Goal: Transaction & Acquisition: Purchase product/service

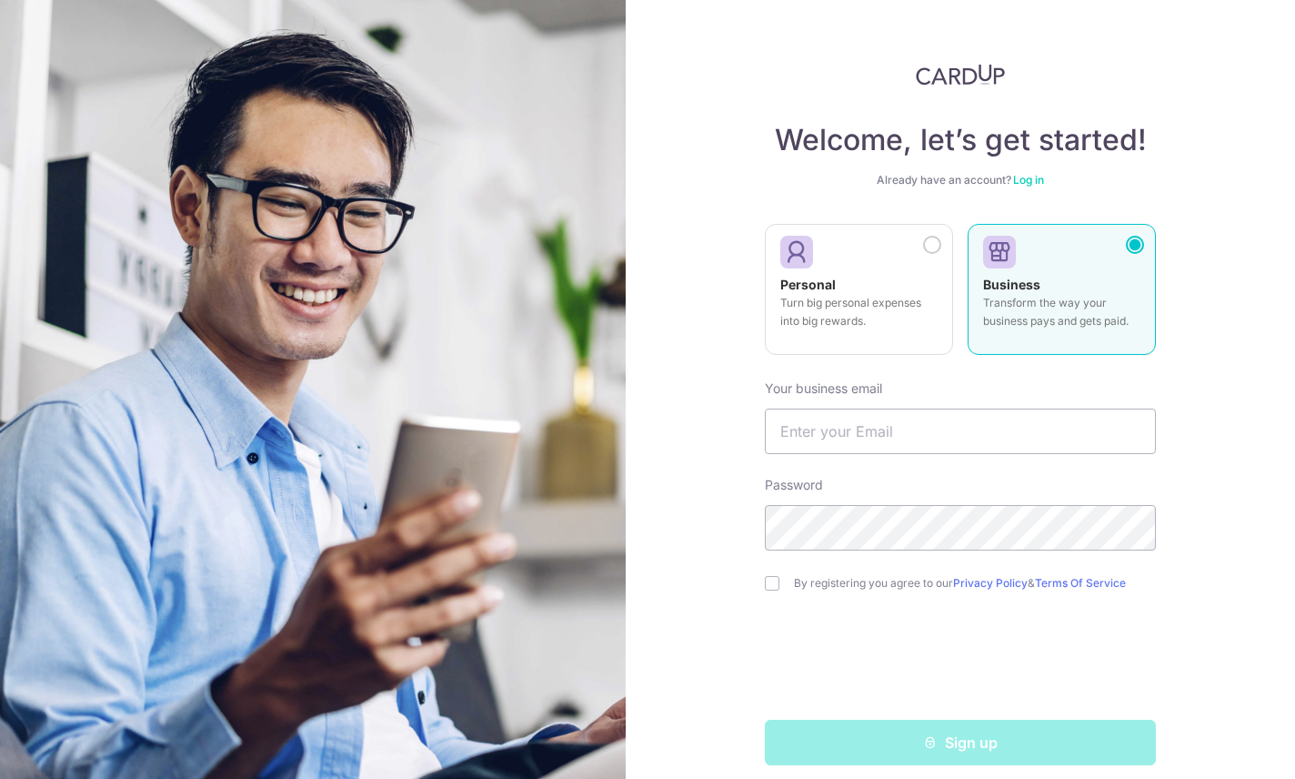
click at [889, 309] on div "Personal Turn big personal expenses into big rewards." at bounding box center [858, 308] width 157 height 64
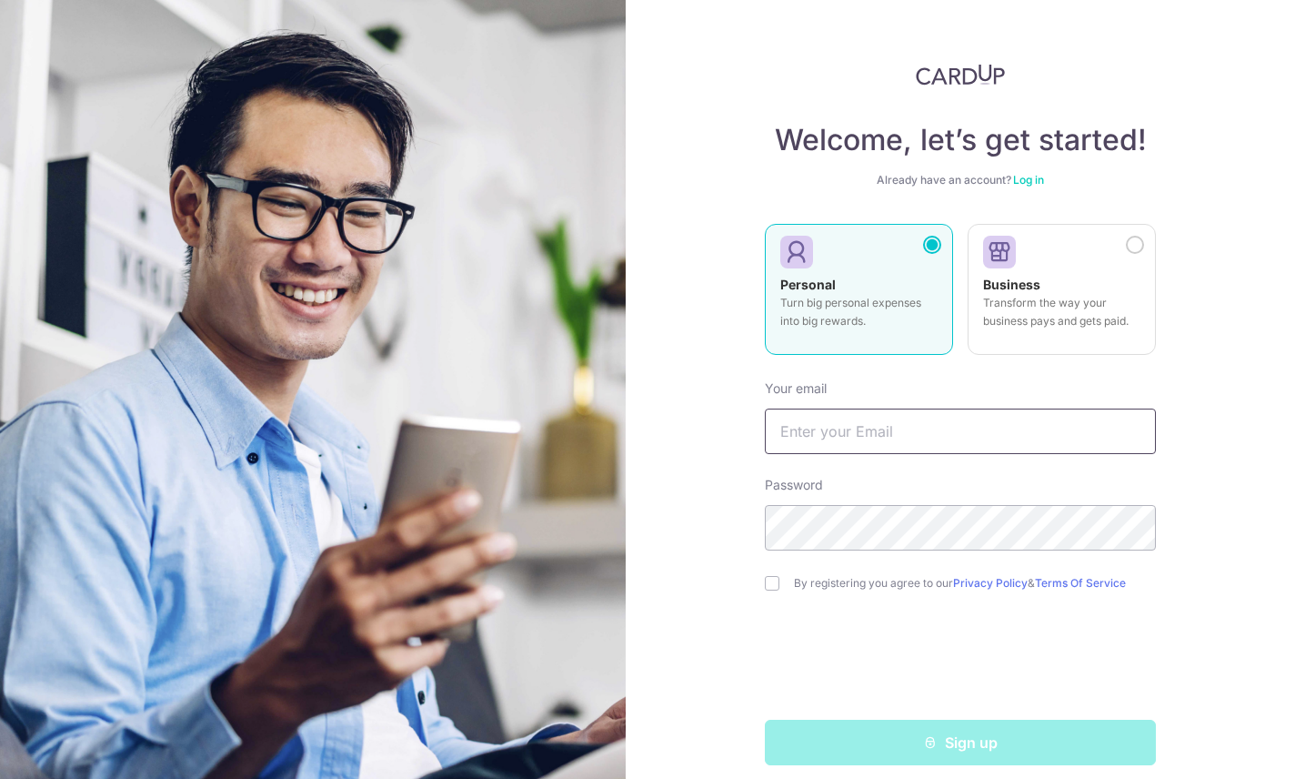
click at [864, 454] on input "text" at bounding box center [960, 430] width 391 height 45
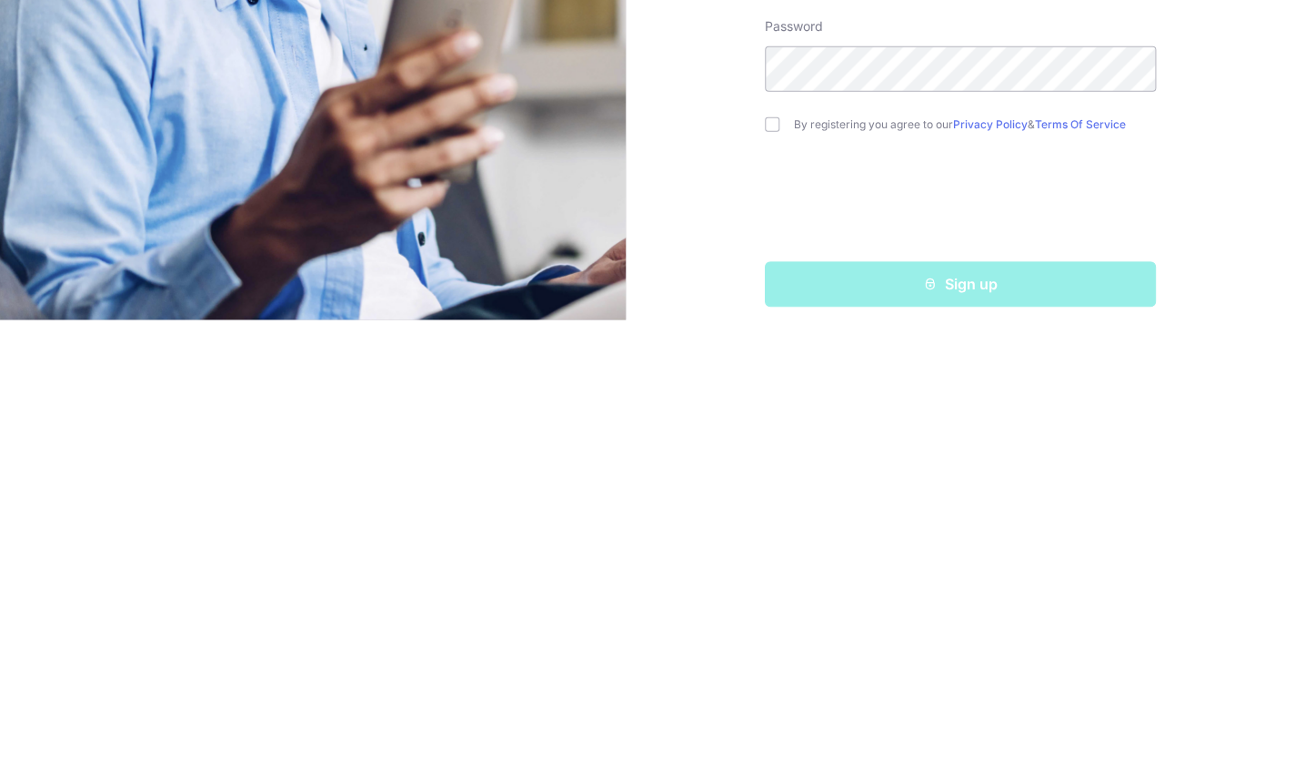
scroll to position [4, 0]
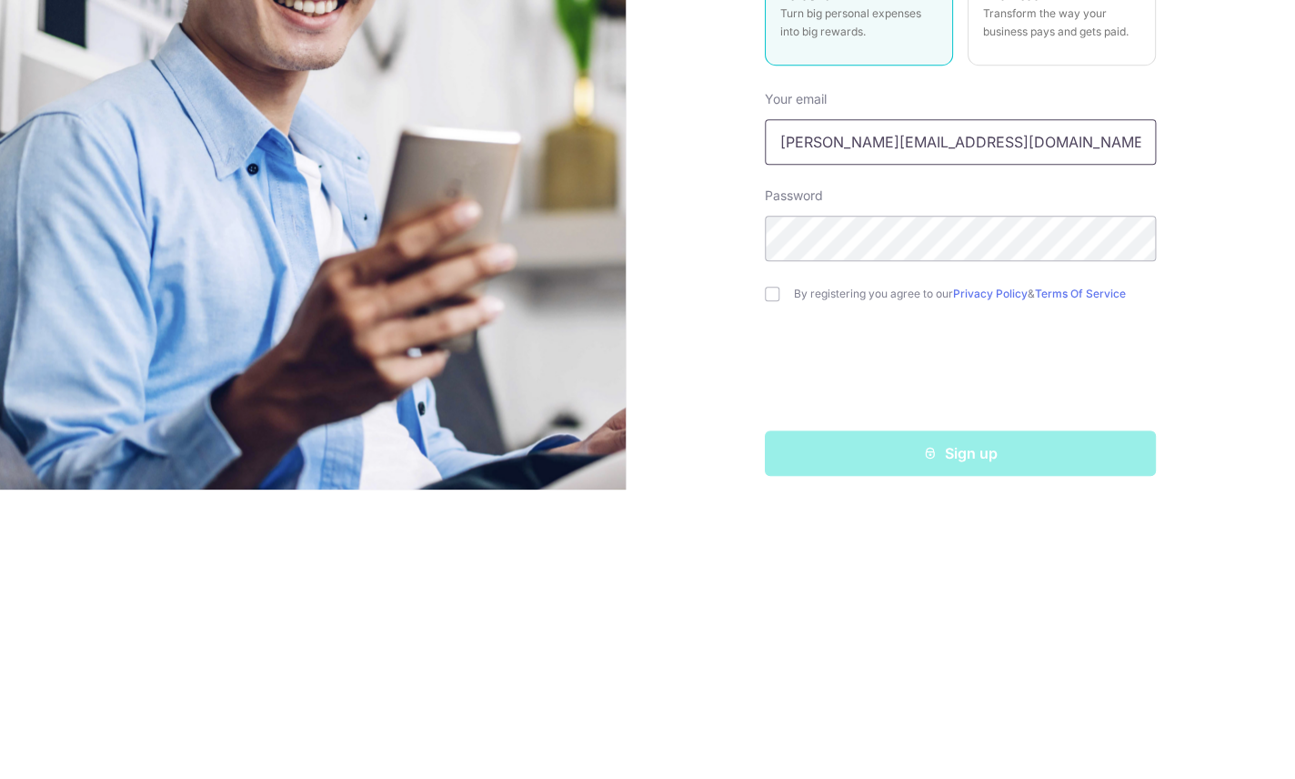
type input "[PERSON_NAME][EMAIL_ADDRESS][DOMAIN_NAME]"
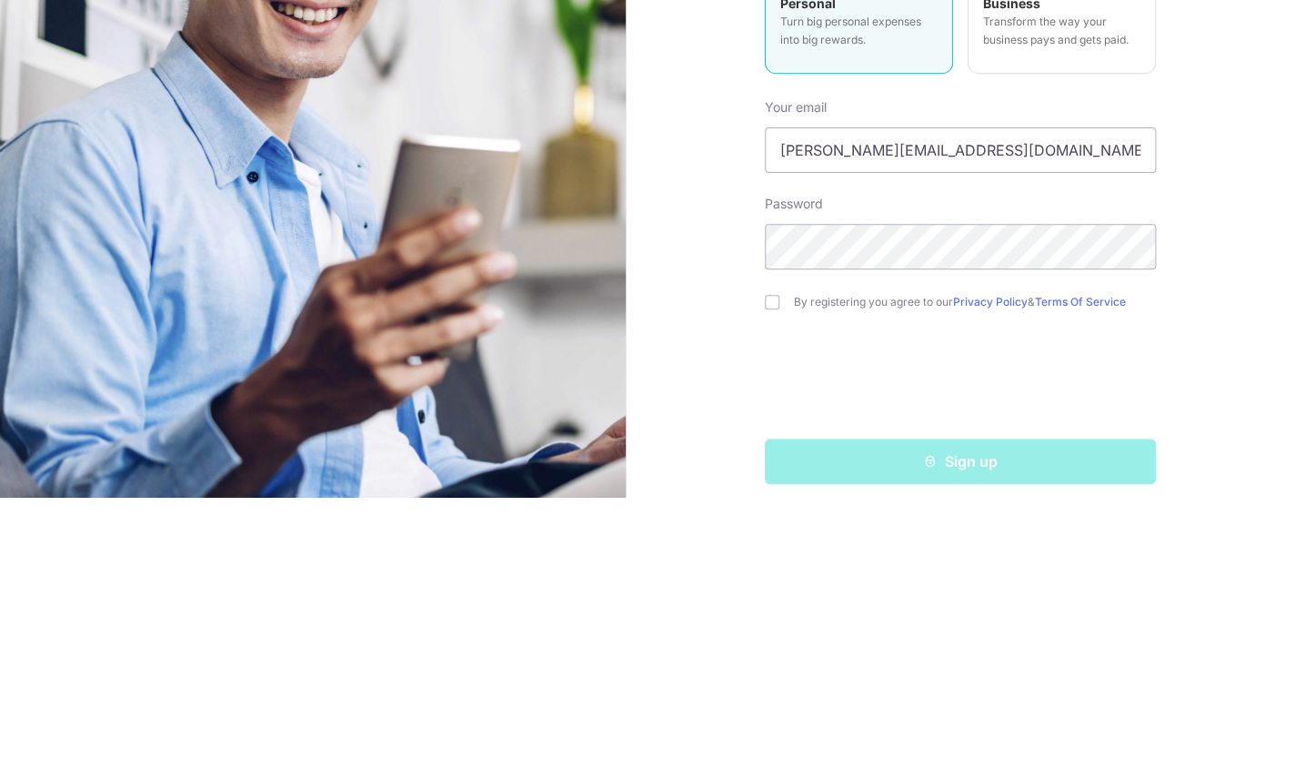
click at [766, 576] on input "checkbox" at bounding box center [772, 583] width 15 height 15
checkbox input "true"
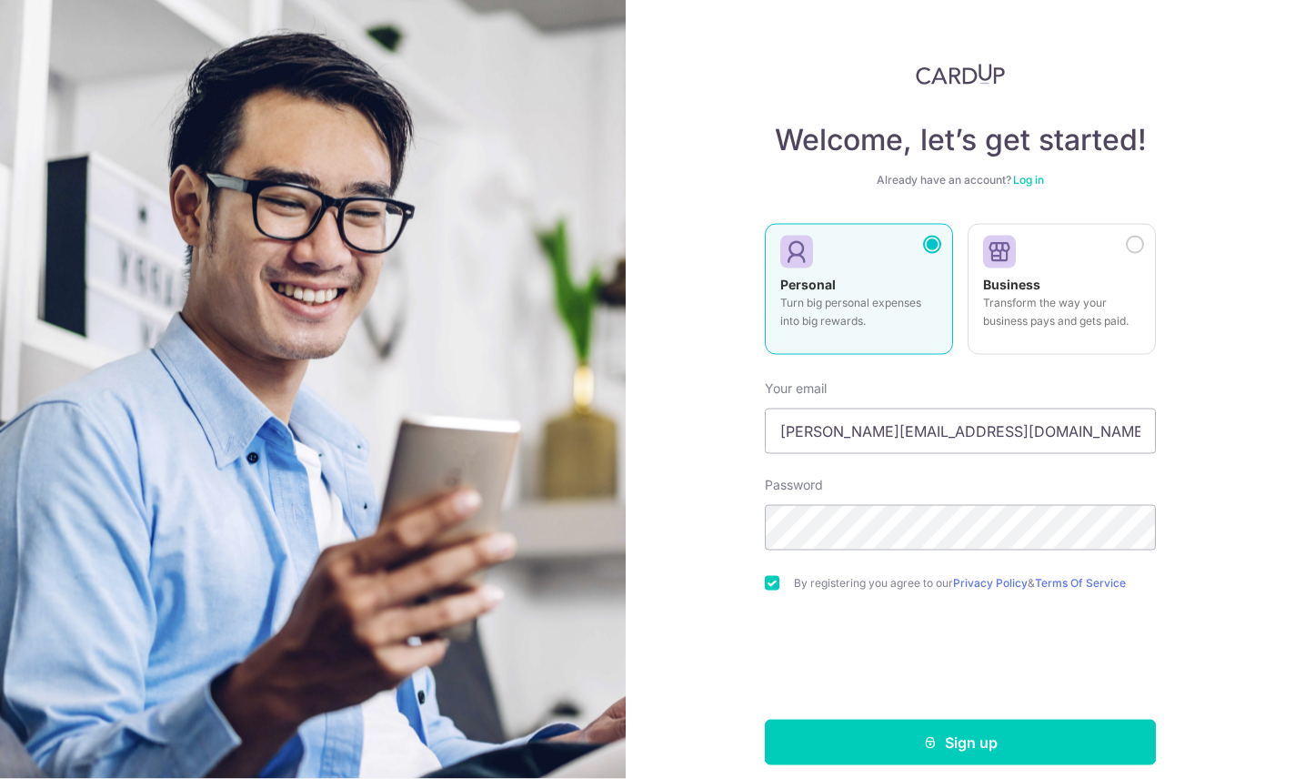
click at [951, 719] on button "Sign up" at bounding box center [960, 741] width 391 height 45
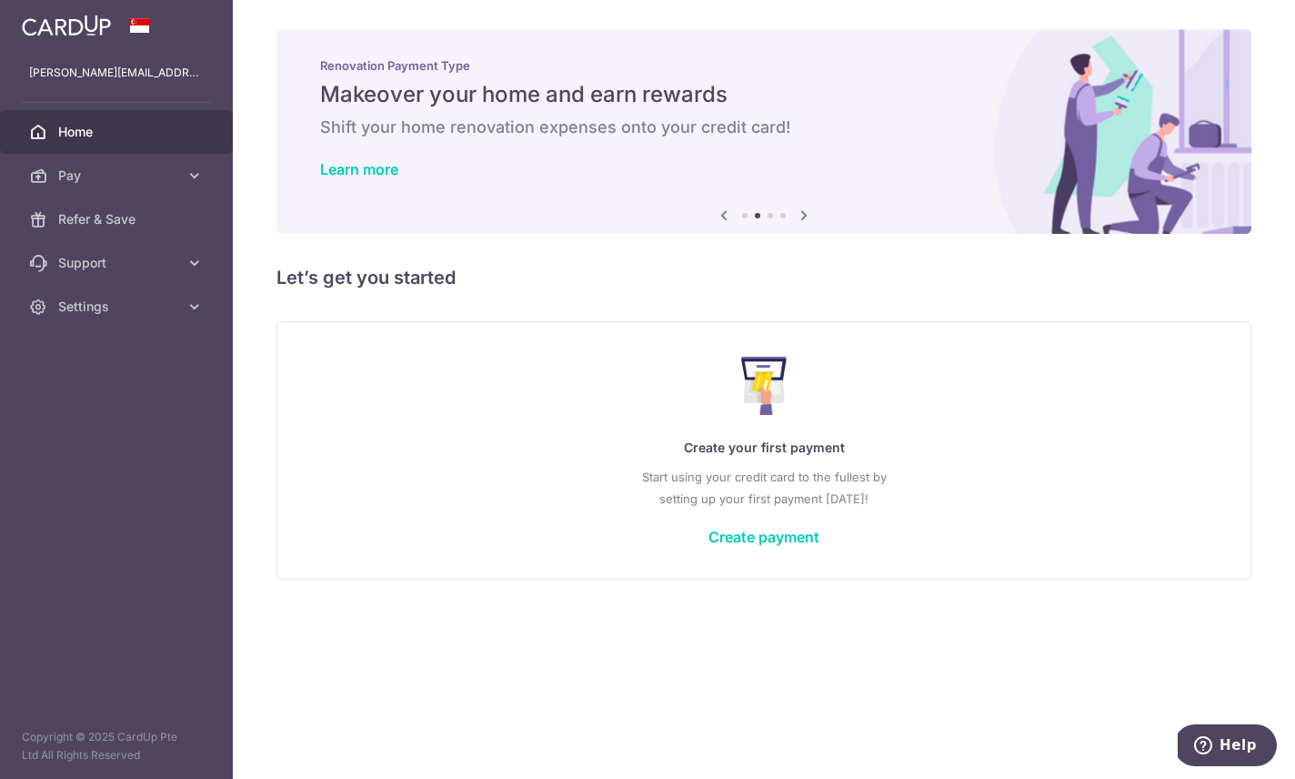
click at [0, 0] on icon "button" at bounding box center [0, 0] width 0 height 0
click at [187, 322] on link "Settings" at bounding box center [116, 307] width 233 height 44
click at [156, 354] on span "Account" at bounding box center [118, 350] width 120 height 18
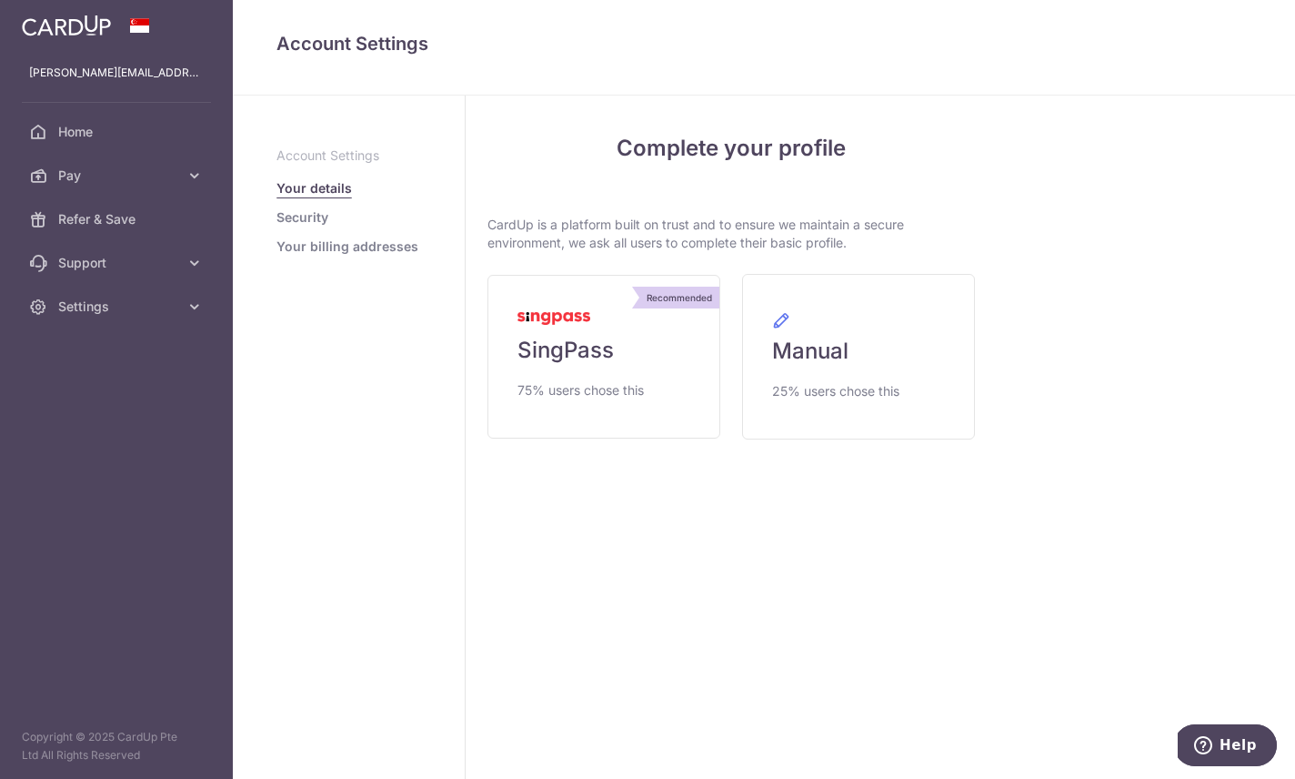
click at [487, 427] on link "Recommended SingPass 75% users chose this" at bounding box center [603, 357] width 233 height 164
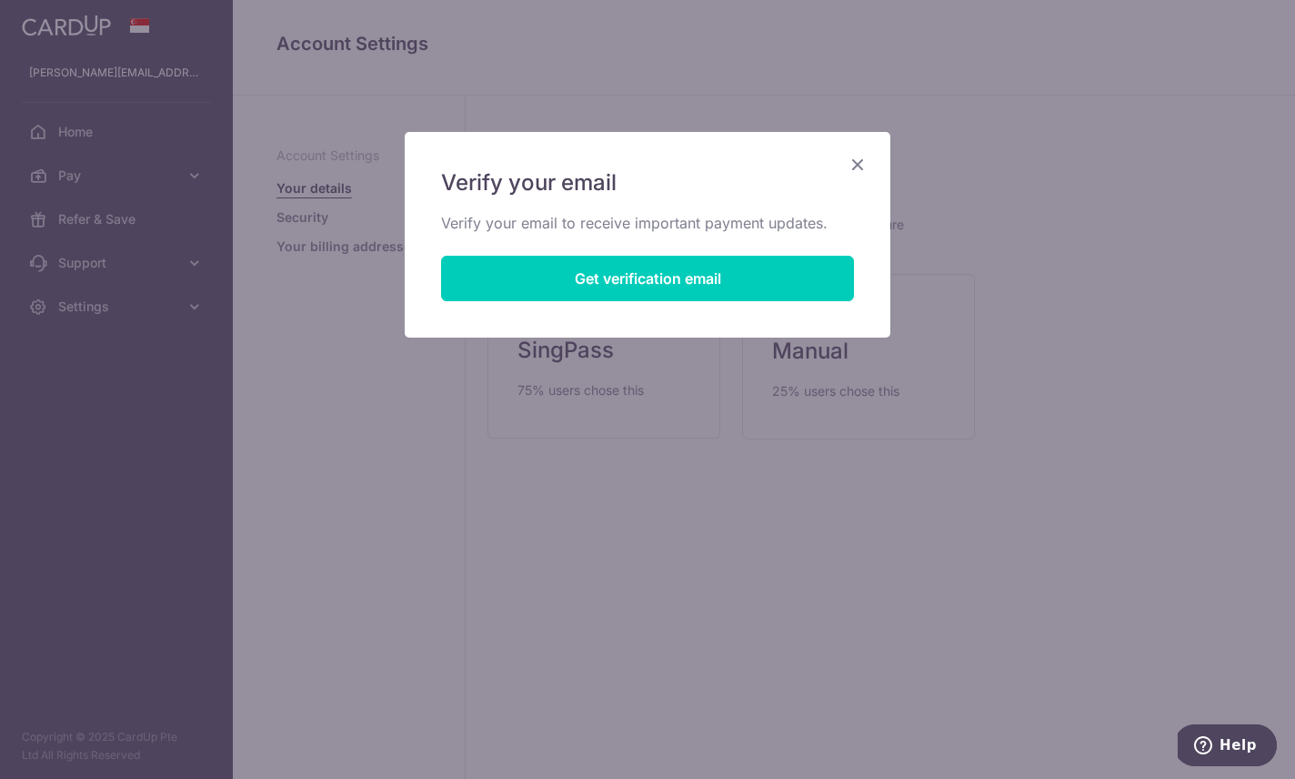
click at [587, 268] on button "Get verification email" at bounding box center [647, 278] width 413 height 45
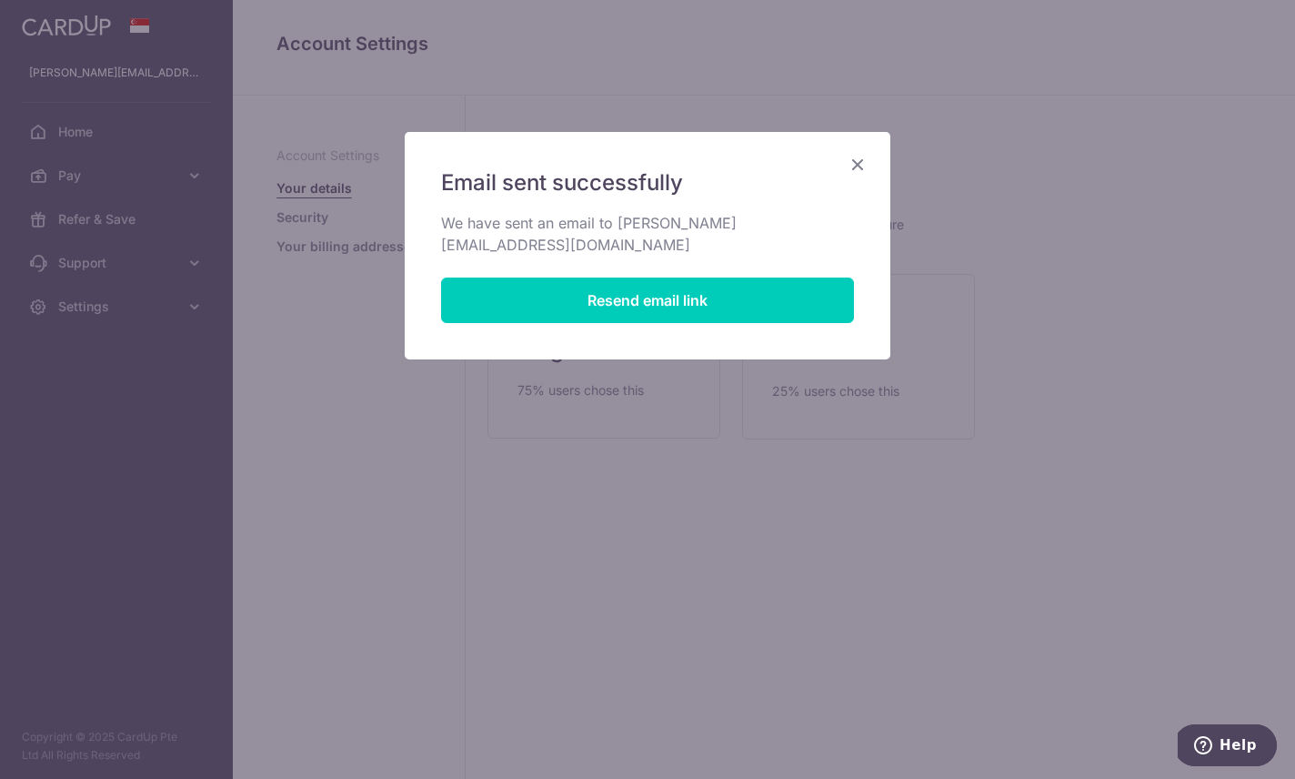
click at [759, 277] on button "Resend email link" at bounding box center [647, 299] width 413 height 45
click at [847, 173] on icon "Close" at bounding box center [858, 164] width 22 height 23
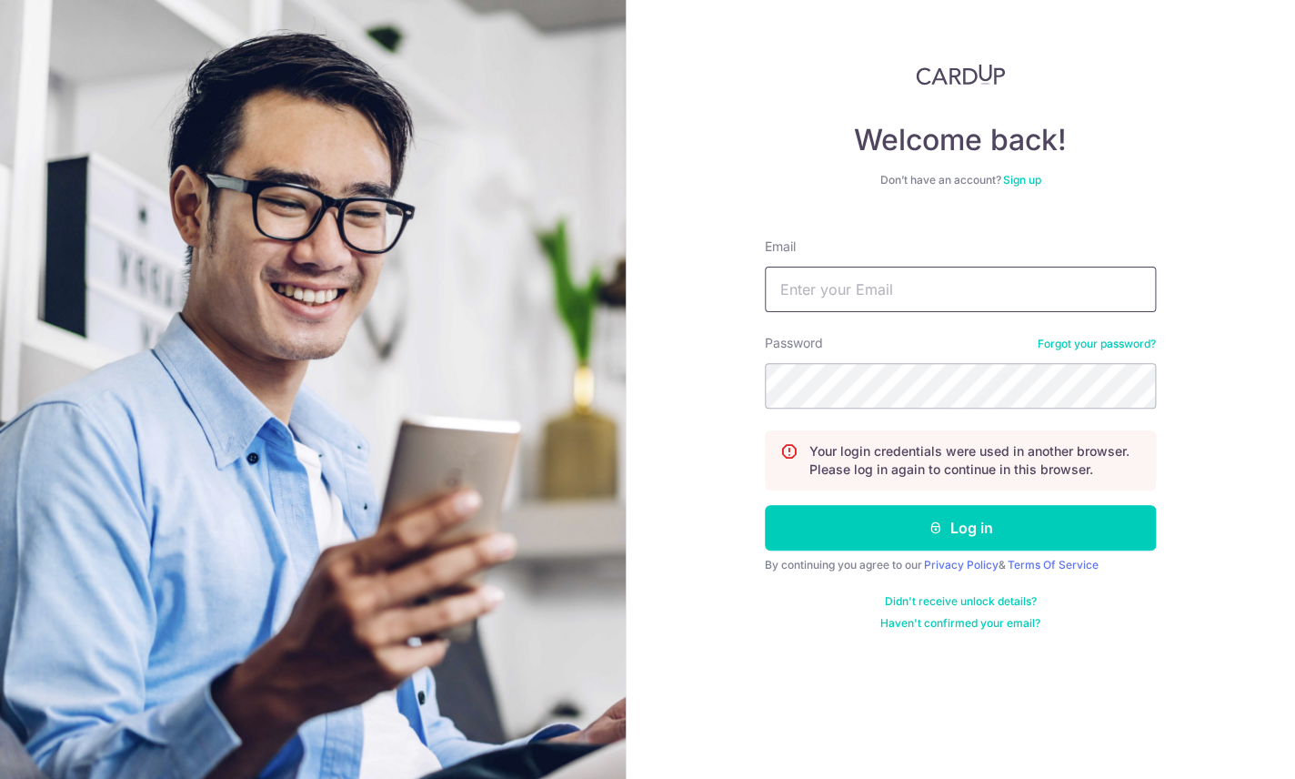
type input "[PERSON_NAME][EMAIL_ADDRESS][DOMAIN_NAME]"
click at [960, 548] on button "Log in" at bounding box center [960, 527] width 391 height 45
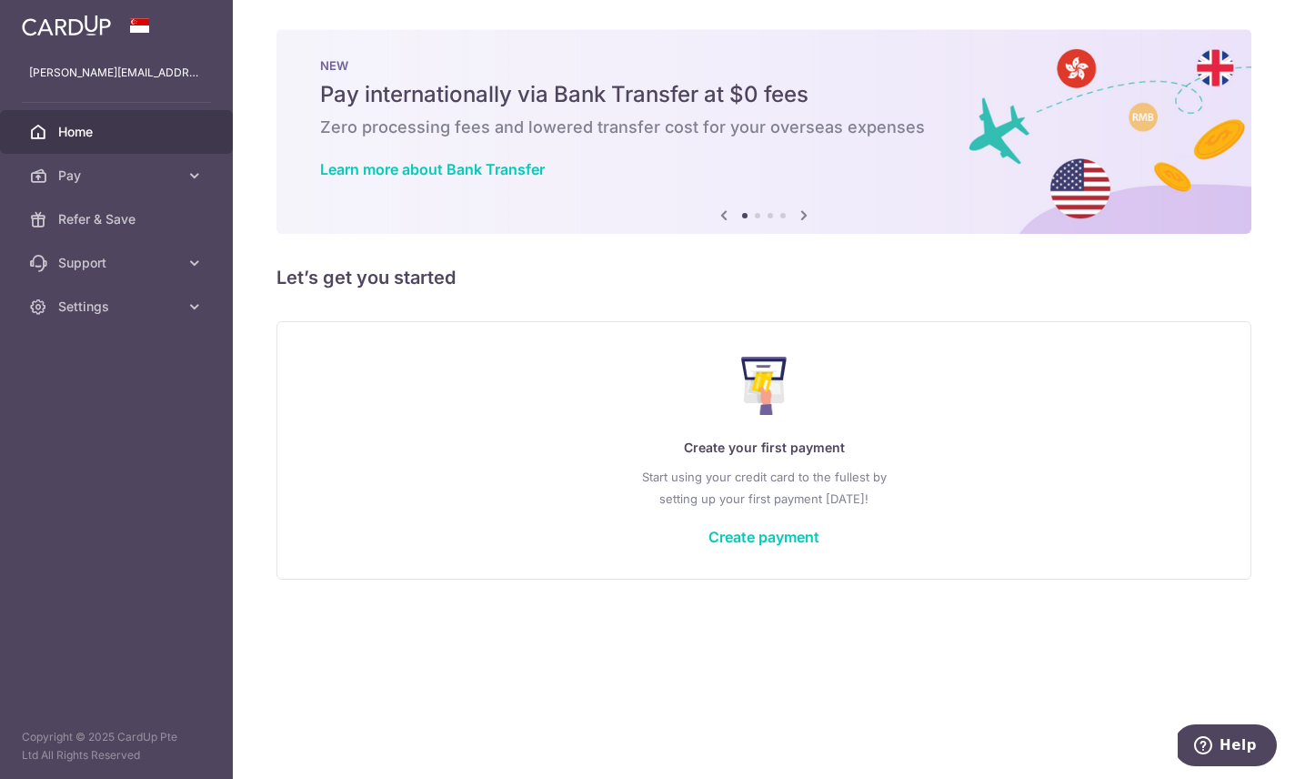
click at [0, 0] on icon "button" at bounding box center [0, 0] width 0 height 0
click at [170, 314] on span "Settings" at bounding box center [118, 306] width 120 height 18
click at [168, 356] on span "Account" at bounding box center [118, 350] width 120 height 18
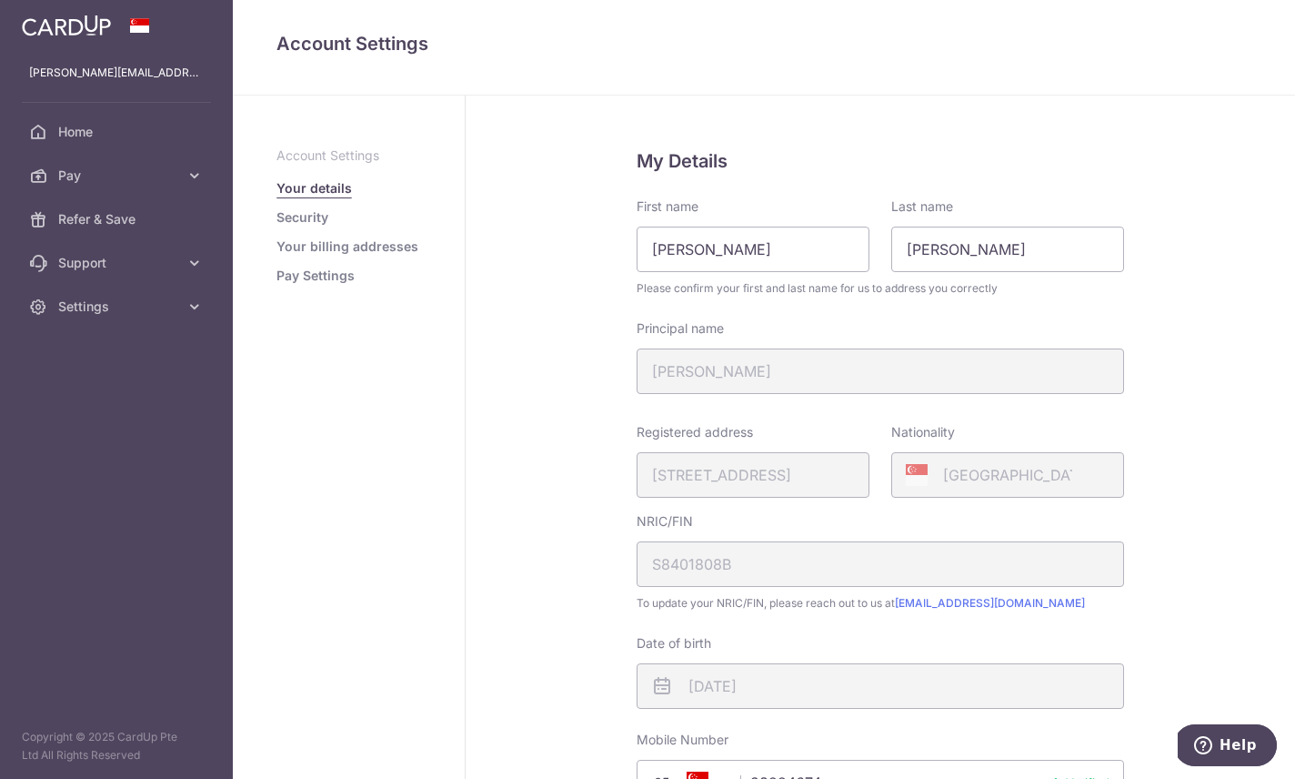
click at [276, 285] on link "Pay Settings" at bounding box center [315, 275] width 78 height 18
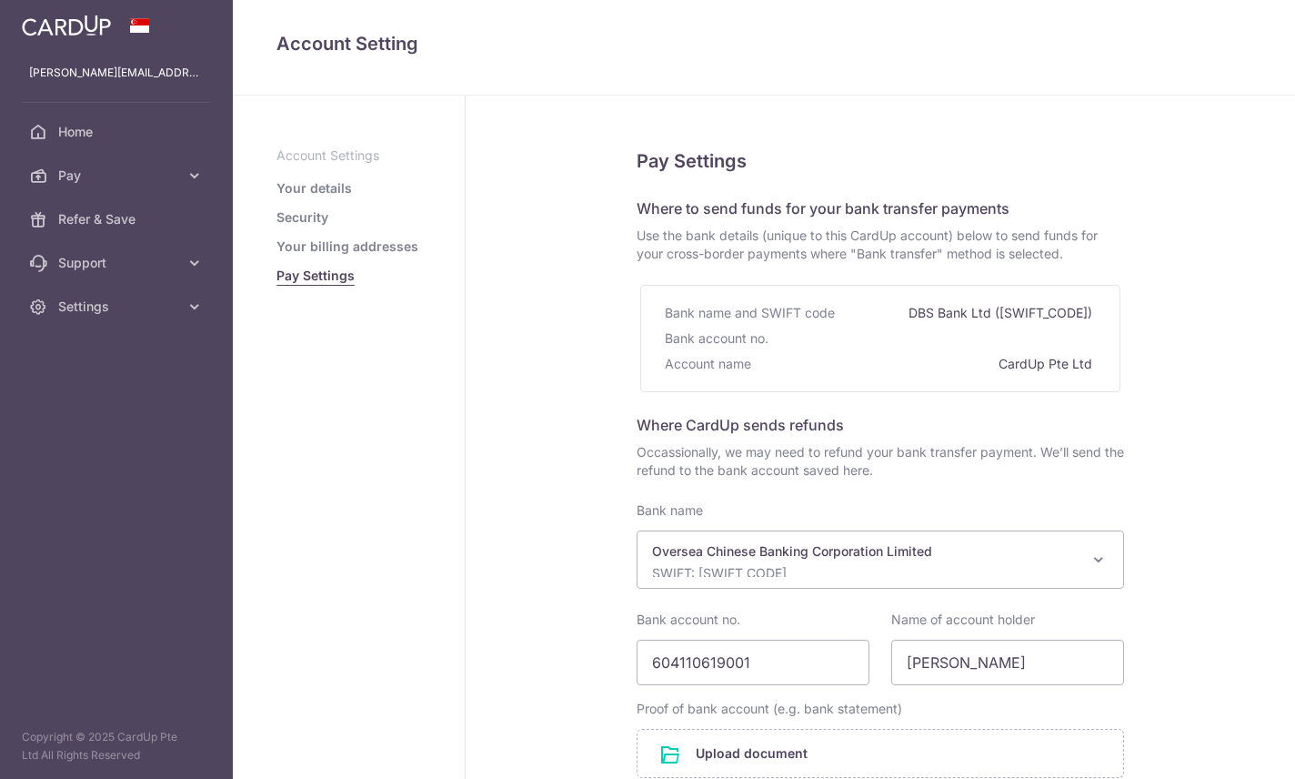
select select "12"
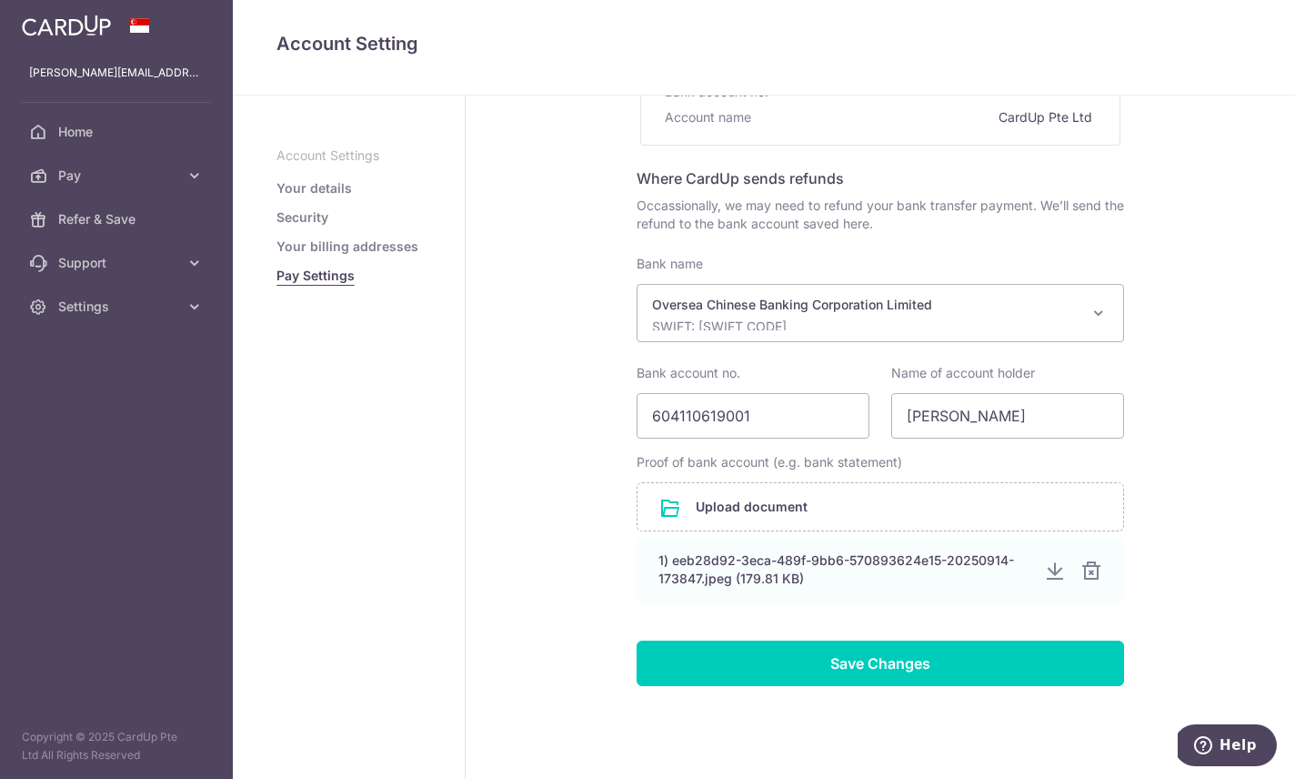
scroll to position [245, 0]
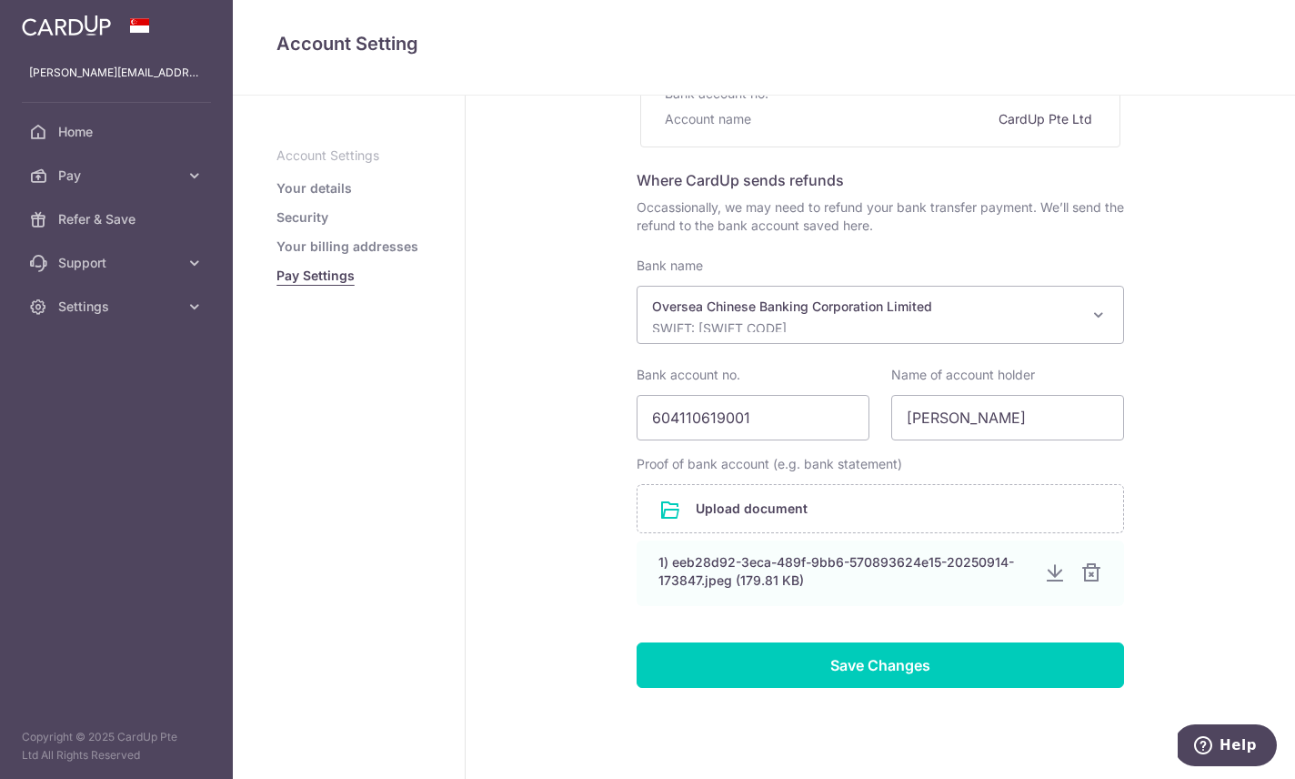
click at [659, 688] on input "Save Changes" at bounding box center [880, 664] width 487 height 45
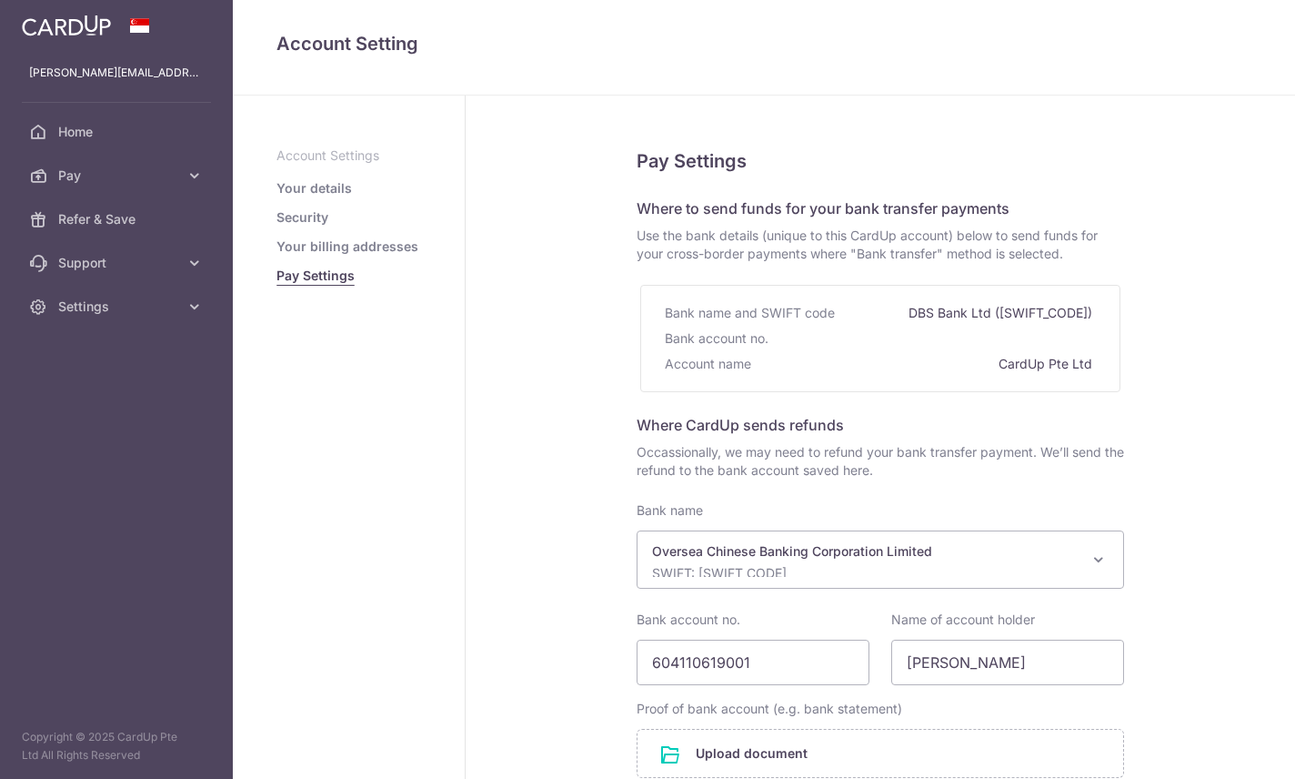
select select "12"
click at [276, 256] on link "Your billing addresses" at bounding box center [347, 246] width 142 height 18
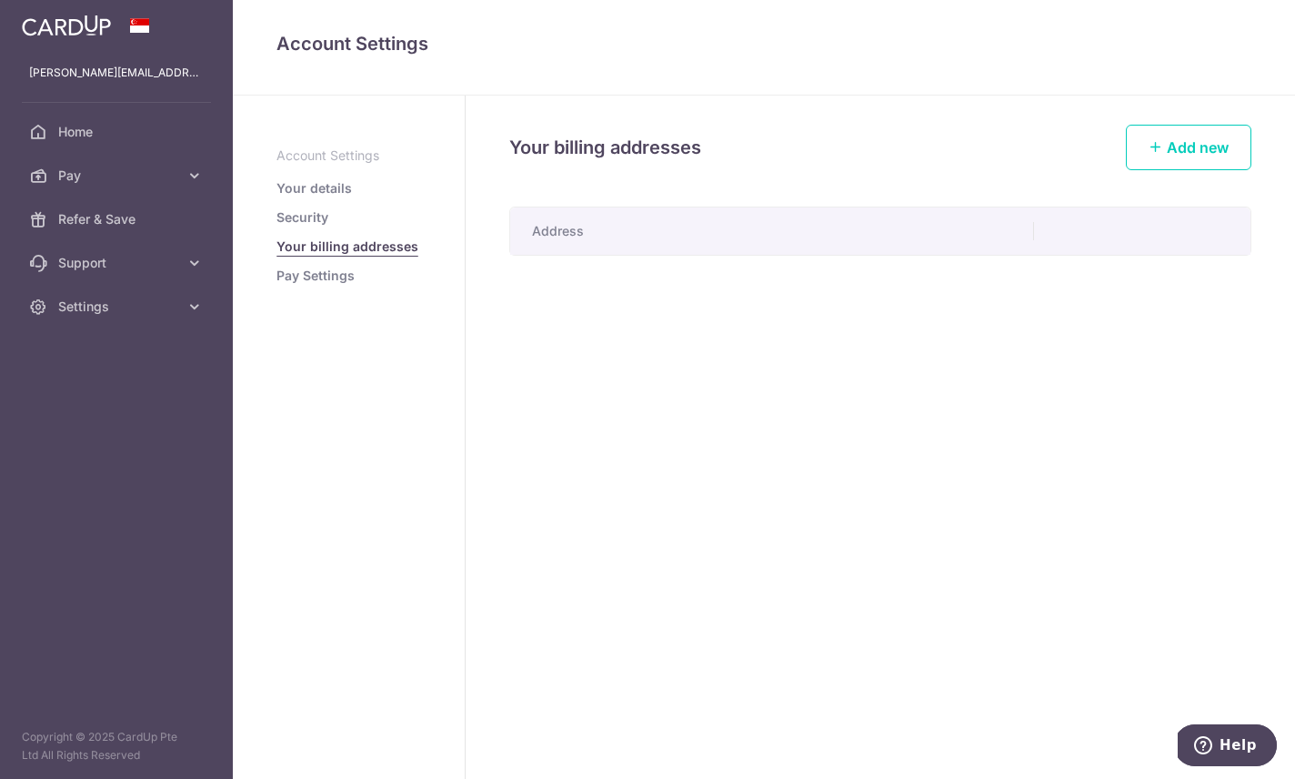
click at [1202, 156] on span "Add new" at bounding box center [1198, 147] width 62 height 18
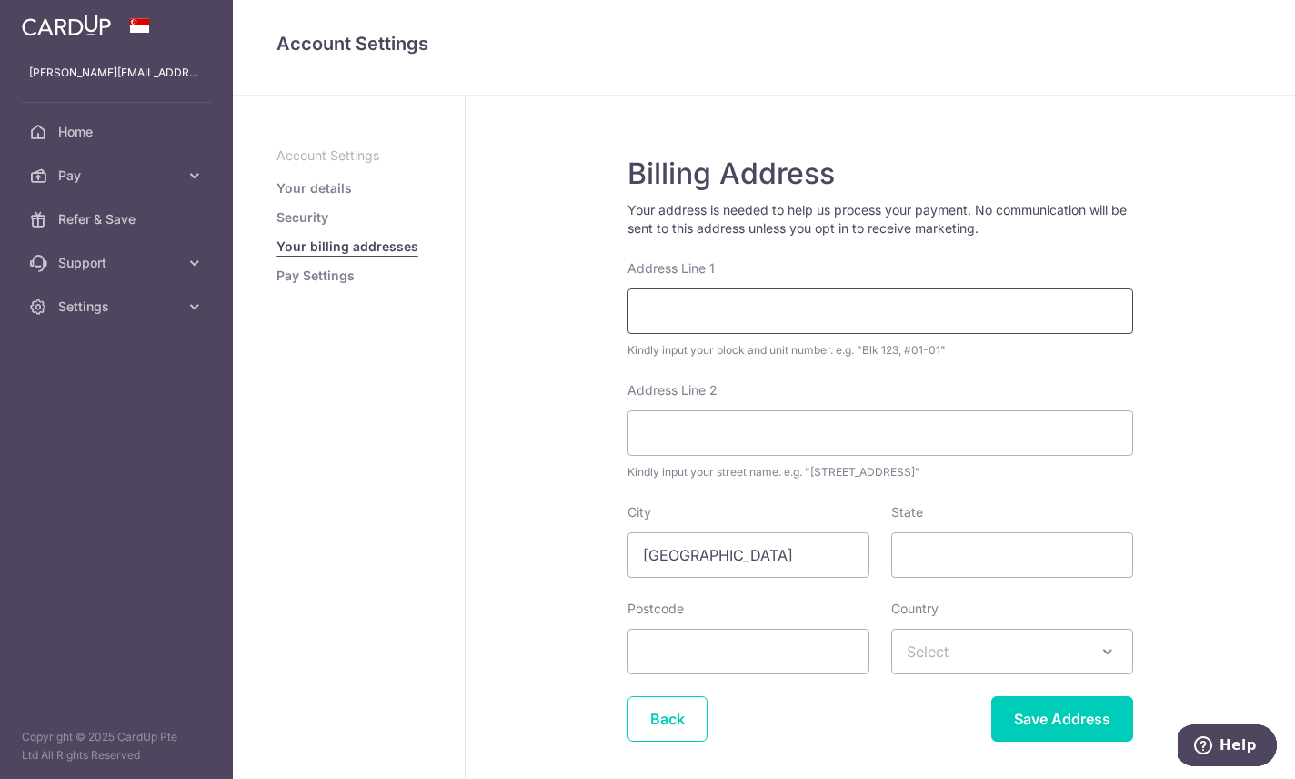
click at [658, 334] on input "Address Line 1" at bounding box center [881, 310] width 506 height 45
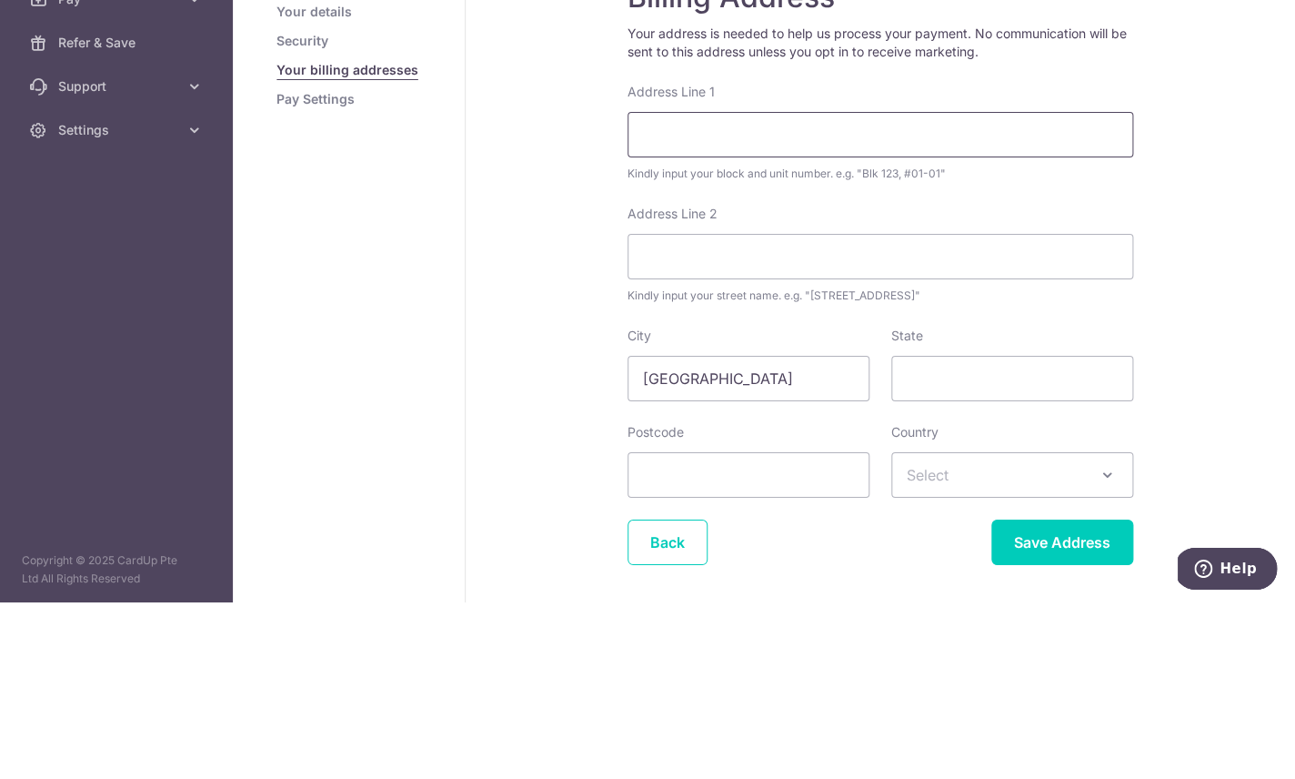
type input "434A"
type input "Fernvale Road"
type input "791434"
select select "199"
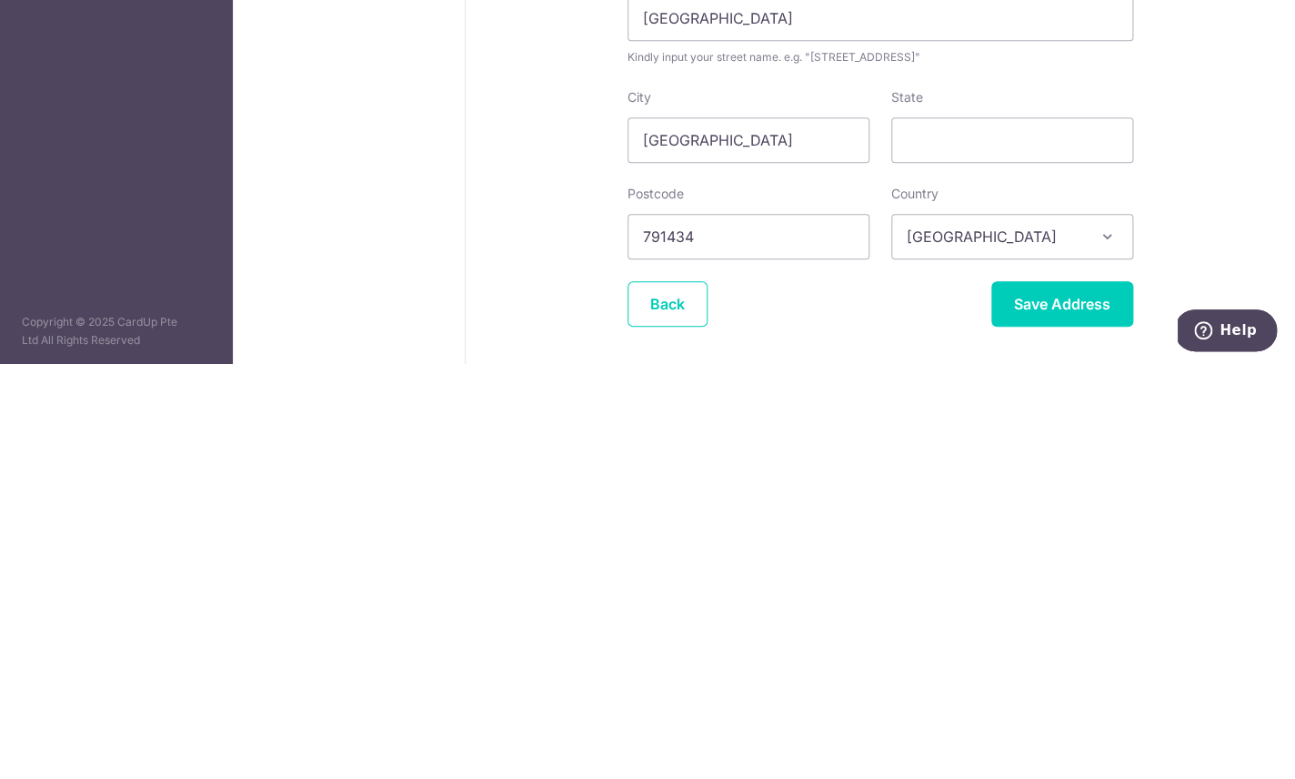
click at [1165, 95] on div "Billing Address Your address is needed to help us process your payment. No comm…" at bounding box center [880, 471] width 829 height 753
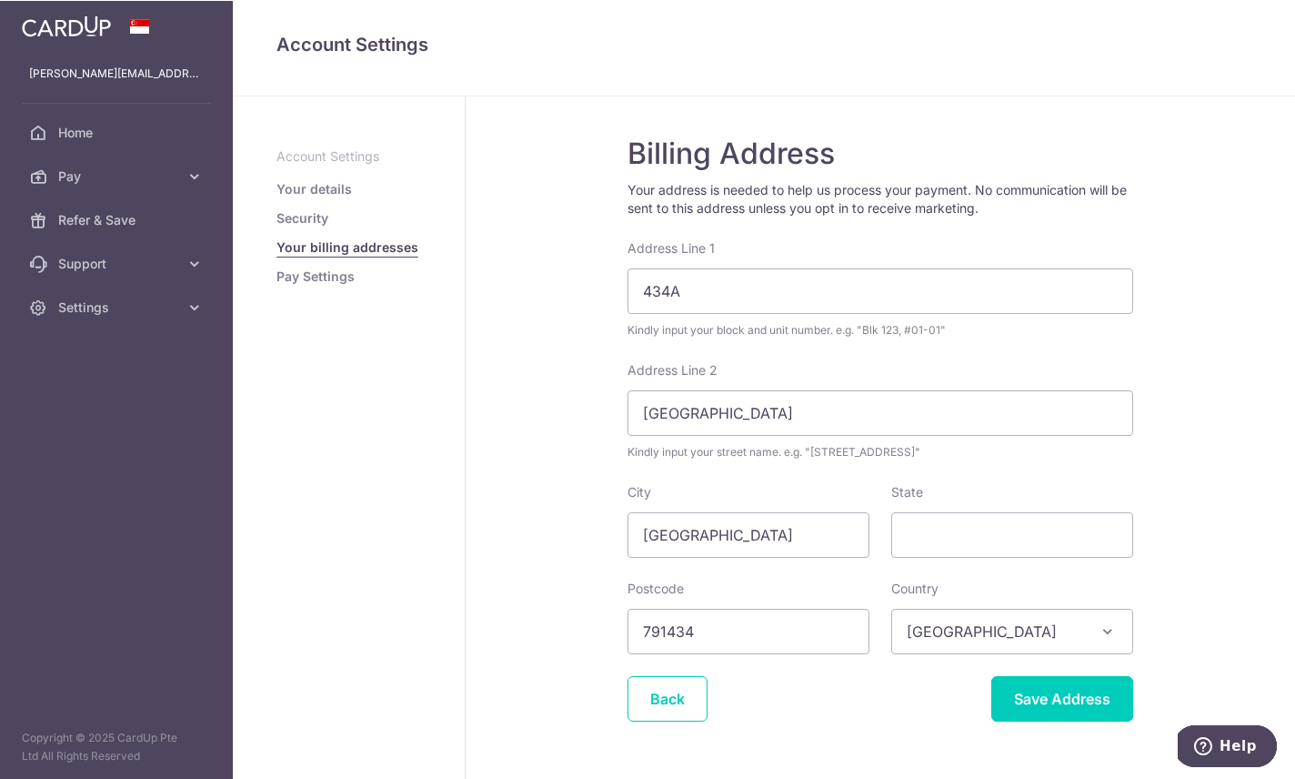
scroll to position [19, 0]
click at [628, 269] on input "434A" at bounding box center [881, 291] width 506 height 45
click at [1131, 164] on div "Billing Address Your address is needed to help us process your payment. No comm…" at bounding box center [880, 452] width 829 height 753
click at [787, 269] on input "Blk 434A" at bounding box center [881, 291] width 506 height 45
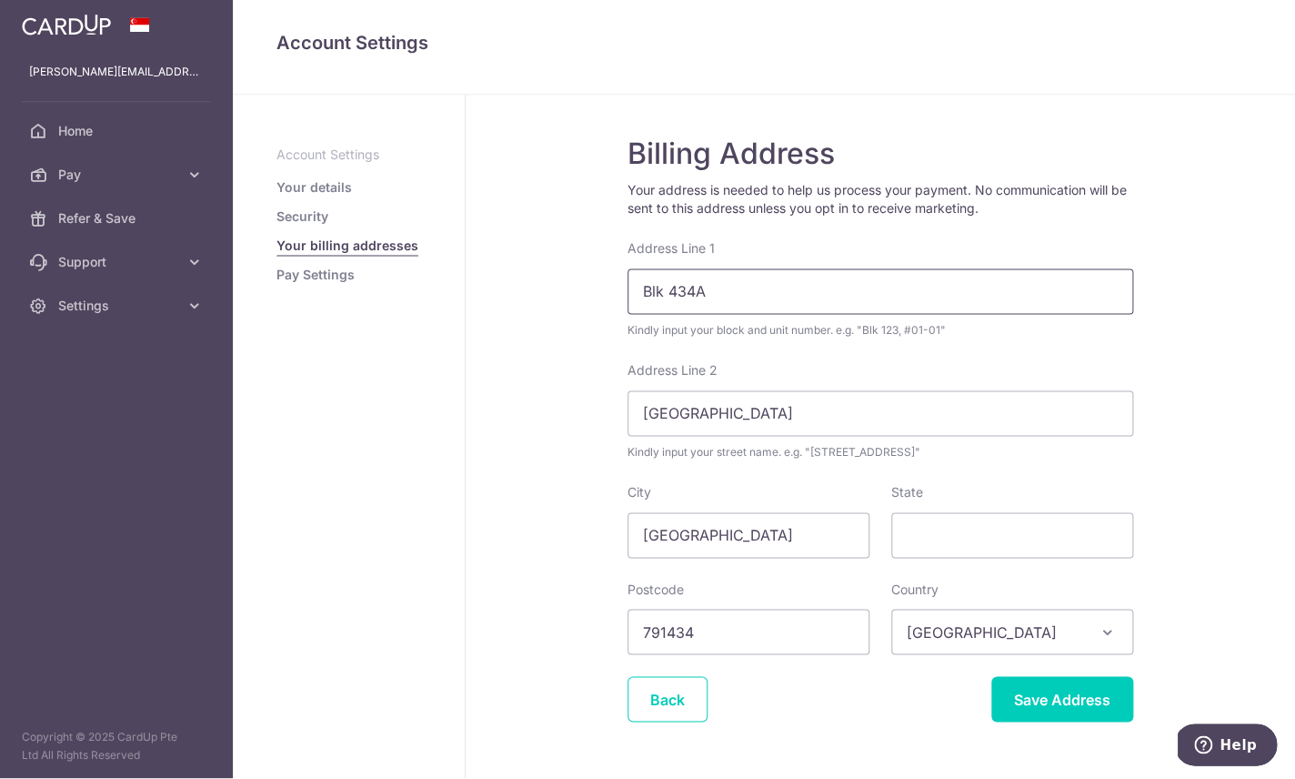
click at [775, 269] on input "Blk 434A" at bounding box center [881, 291] width 506 height 45
click at [754, 269] on input "Blk 434A" at bounding box center [881, 291] width 506 height 45
type input "Blk 434A, #05-254"
click at [1151, 197] on div "Billing Address Your address is needed to help us process your payment. No comm…" at bounding box center [880, 452] width 829 height 753
click at [991, 677] on input "Save Address" at bounding box center [1062, 699] width 142 height 45
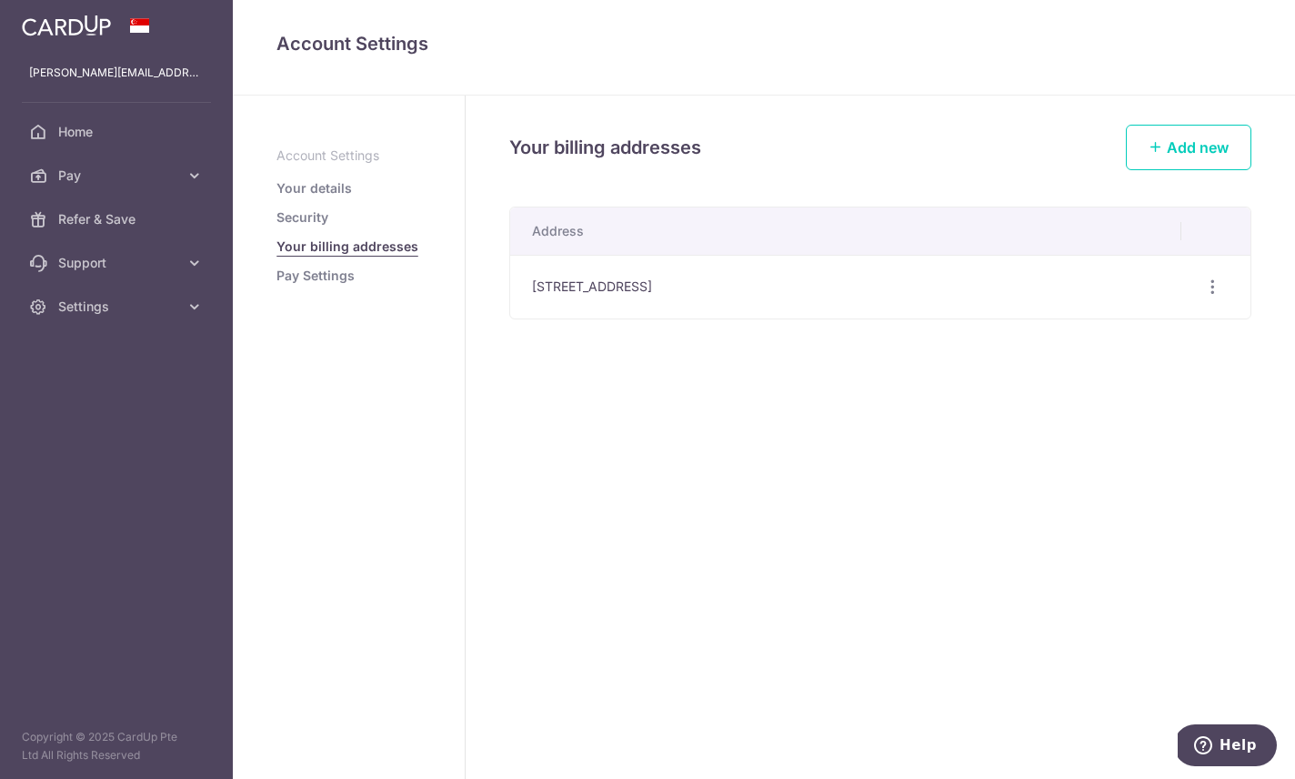
click at [276, 226] on link "Security" at bounding box center [302, 217] width 52 height 18
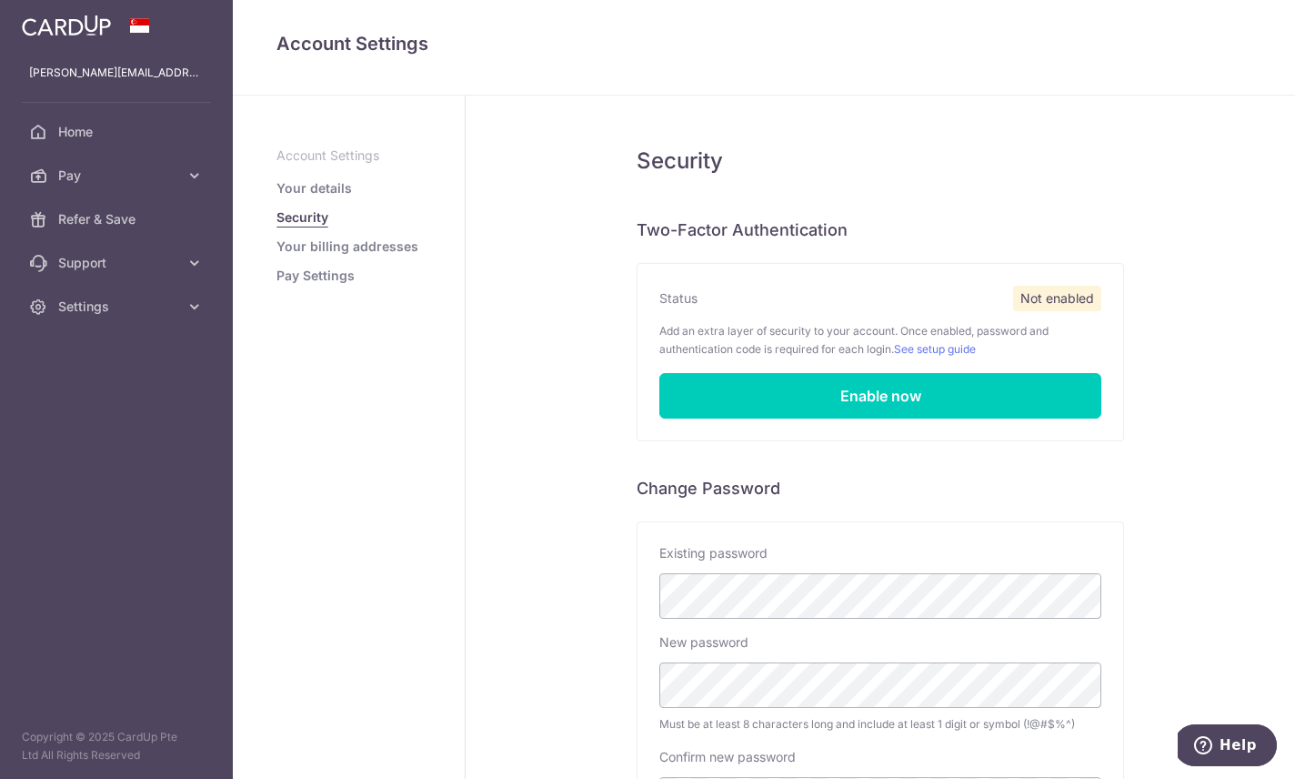
click at [276, 197] on link "Your details" at bounding box center [313, 188] width 75 height 18
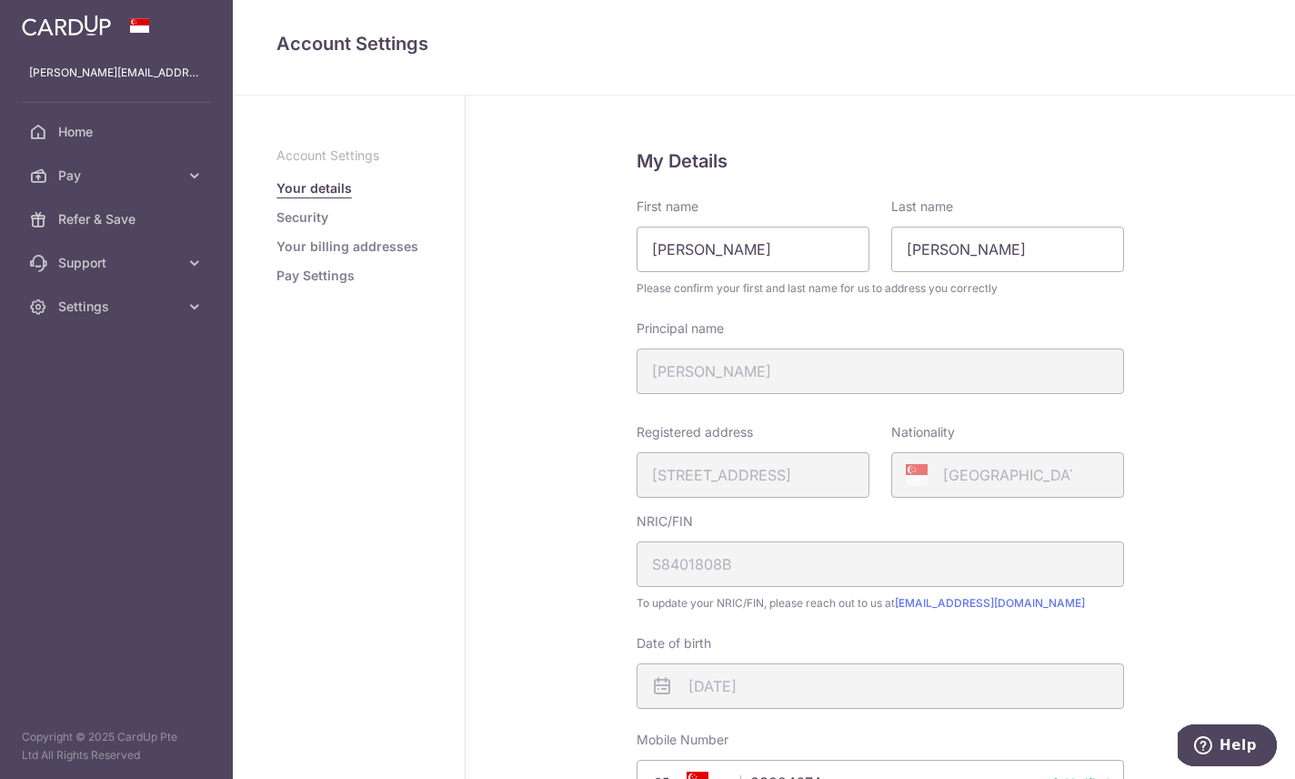
click at [276, 285] on link "Pay Settings" at bounding box center [315, 275] width 78 height 18
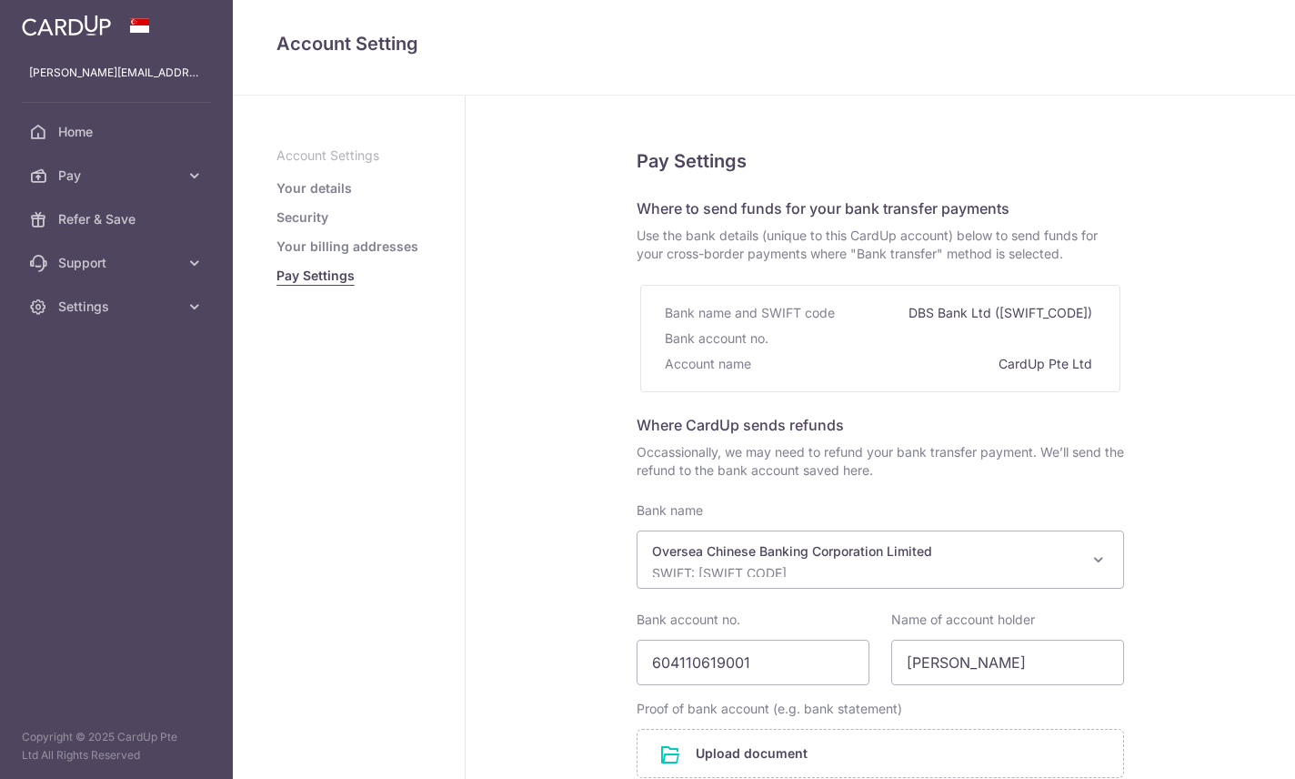
select select "12"
click at [0, 0] on icon "button" at bounding box center [0, 0] width 0 height 0
click at [74, 168] on span "Pay" at bounding box center [118, 175] width 120 height 18
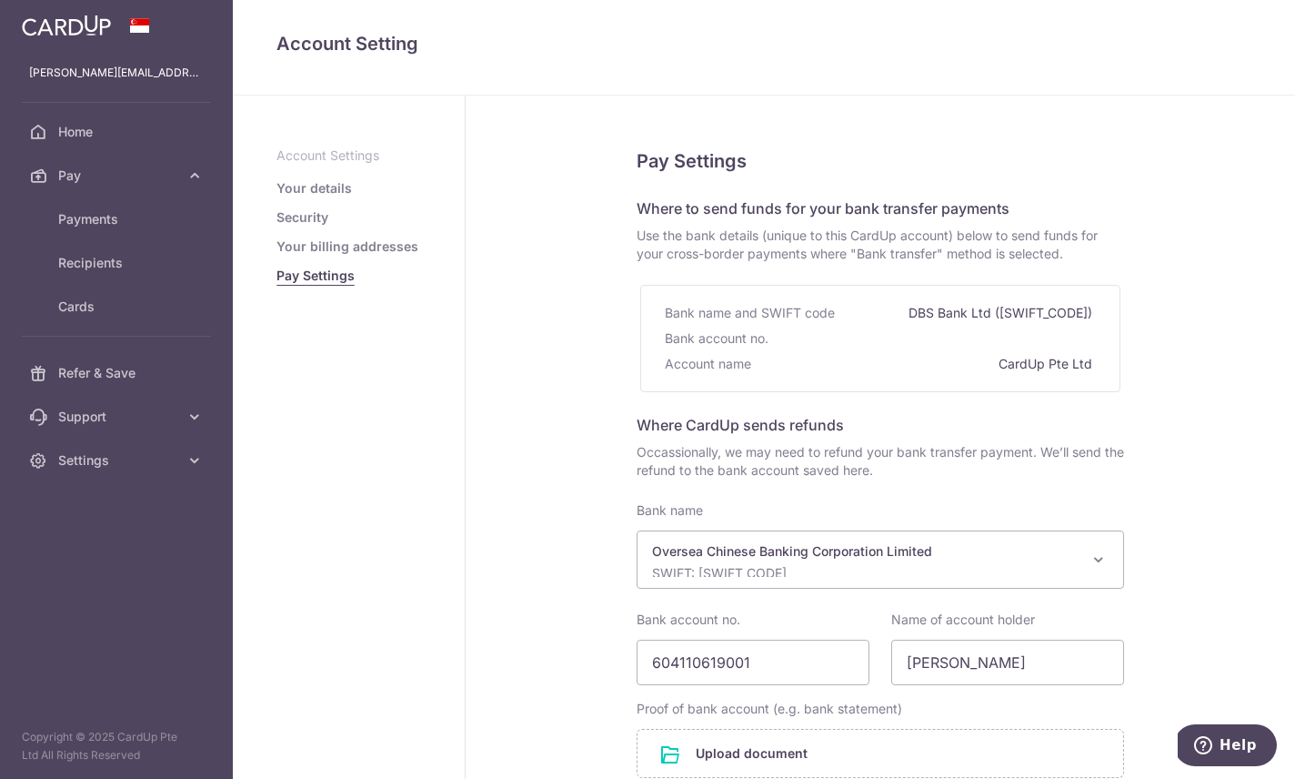
click at [80, 222] on span "Payments" at bounding box center [118, 219] width 120 height 18
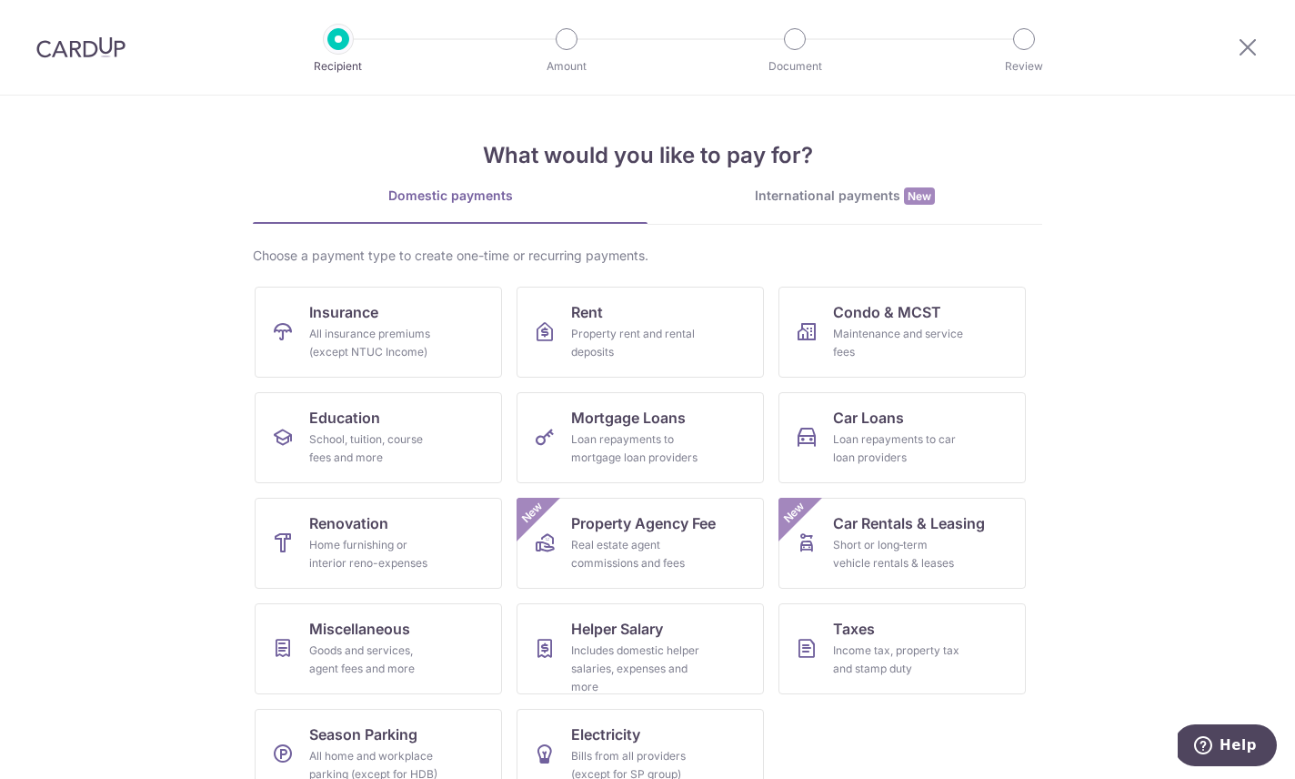
click at [379, 449] on div "School, tuition, course fees and more" at bounding box center [374, 448] width 131 height 36
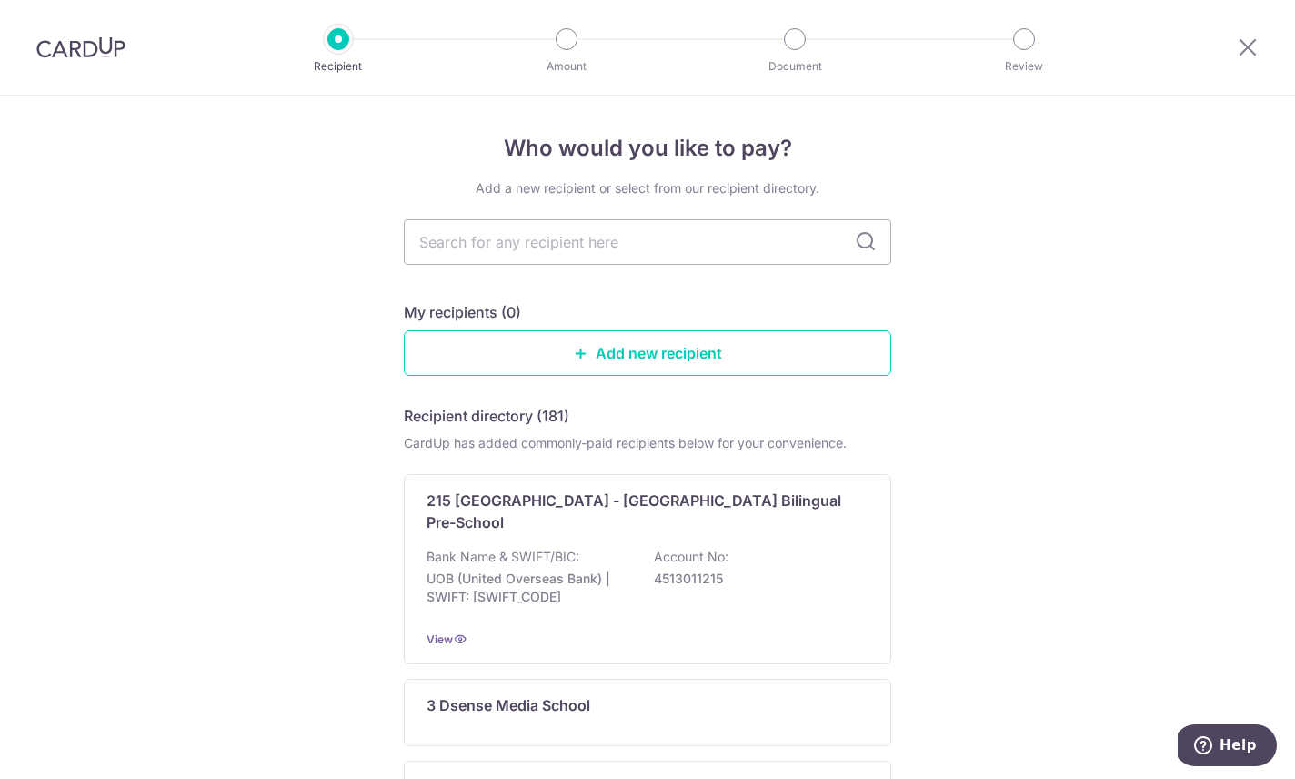
click at [686, 253] on input "text" at bounding box center [647, 241] width 487 height 45
type input "DICE"
click at [877, 257] on input "DICE" at bounding box center [647, 241] width 487 height 45
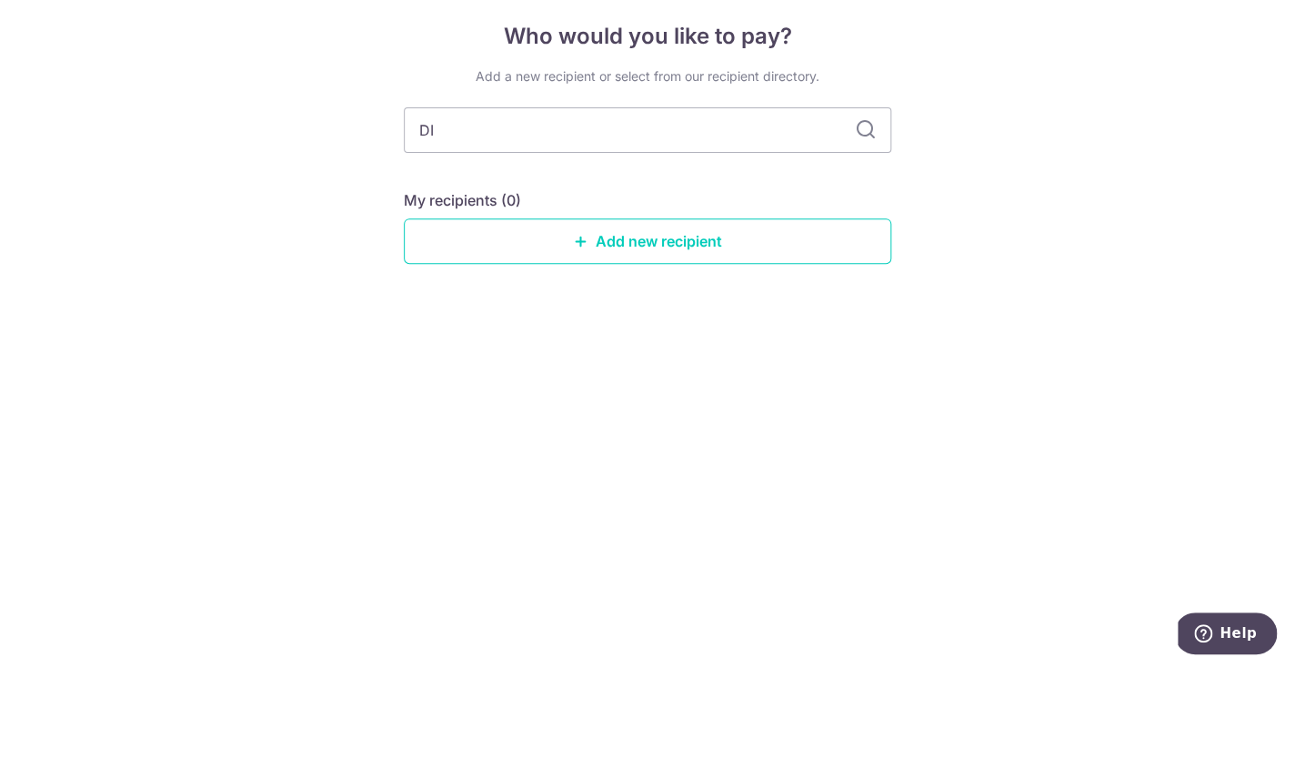
type input "D"
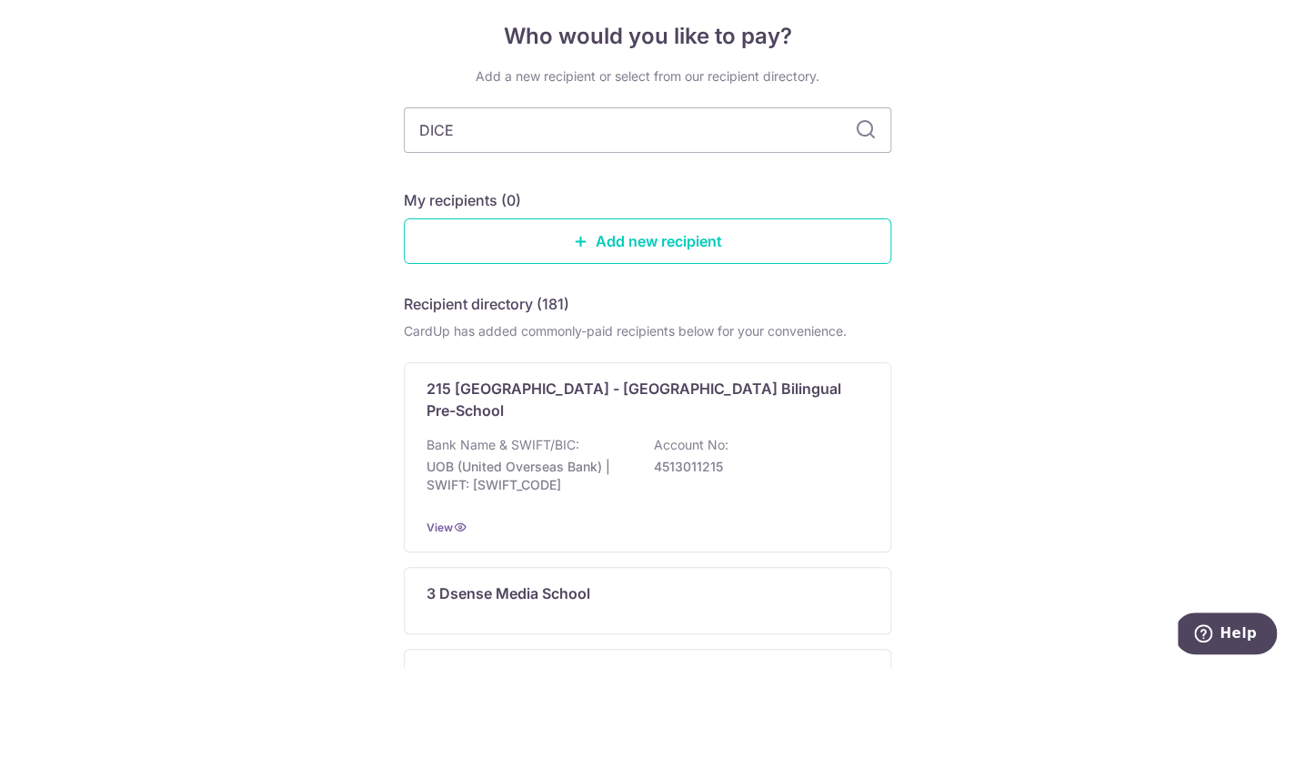
type input "DICE"
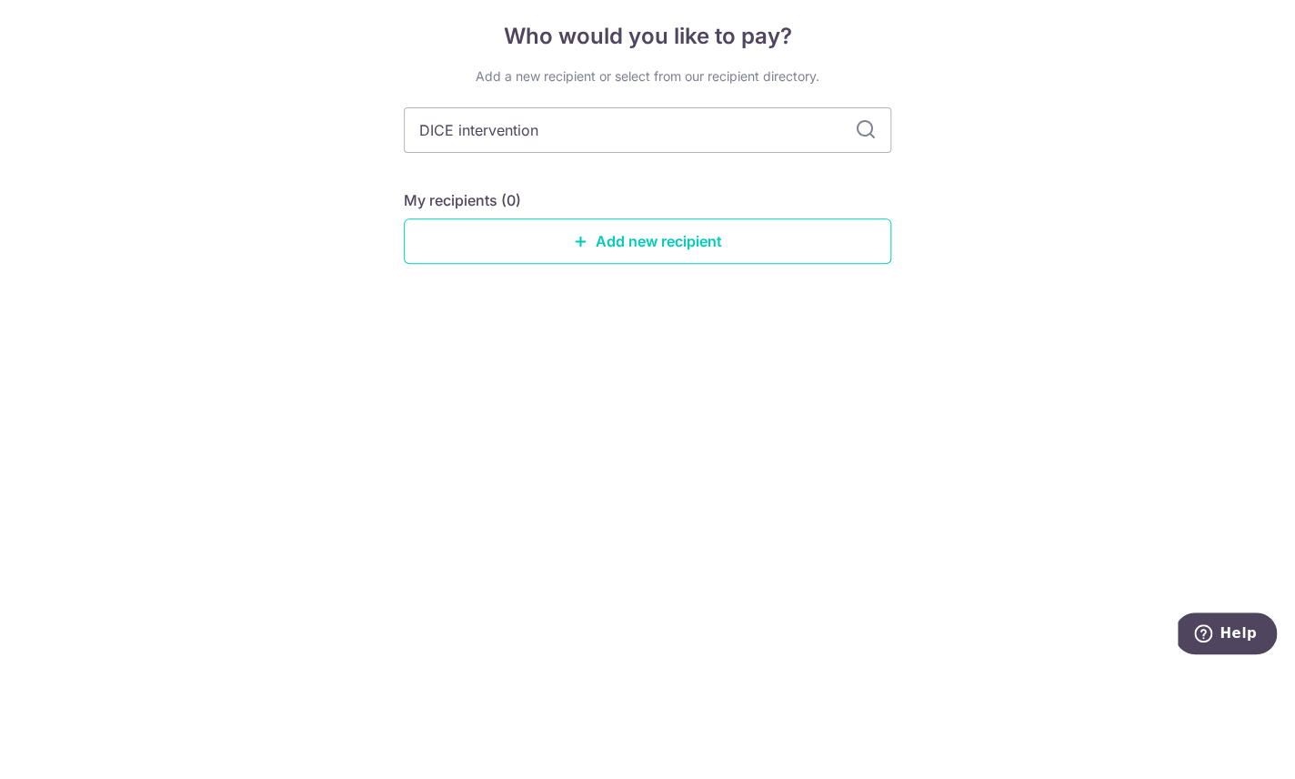
type input "DICE intervention"
type input "DICE intervention pte ltd"
click at [856, 219] on input "DICE intervention pte ltd" at bounding box center [647, 241] width 487 height 45
click at [851, 219] on input "DICE intervention pte ltd" at bounding box center [647, 241] width 487 height 45
click at [733, 219] on input "DICE intervention pte ltd" at bounding box center [647, 241] width 487 height 45
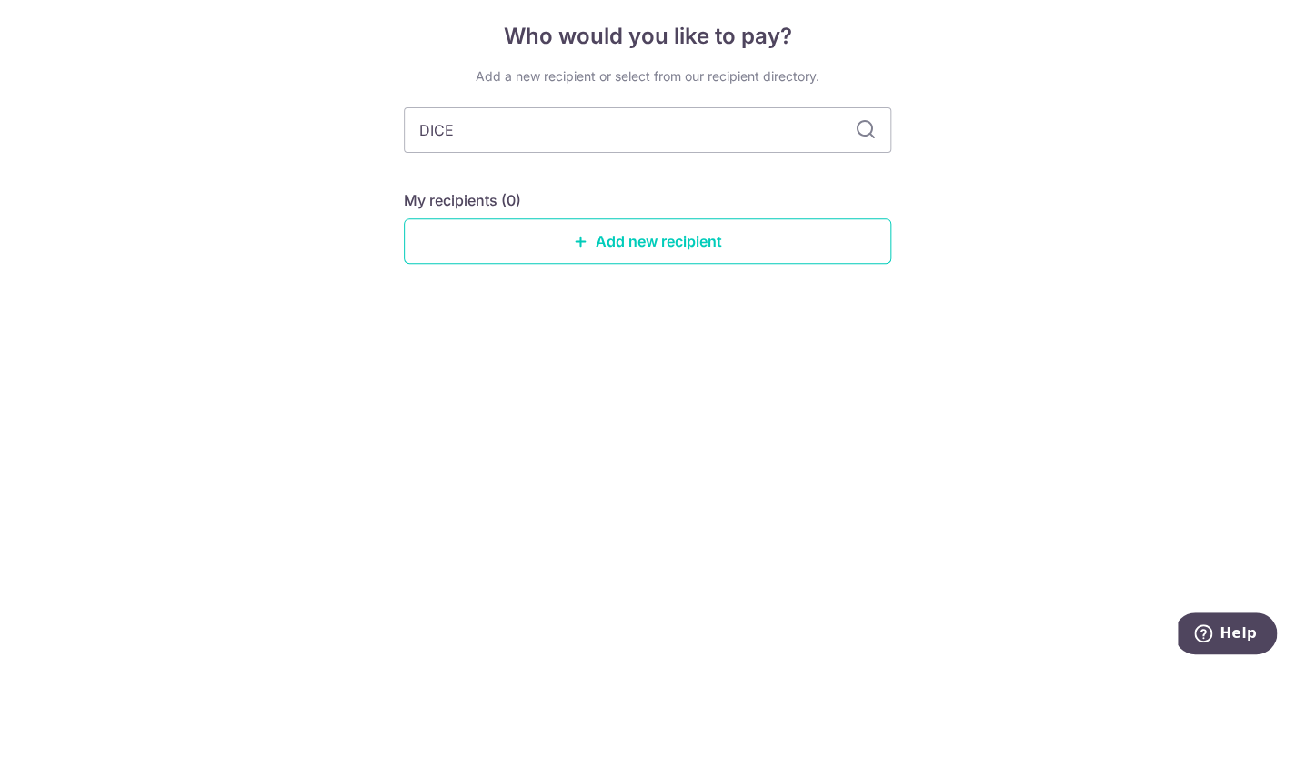
type input "DICE"
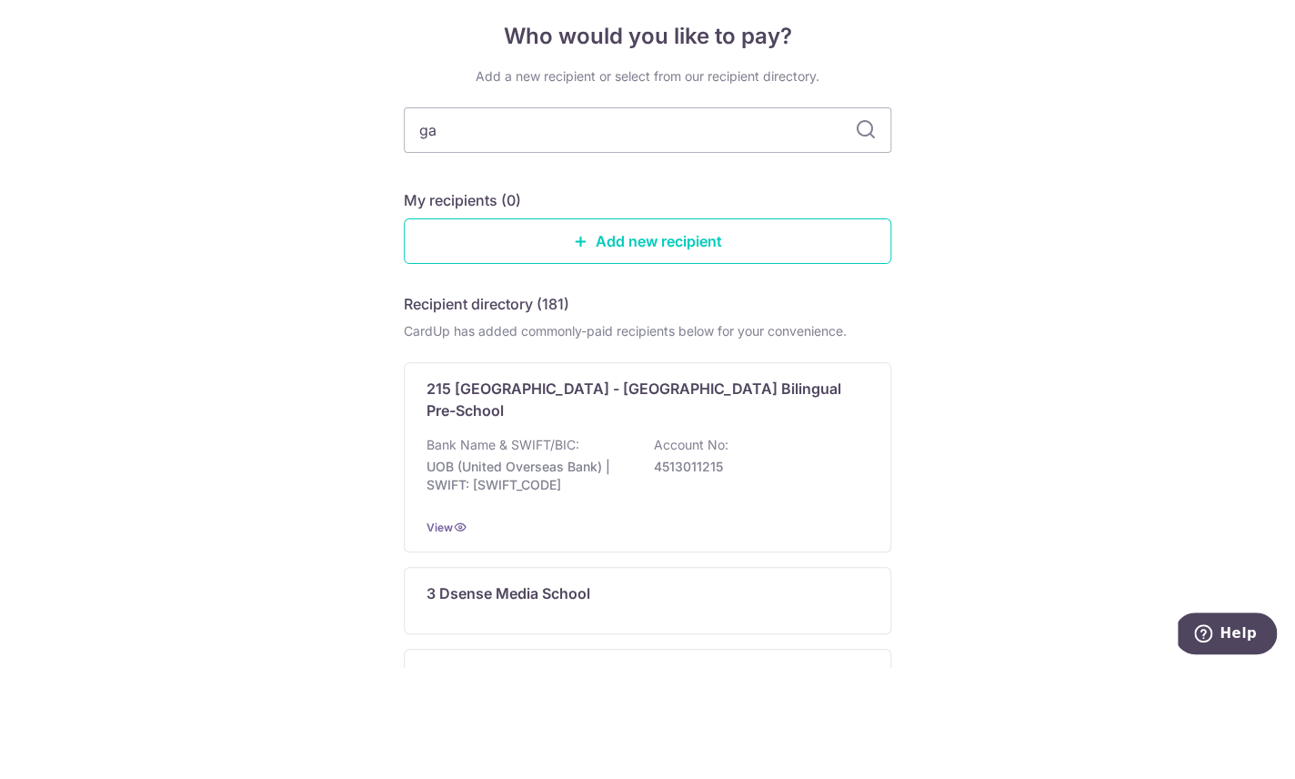
type input "gas"
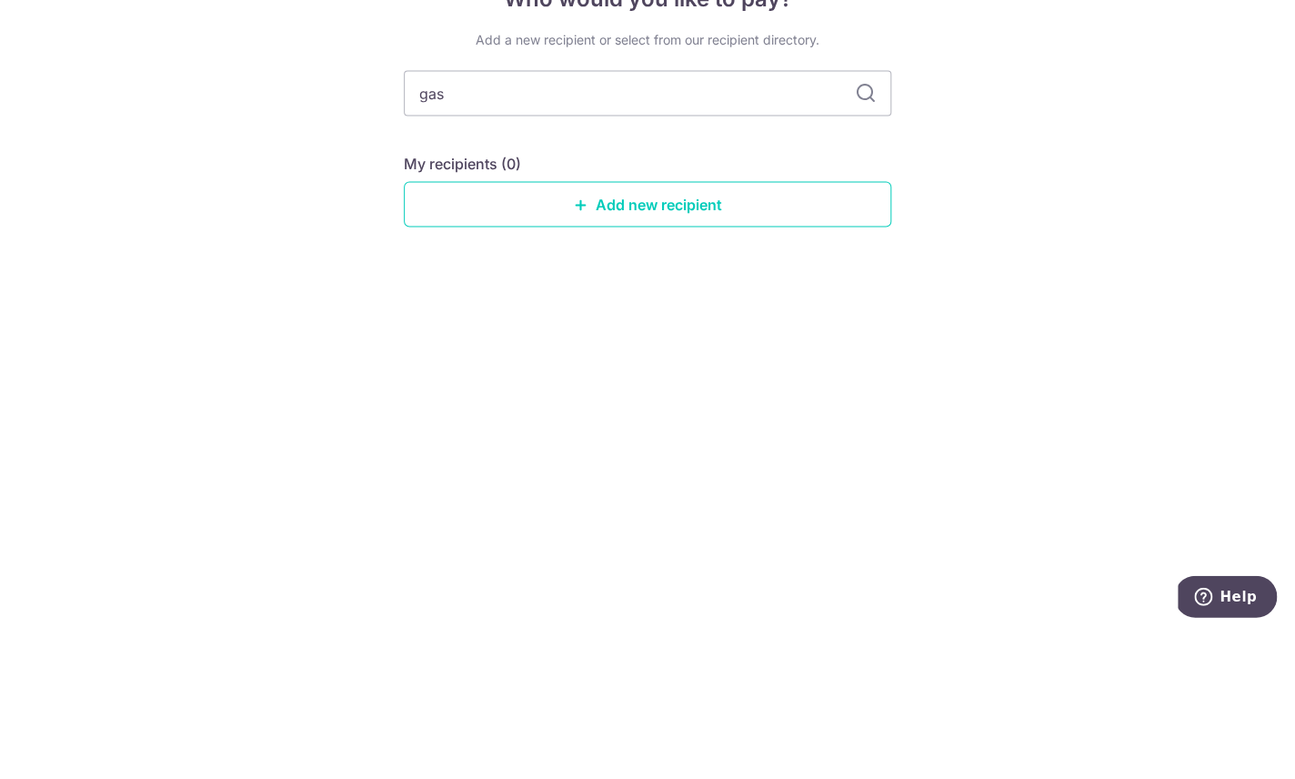
click at [1070, 167] on div "Who would you like to pay? Add a new recipient or select from our recipient dir…" at bounding box center [647, 436] width 1295 height 683
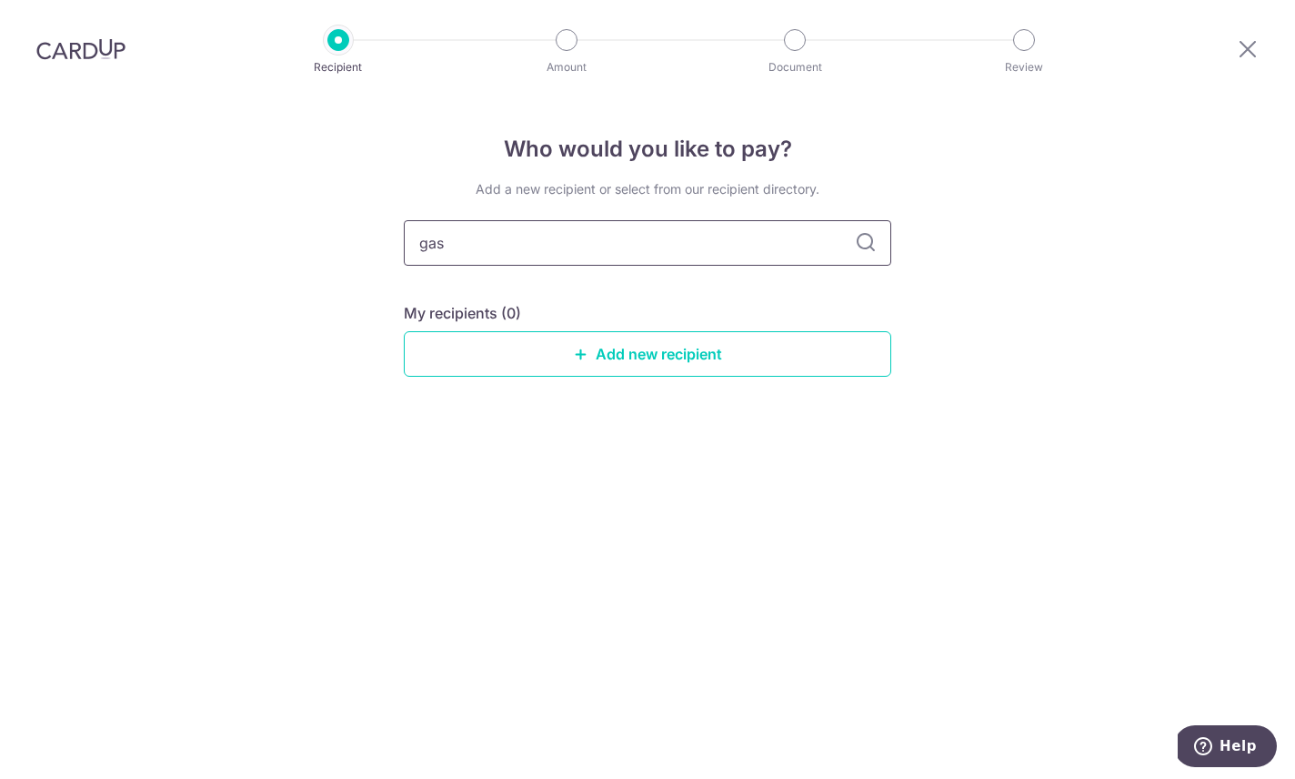
click at [707, 219] on input "gas" at bounding box center [647, 241] width 487 height 45
type input "g"
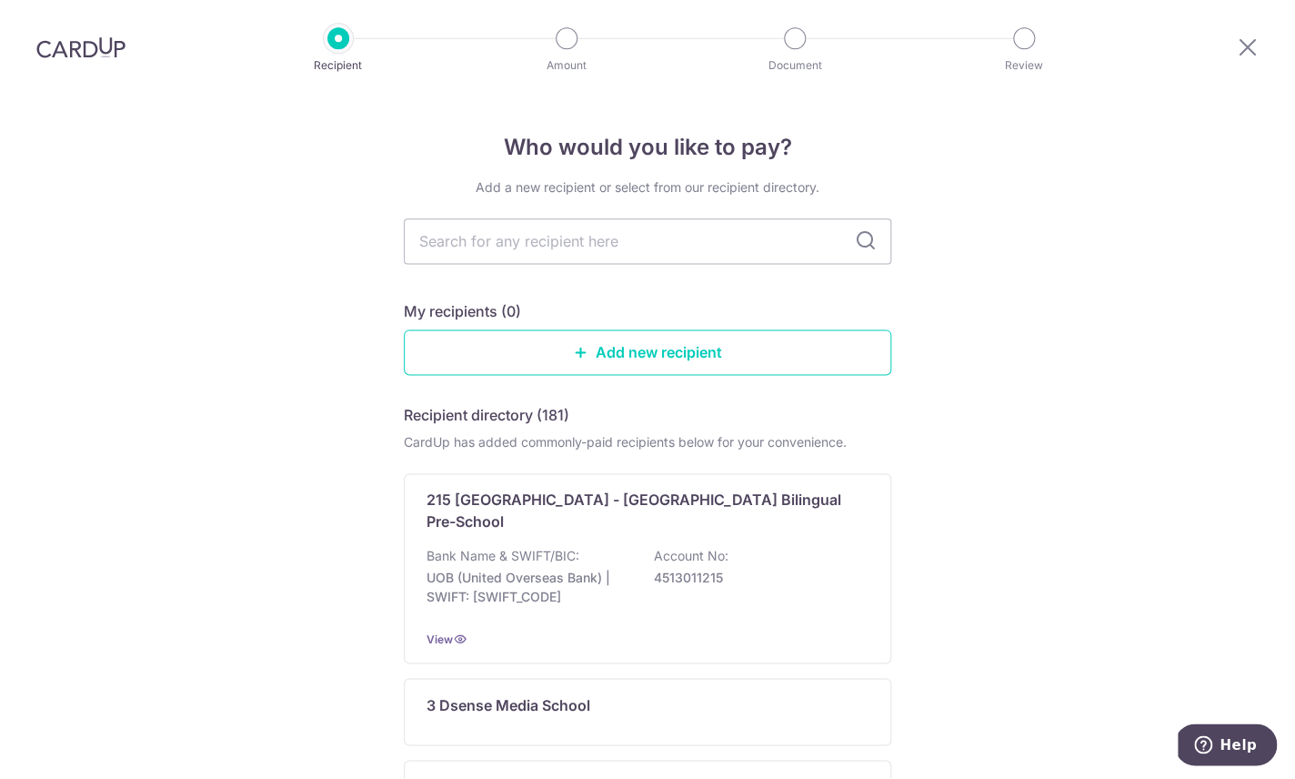
type input "d"
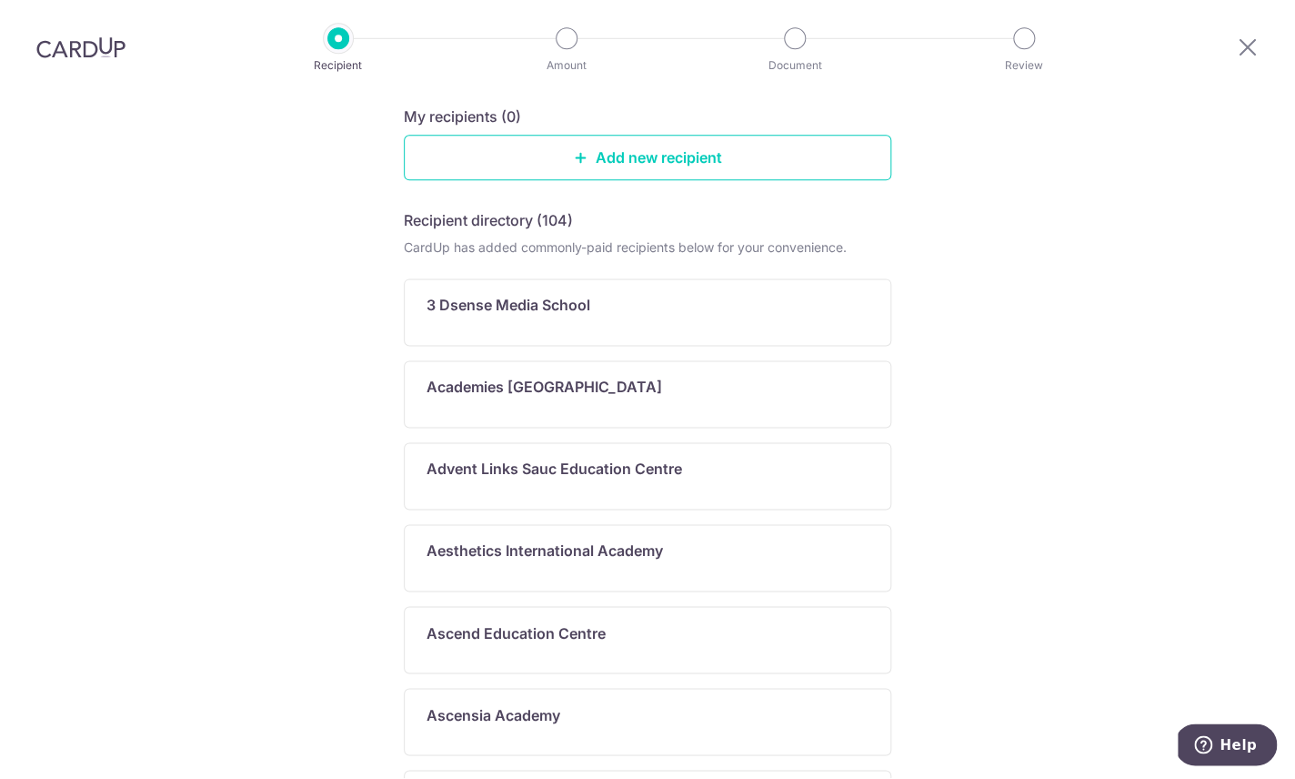
scroll to position [65, 0]
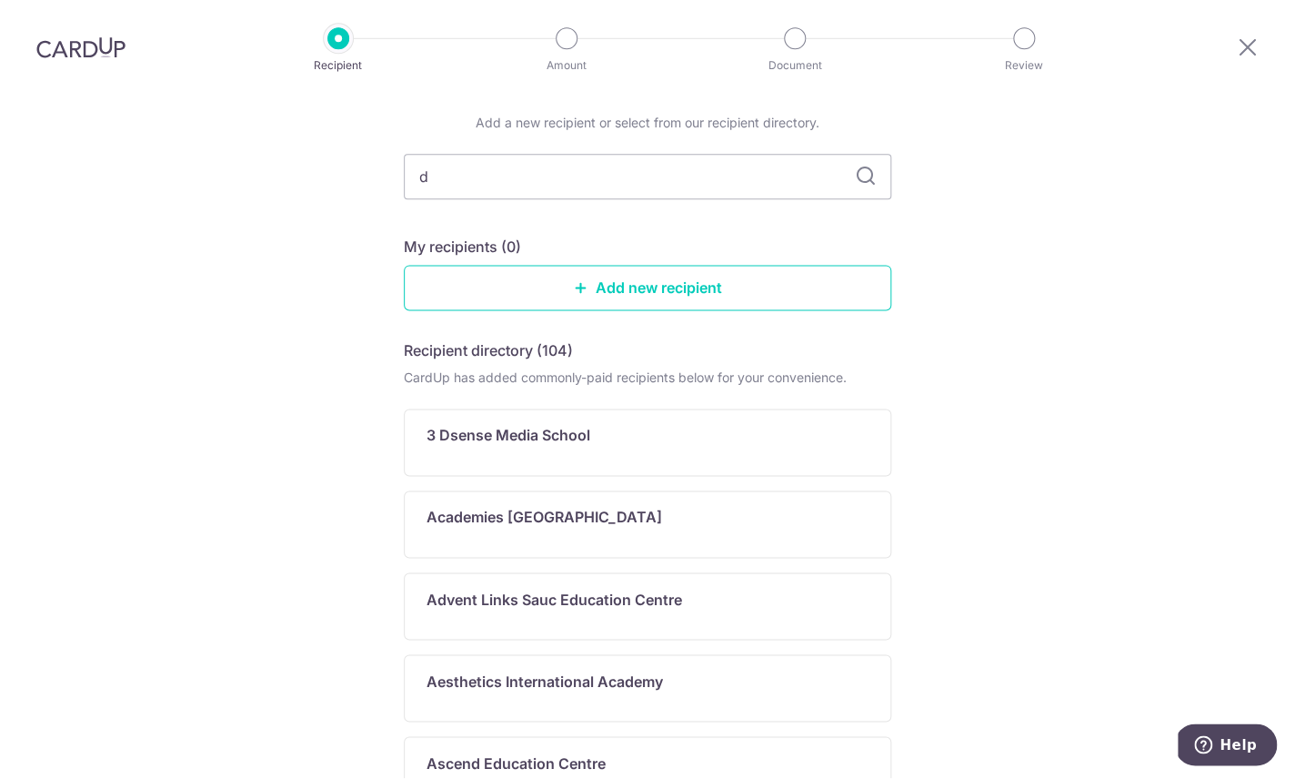
type input "di"
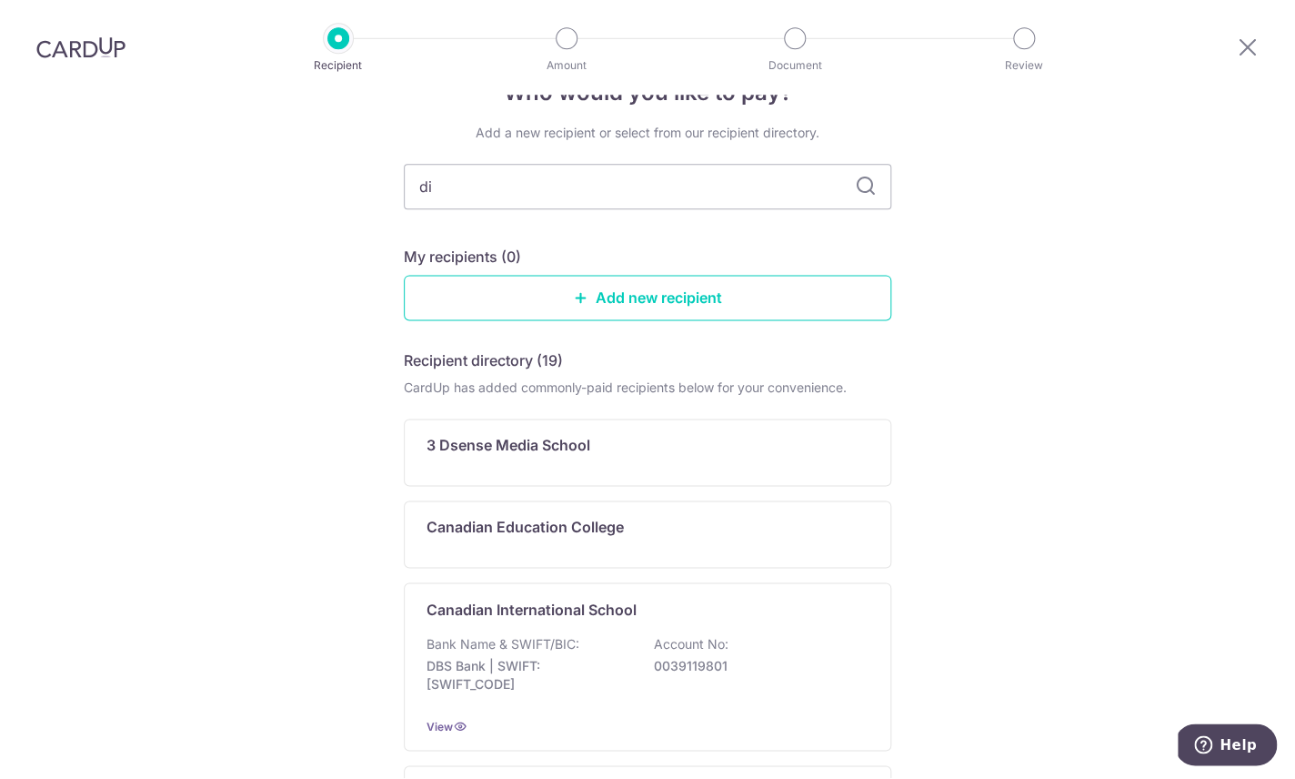
scroll to position [55, 0]
type input "dic"
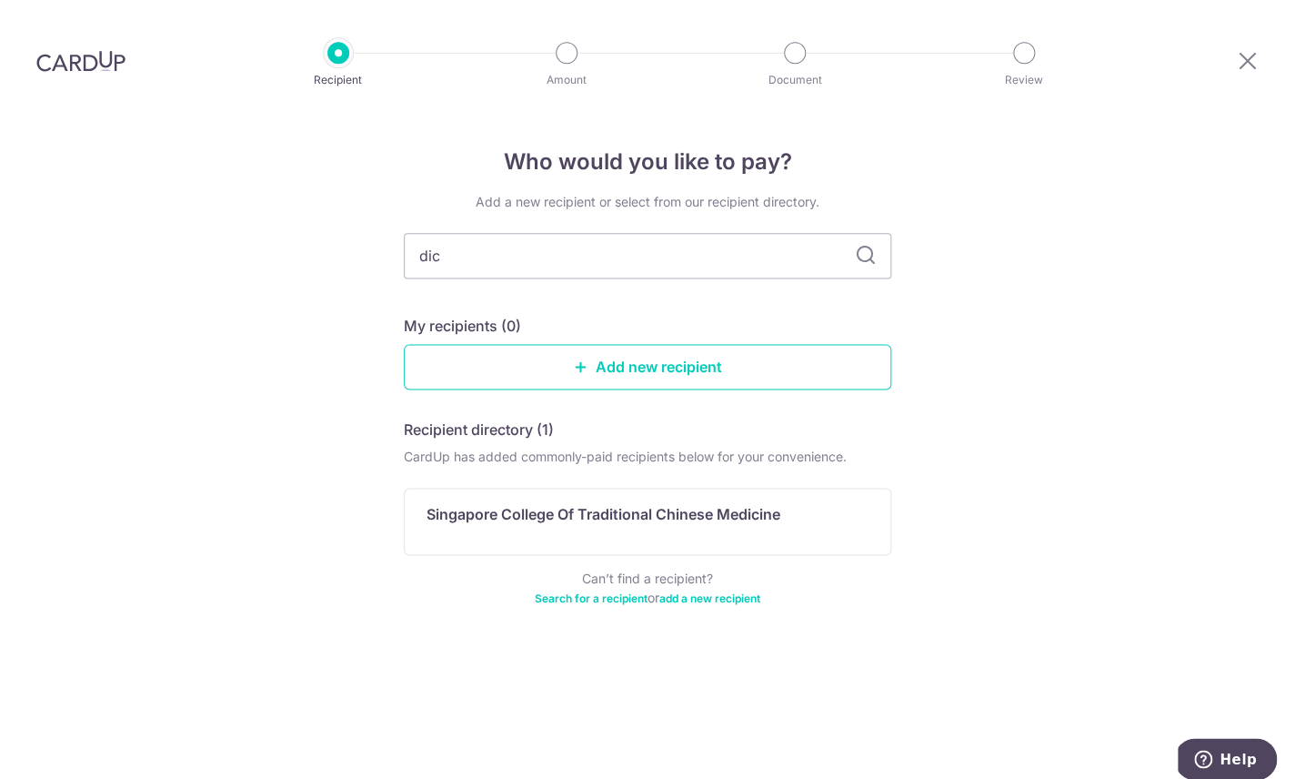
scroll to position [0, 0]
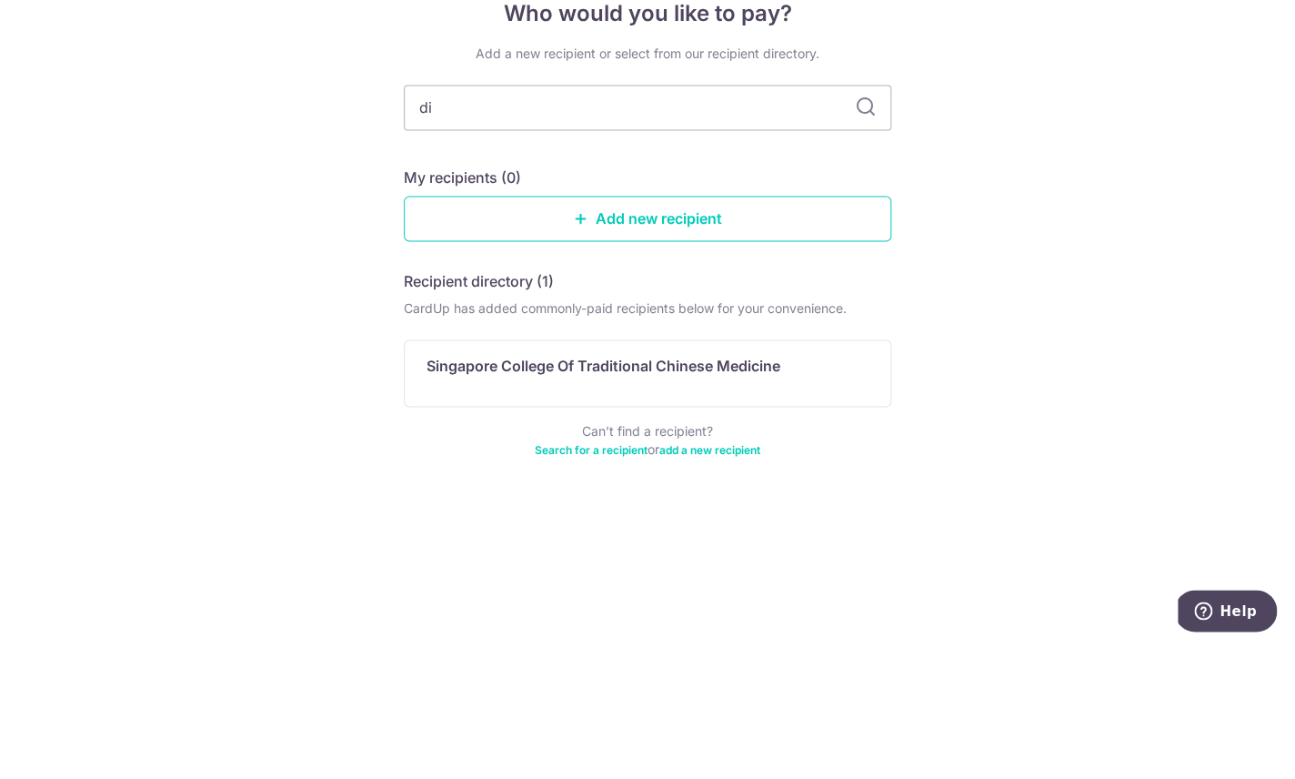
type input "d"
click at [698, 330] on link "Add new recipient" at bounding box center [647, 352] width 487 height 45
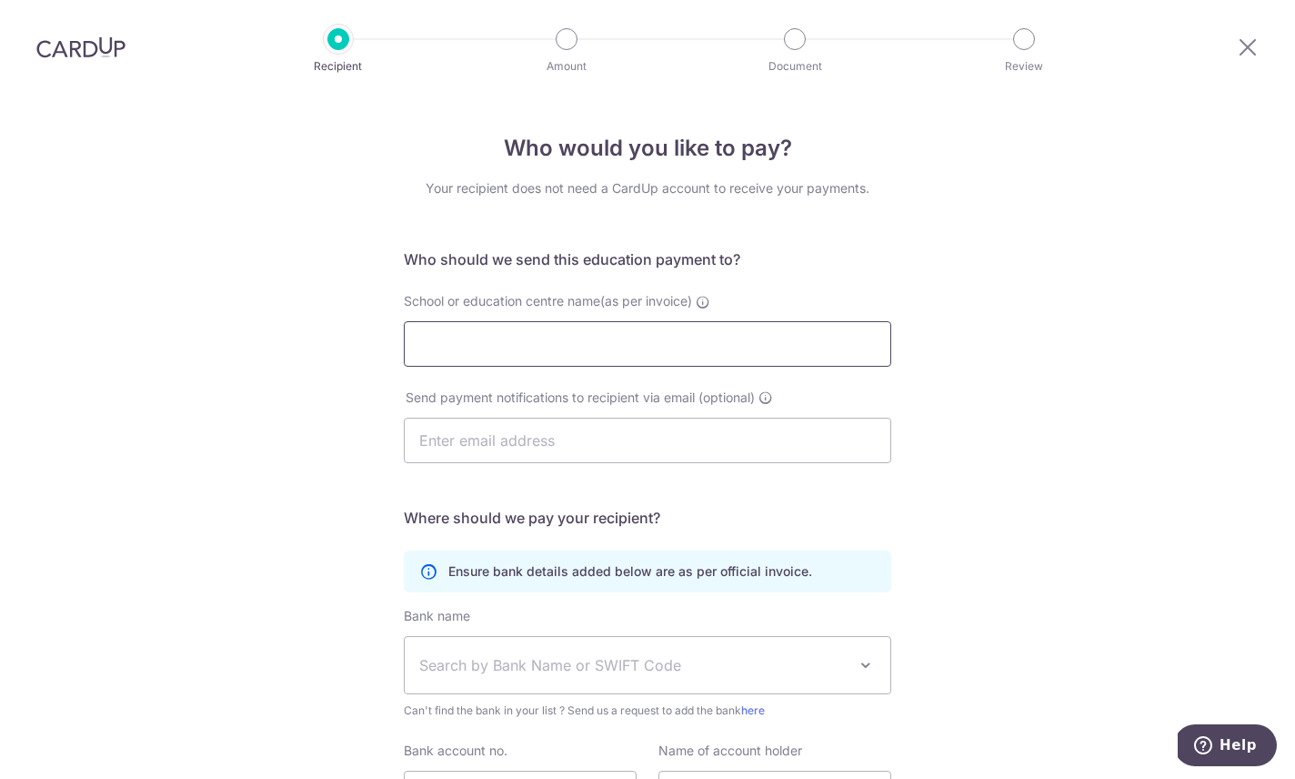
click at [729, 363] on input "School or education centre name(as per invoice)" at bounding box center [647, 343] width 487 height 45
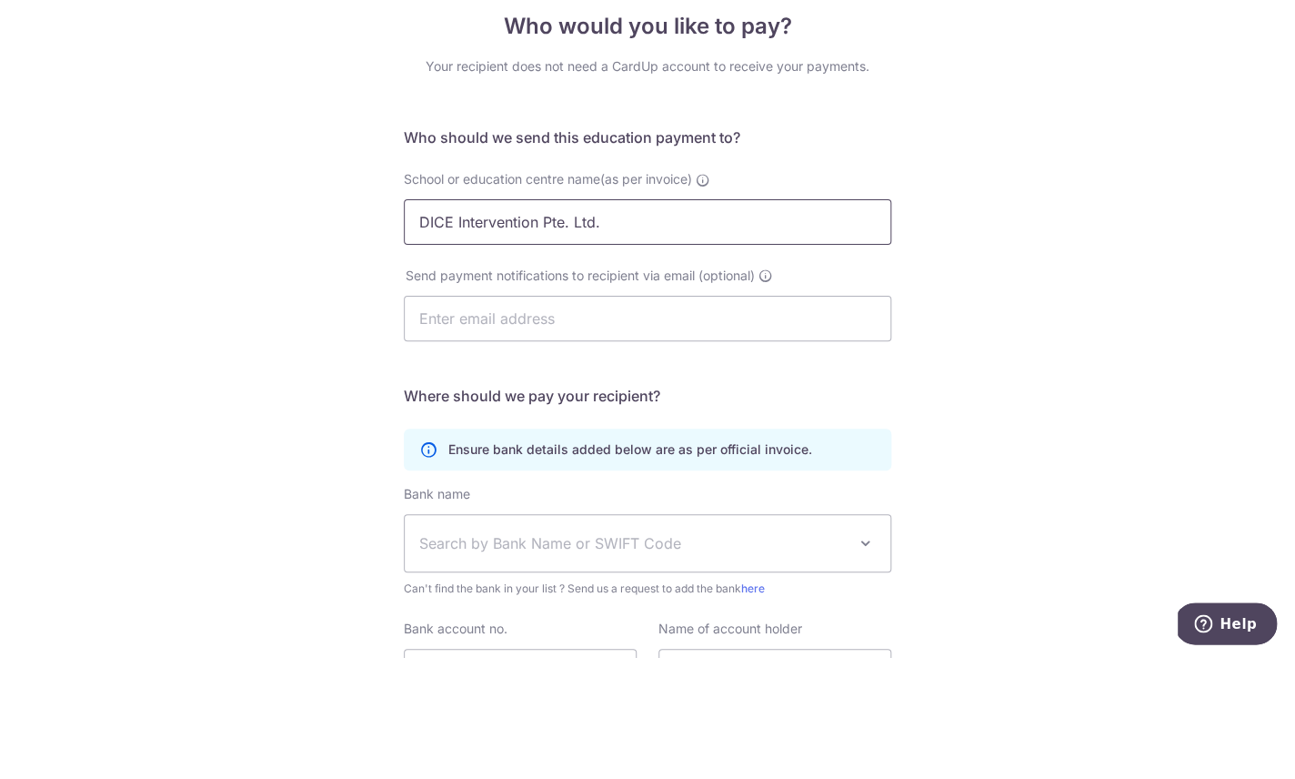
type input "DICE Intervention Pte. Ltd."
click at [1017, 206] on div "Who would you like to pay? Your recipient does not need a CardUp account to rec…" at bounding box center [647, 528] width 1295 height 866
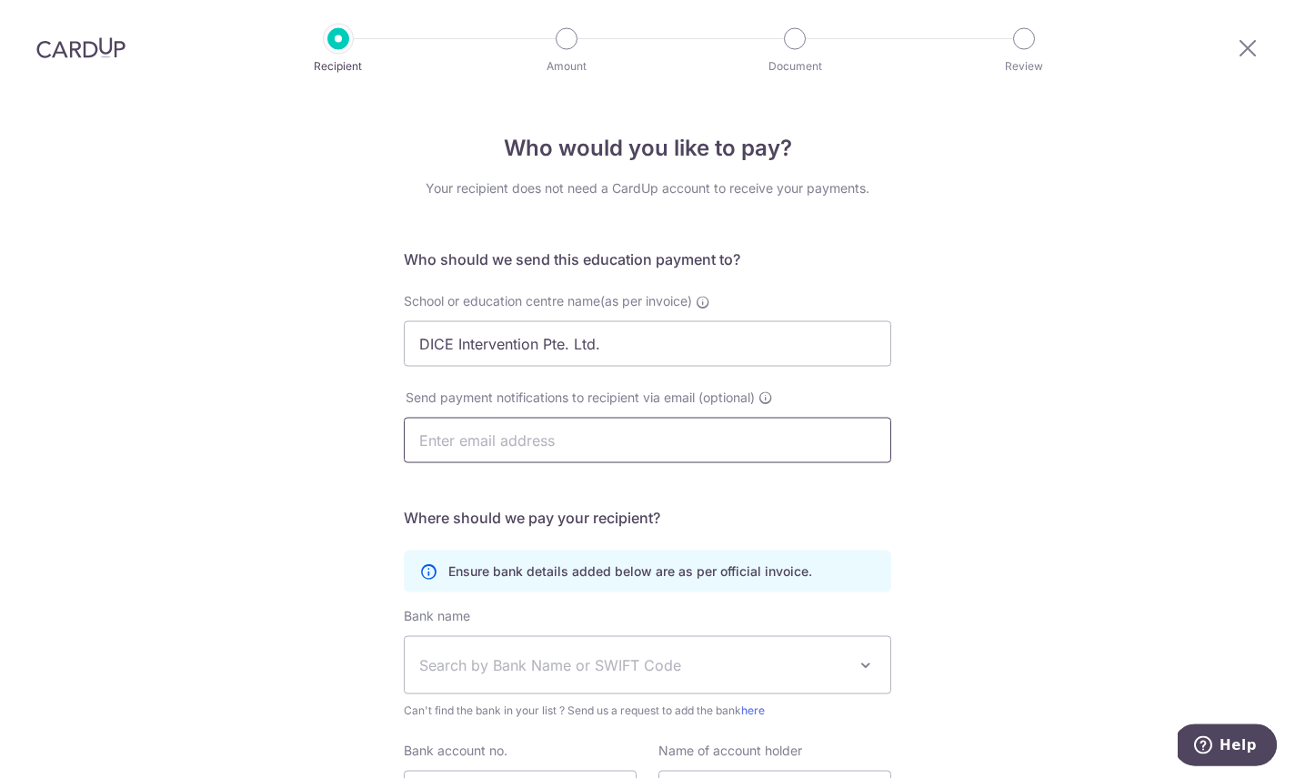
click at [672, 417] on input "text" at bounding box center [647, 439] width 487 height 45
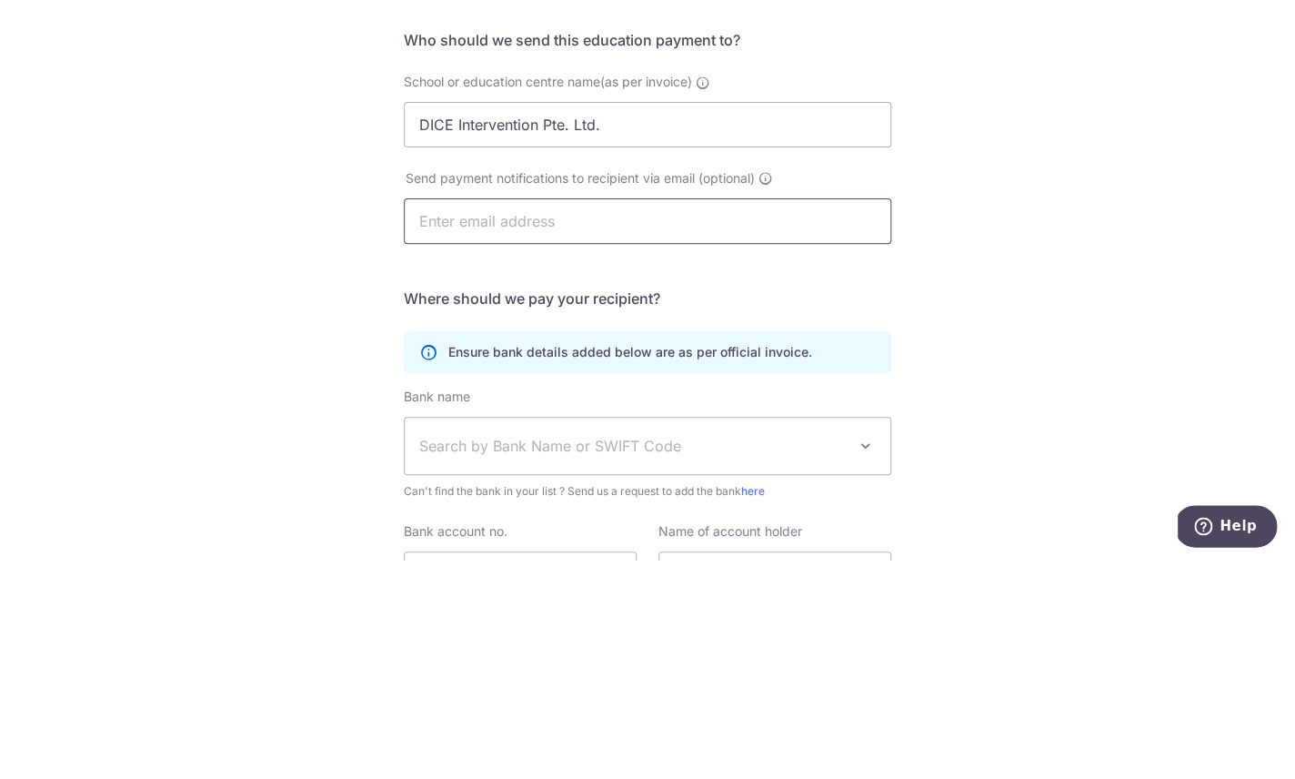
type input "[PERSON_NAME][EMAIL_ADDRESS][DOMAIN_NAME]"
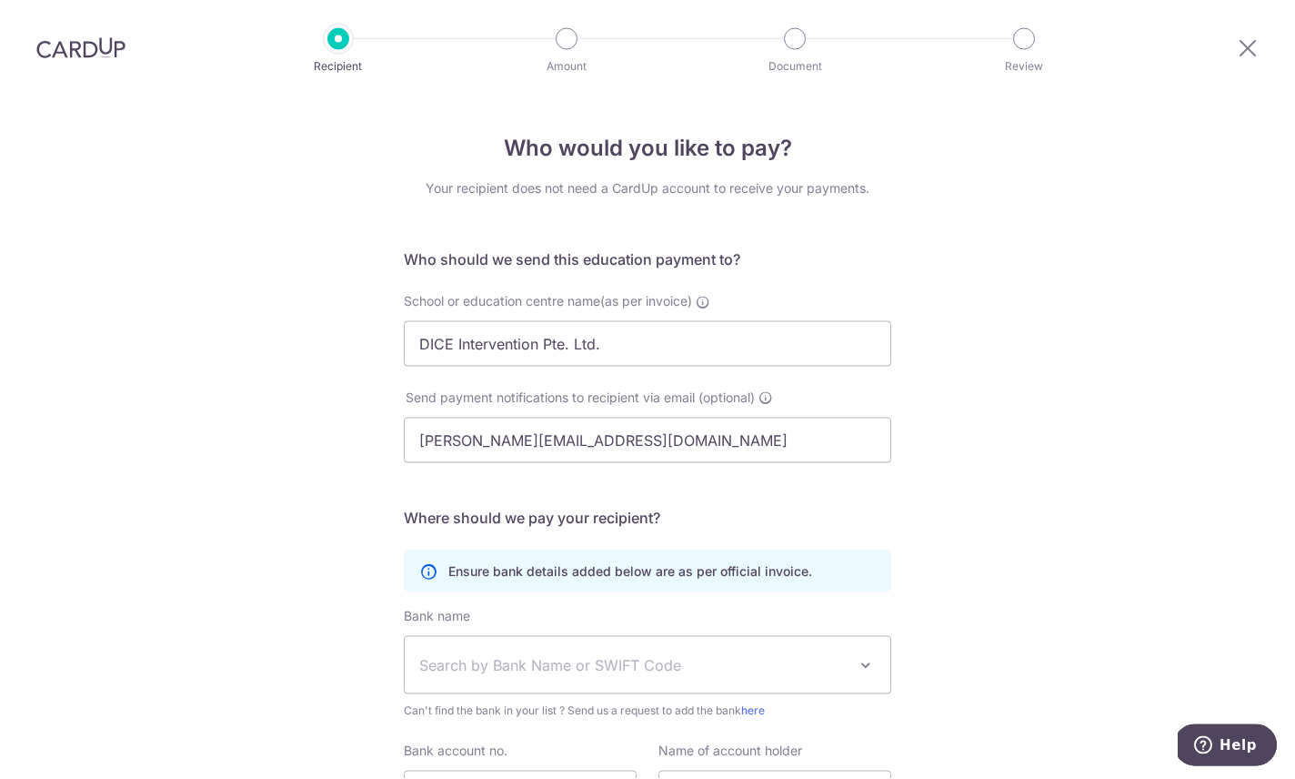
click at [975, 327] on div "Who would you like to pay? Your recipient does not need a CardUp account to rec…" at bounding box center [647, 528] width 1295 height 866
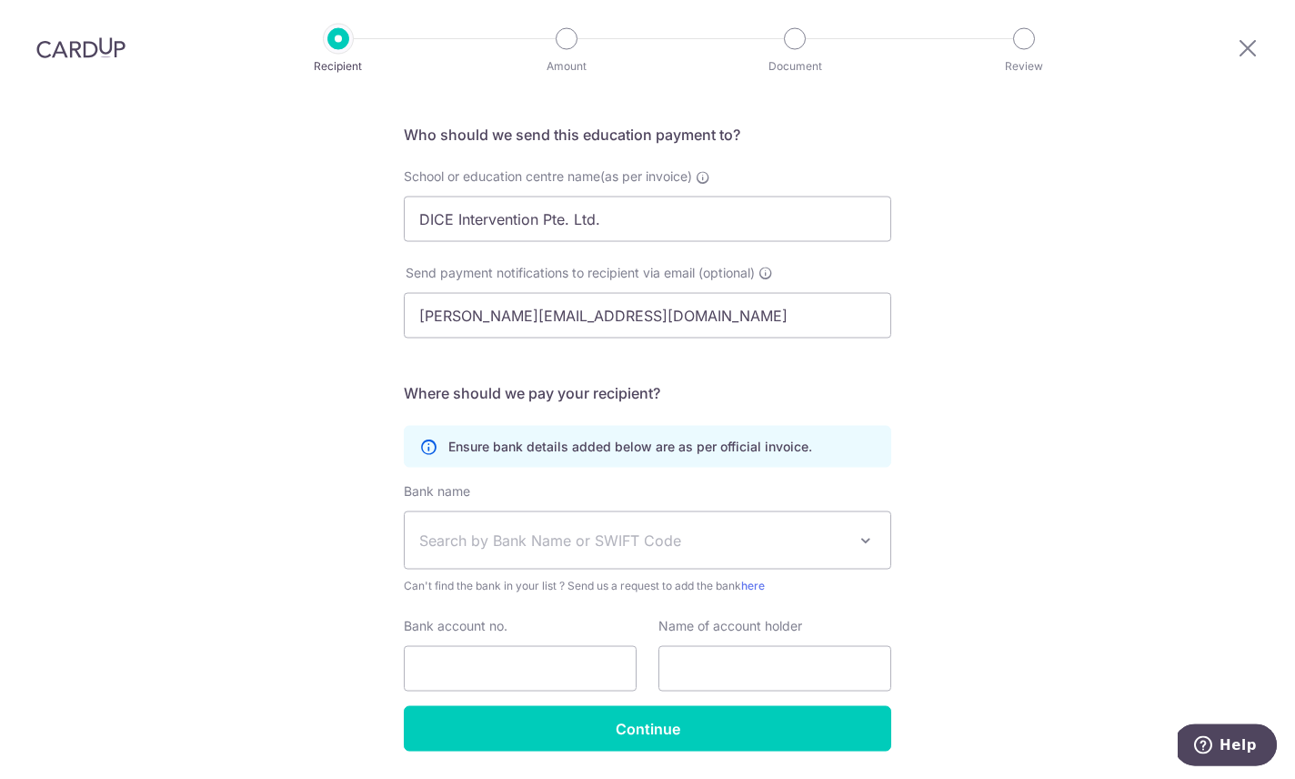
scroll to position [123, 0]
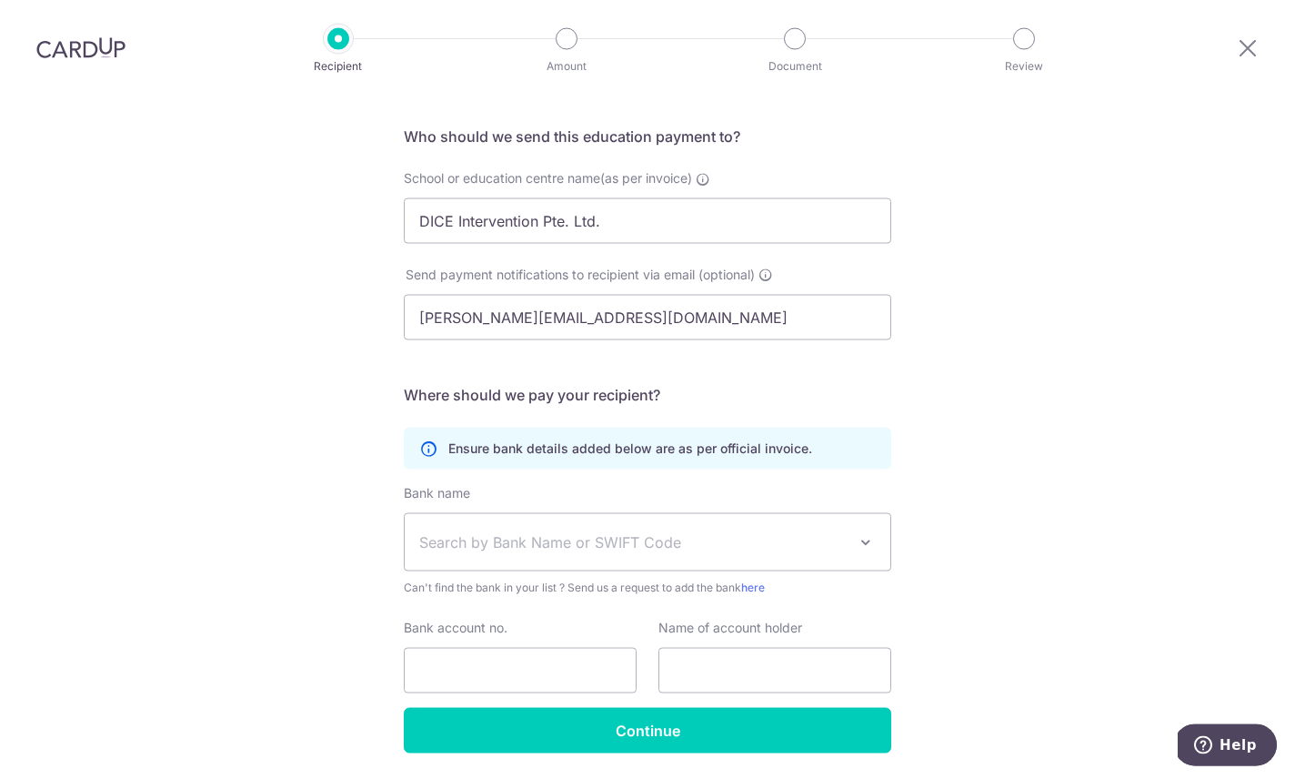
click at [860, 531] on span at bounding box center [866, 542] width 22 height 22
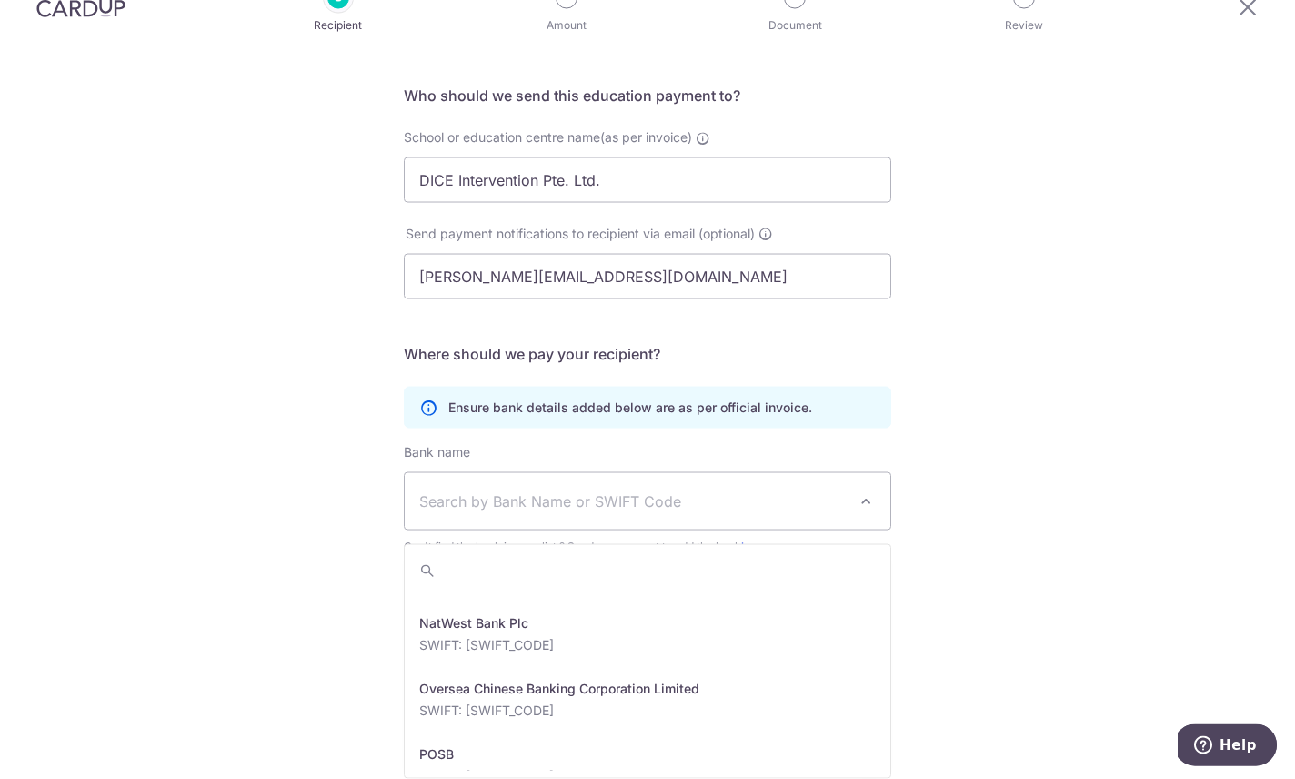
scroll to position [2999, 0]
select select "12"
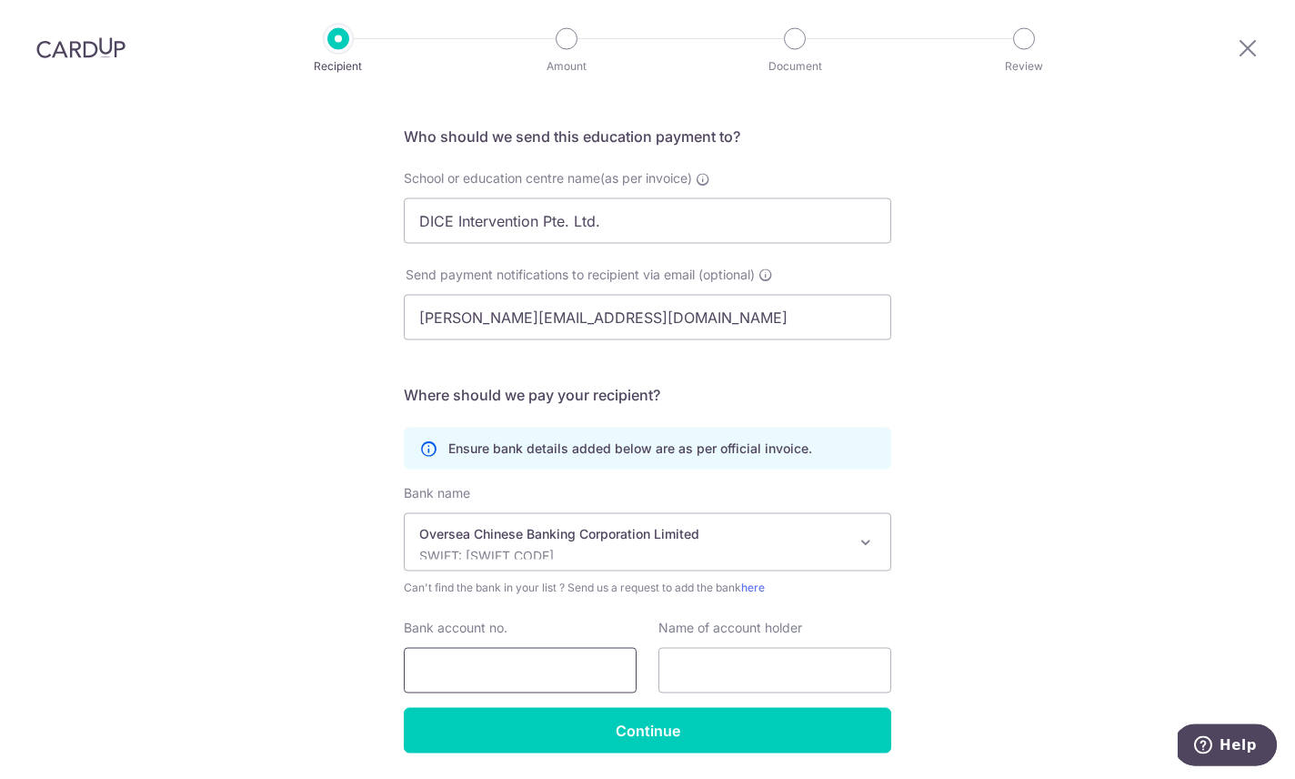
click at [584, 648] on input "Bank account no." at bounding box center [520, 670] width 233 height 45
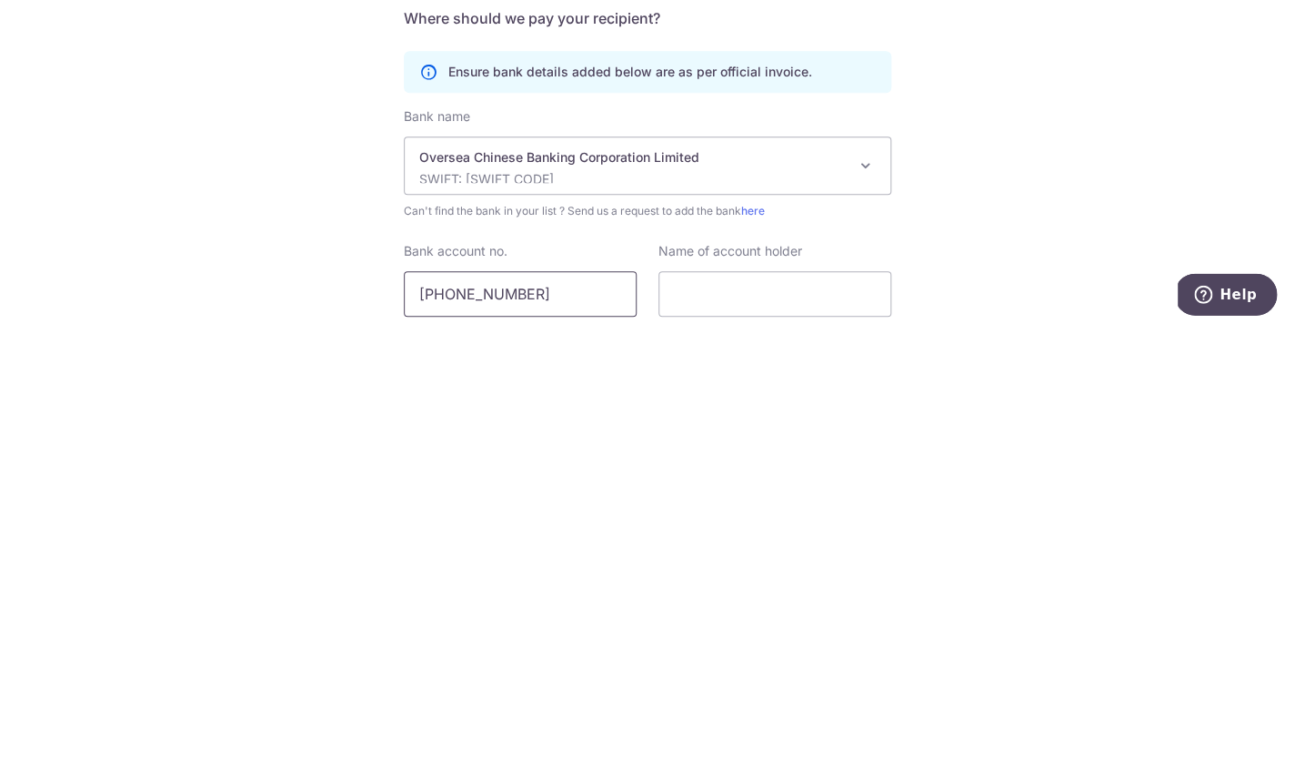
scroll to position [49, 0]
type input "596204669001"
click at [766, 721] on input "text" at bounding box center [774, 743] width 233 height 45
type input "DICE Intervention Pte. Ltd."
click at [1030, 205] on div "Who would you like to pay? Your recipient does not need a CardUp account to rec…" at bounding box center [647, 479] width 1295 height 866
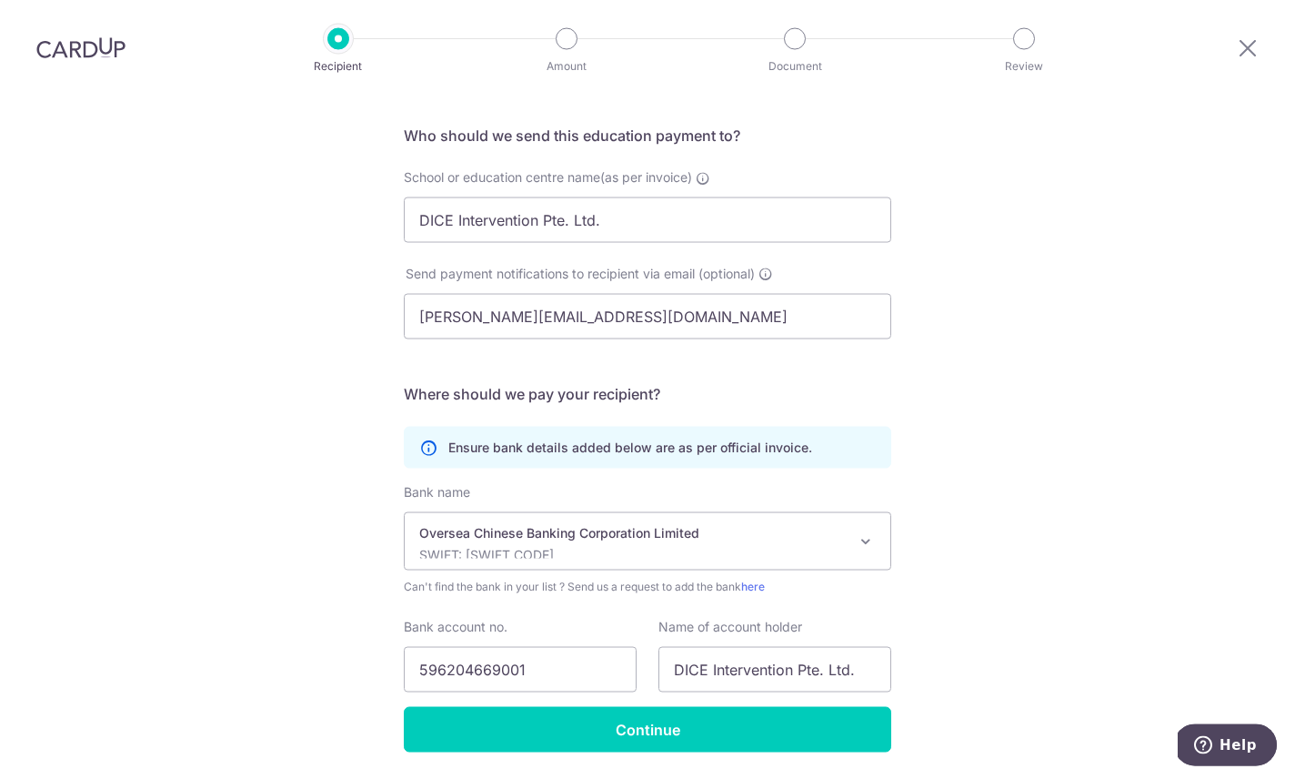
scroll to position [123, 0]
click at [651, 708] on input "Continue" at bounding box center [647, 730] width 487 height 45
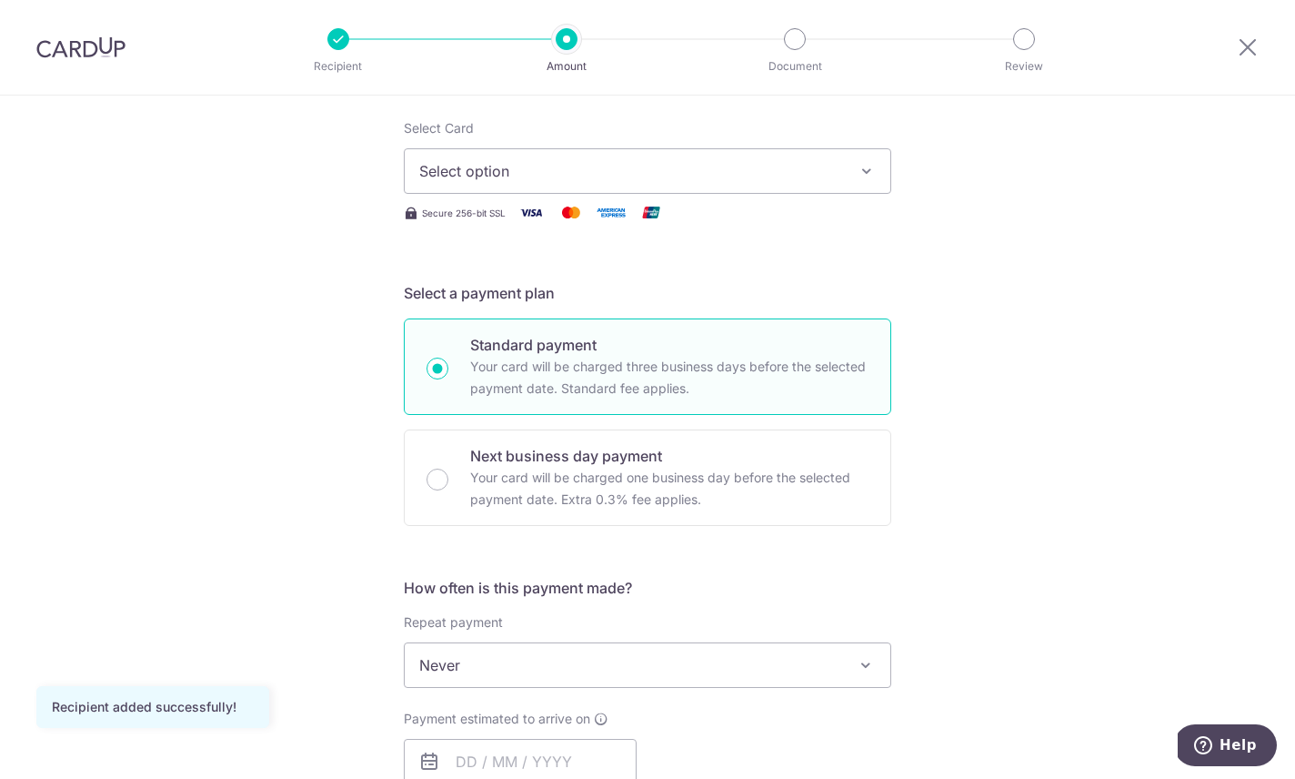
scroll to position [241, 0]
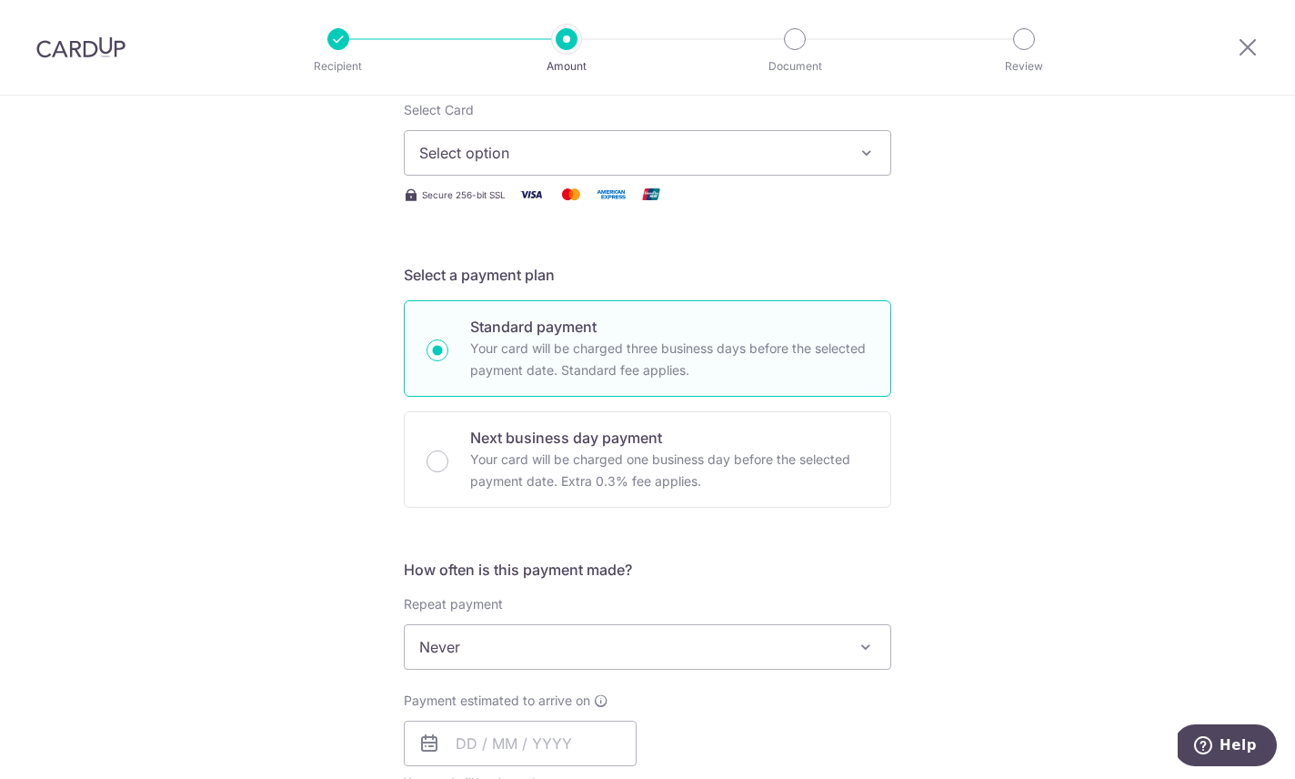
click at [867, 162] on icon "button" at bounding box center [867, 153] width 18 height 18
click at [846, 213] on span "Add credit card" at bounding box center [664, 204] width 424 height 18
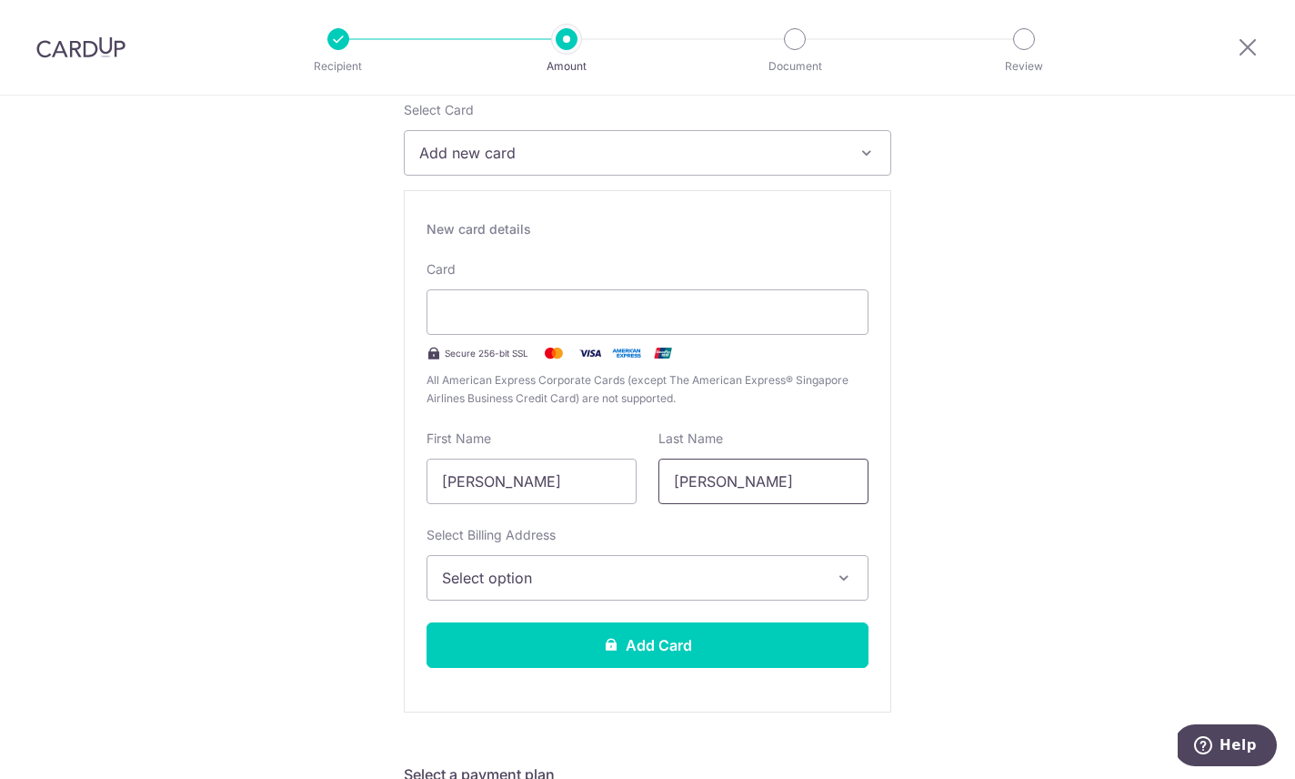
click at [698, 492] on input "Bin Selamat" at bounding box center [763, 480] width 210 height 45
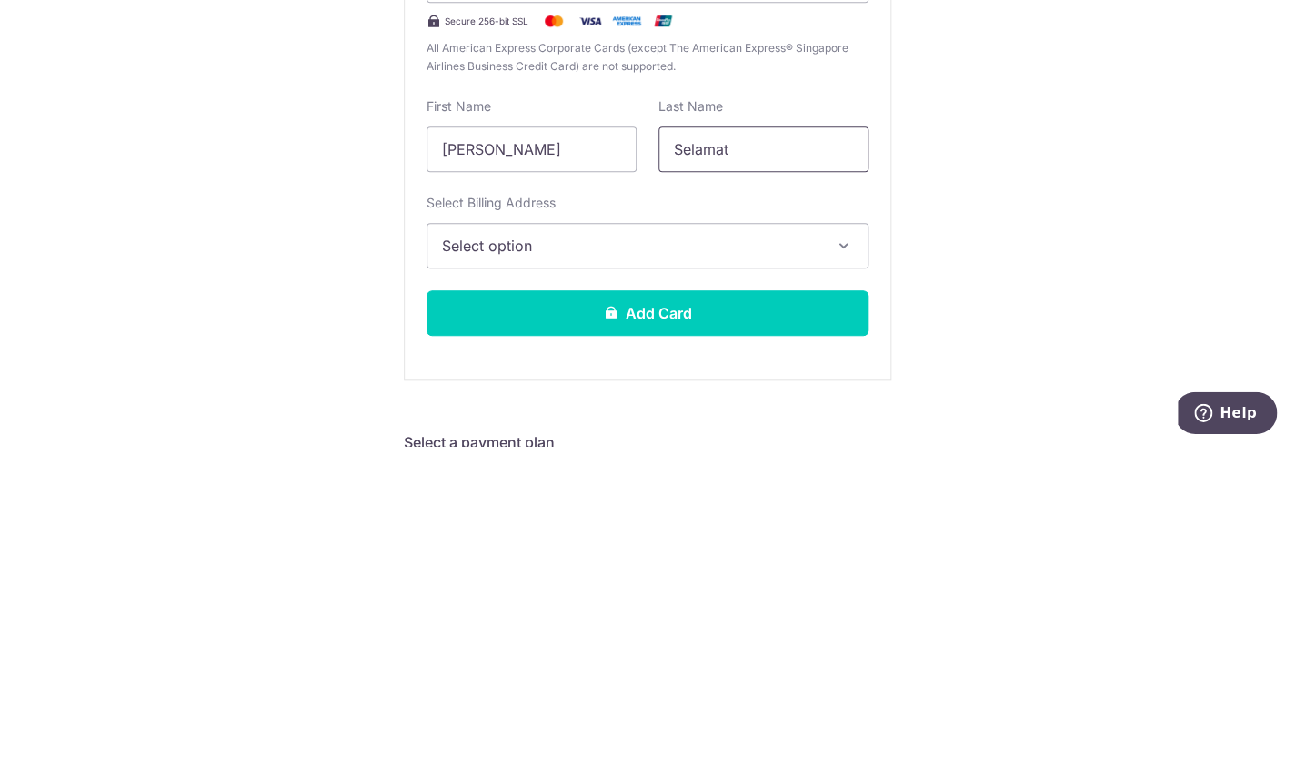
type input "Selamat"
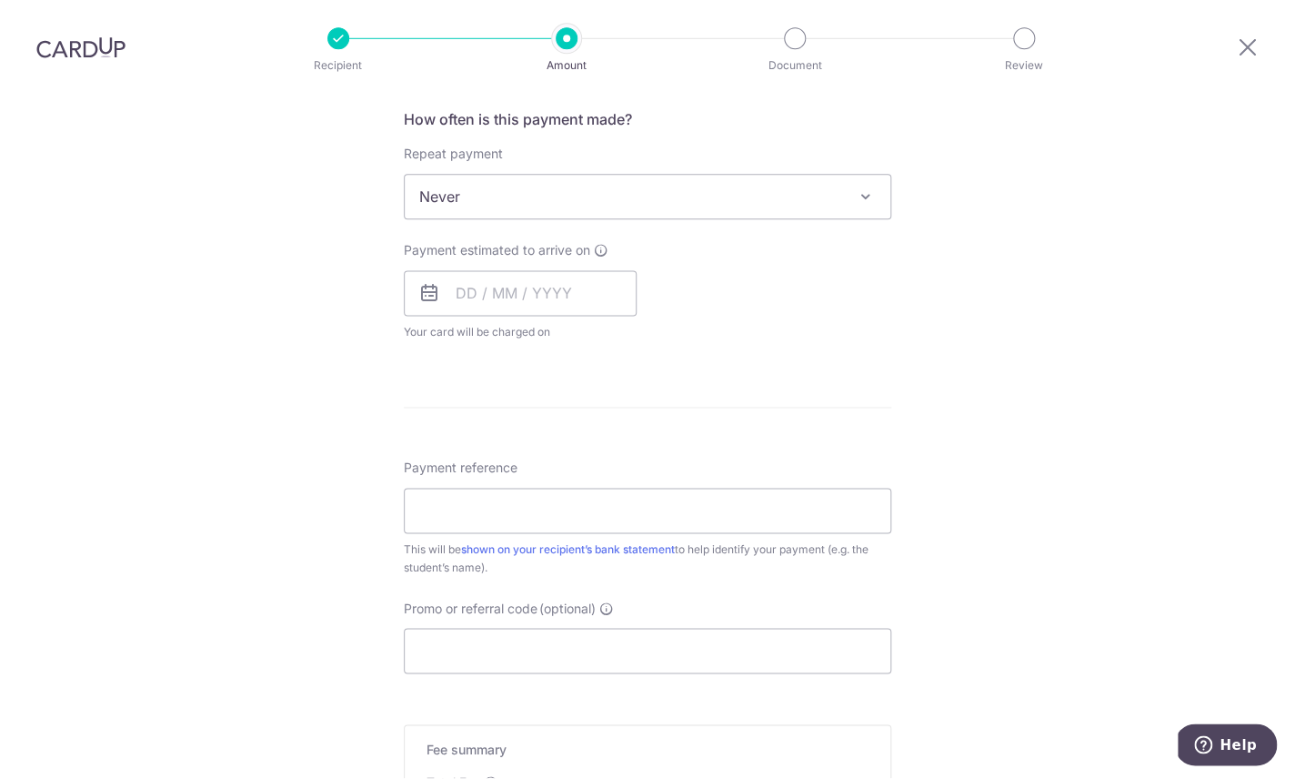
scroll to position [1186, 0]
click at [726, 179] on span "Never" at bounding box center [648, 201] width 486 height 44
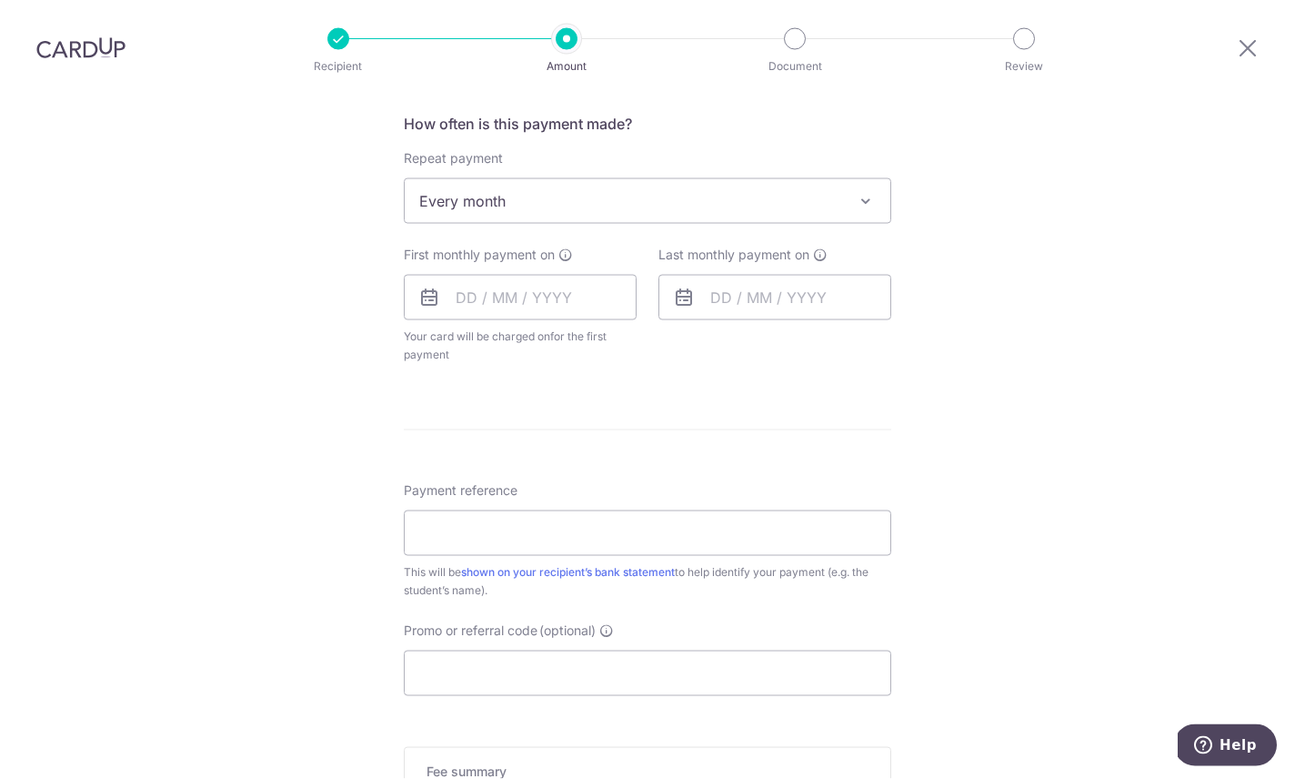
click at [637, 179] on span "Every month" at bounding box center [648, 201] width 486 height 44
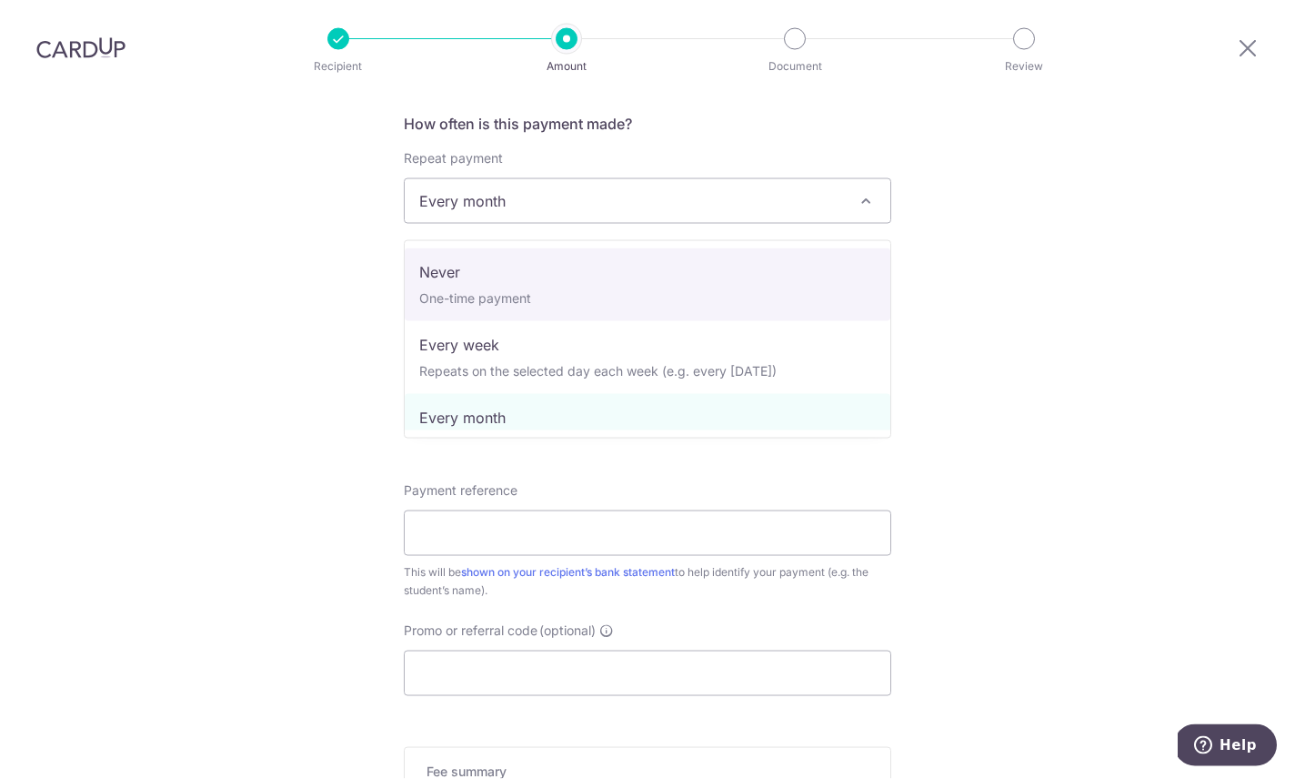
select select "1"
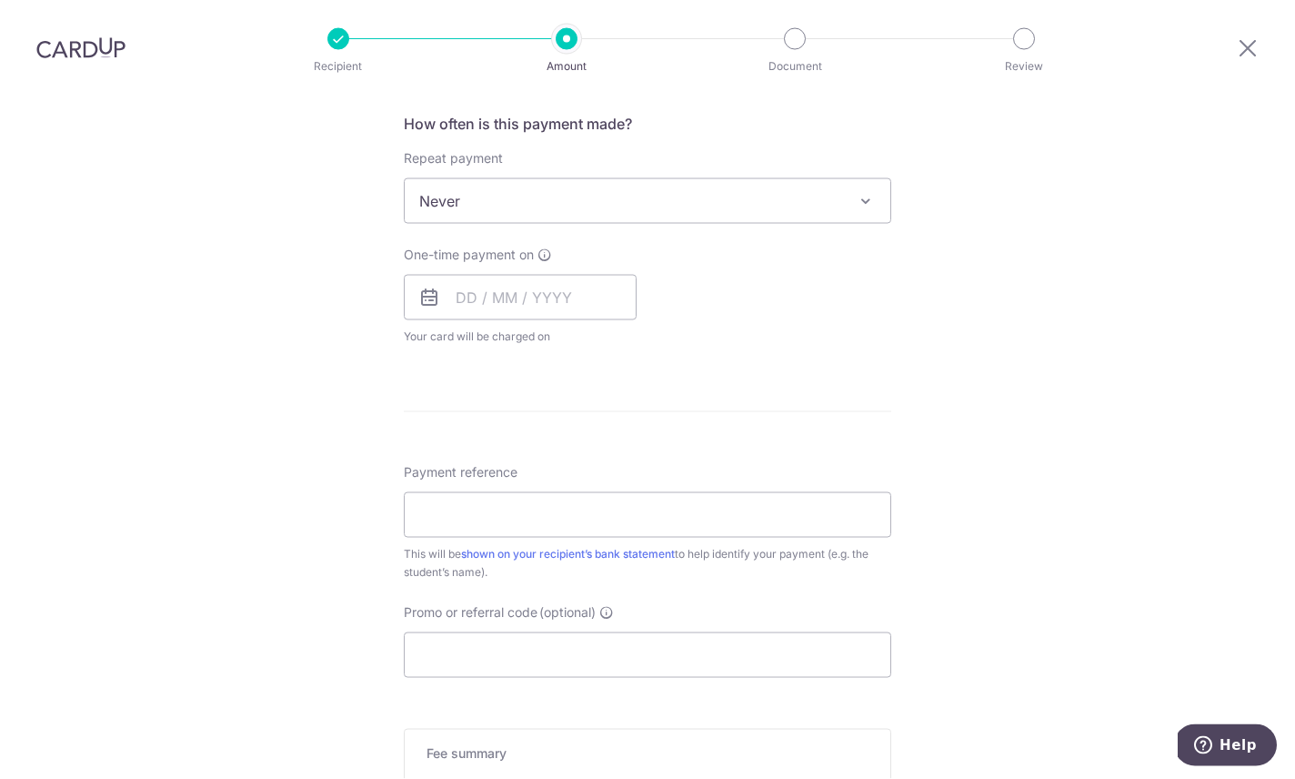
click at [552, 247] on icon at bounding box center [545, 254] width 15 height 15
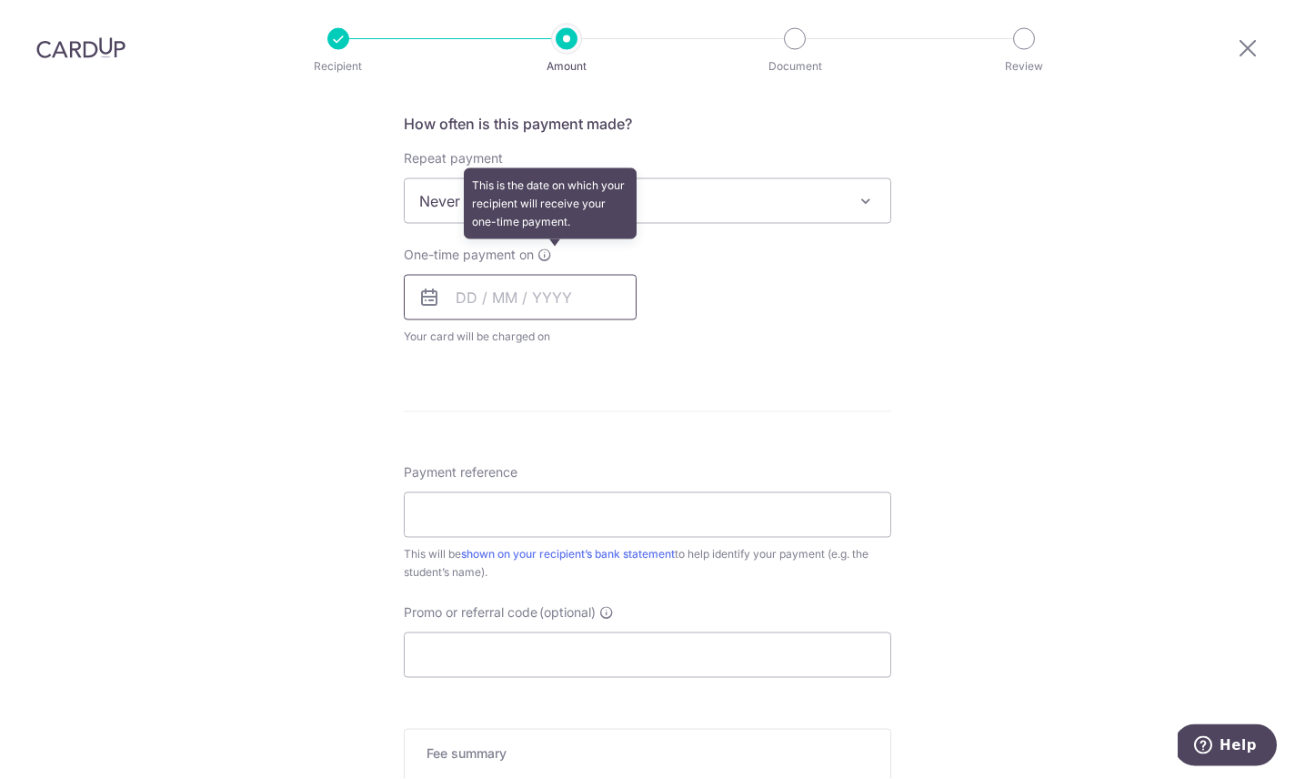
click at [467, 275] on input "text" at bounding box center [520, 297] width 233 height 45
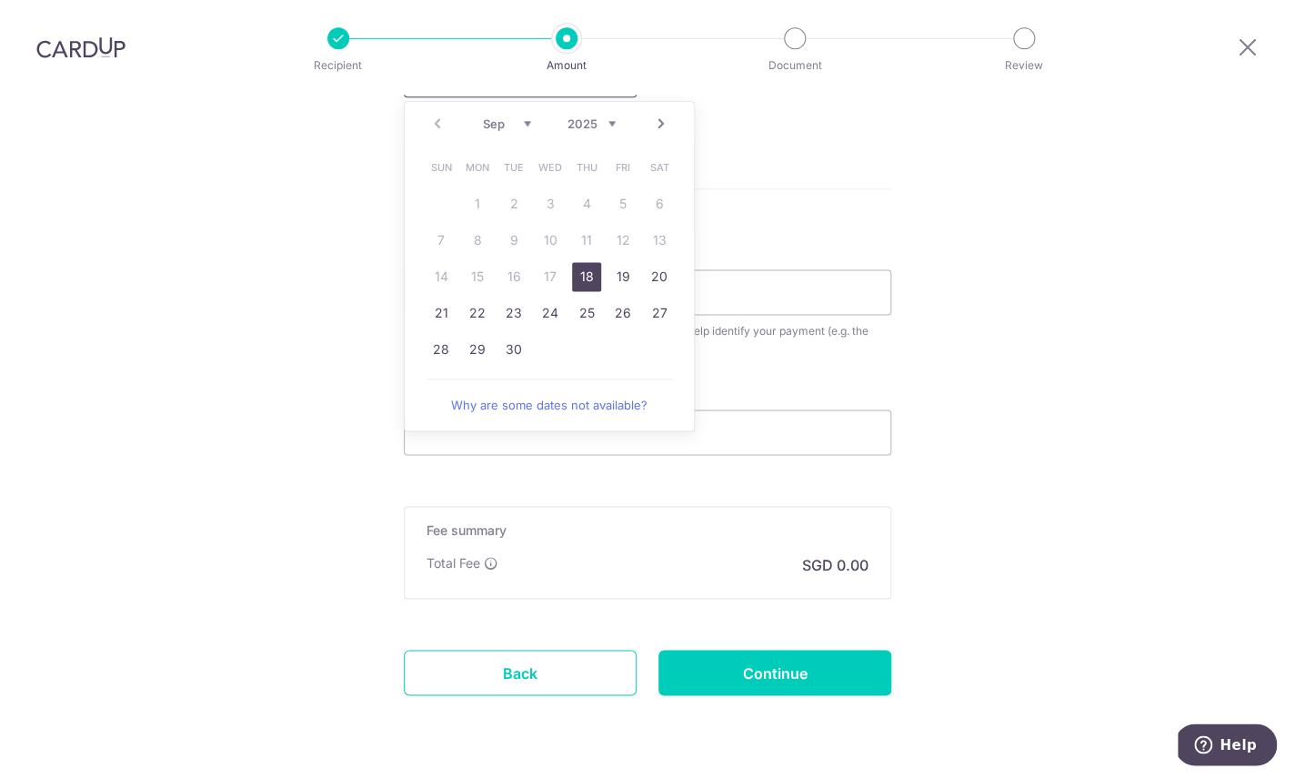
scroll to position [1406, 0]
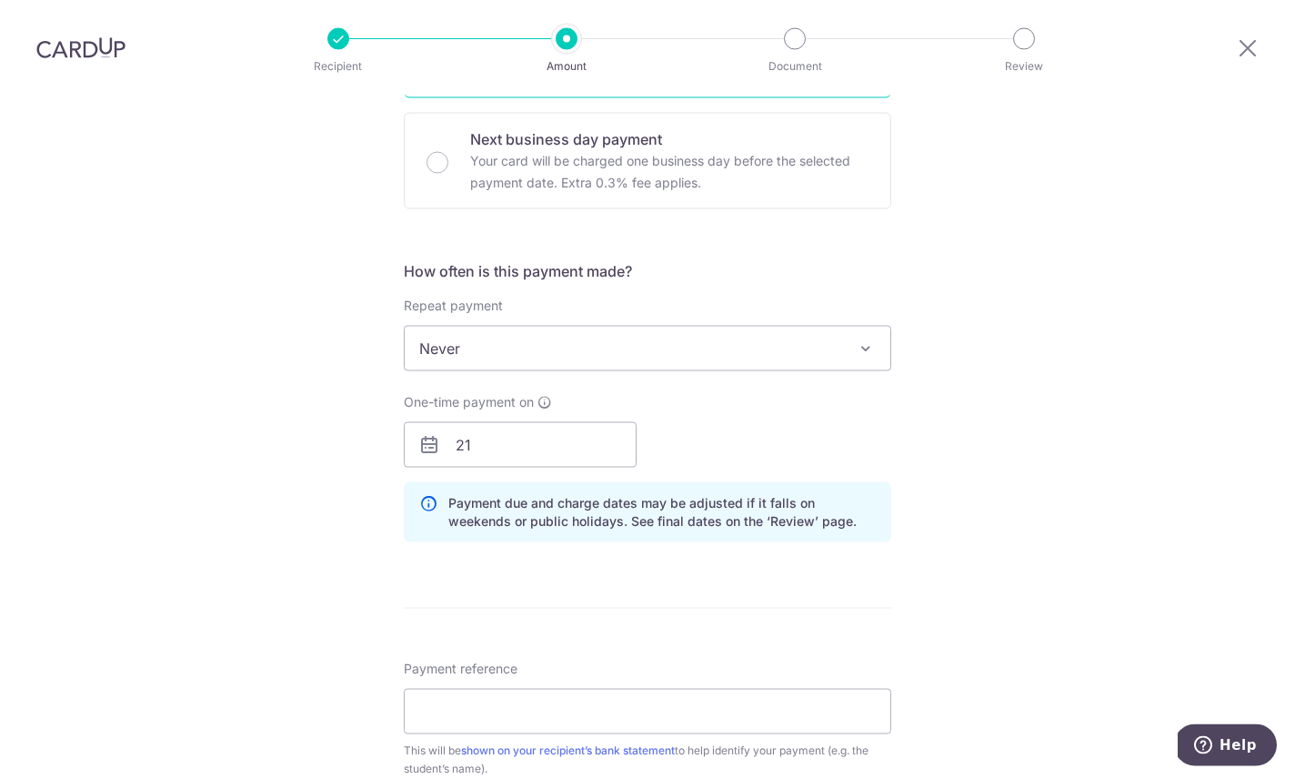
scroll to position [1032, 0]
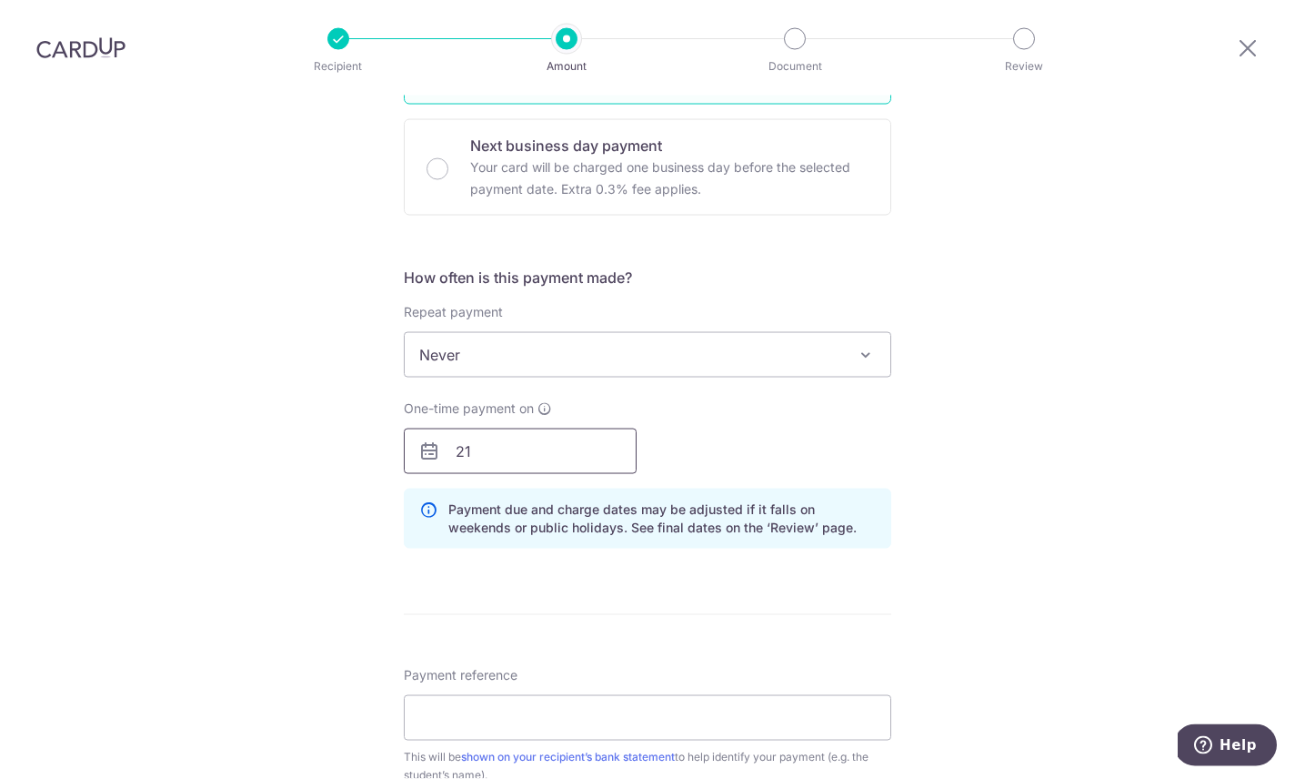
click at [540, 428] on input "21" at bounding box center [520, 450] width 233 height 45
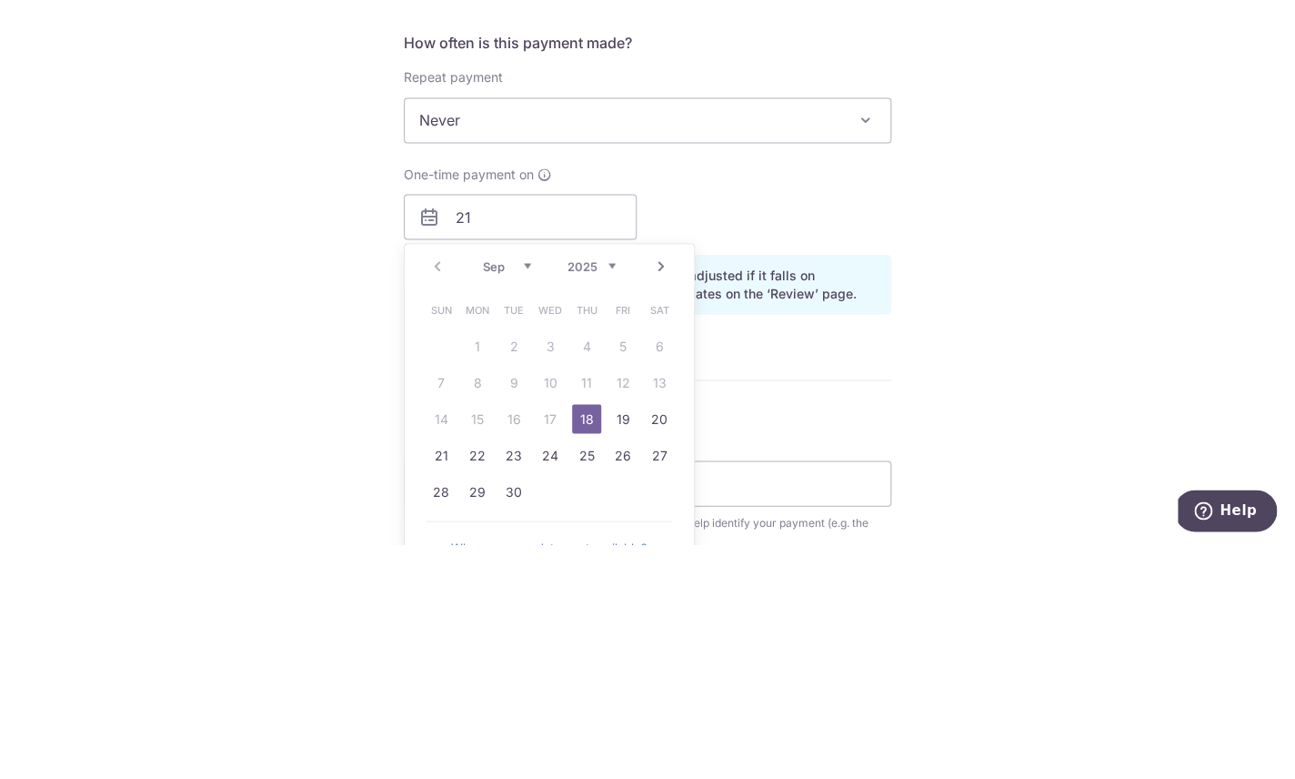
click at [499, 493] on select "Sep Oct Nov Dec" at bounding box center [507, 500] width 48 height 15
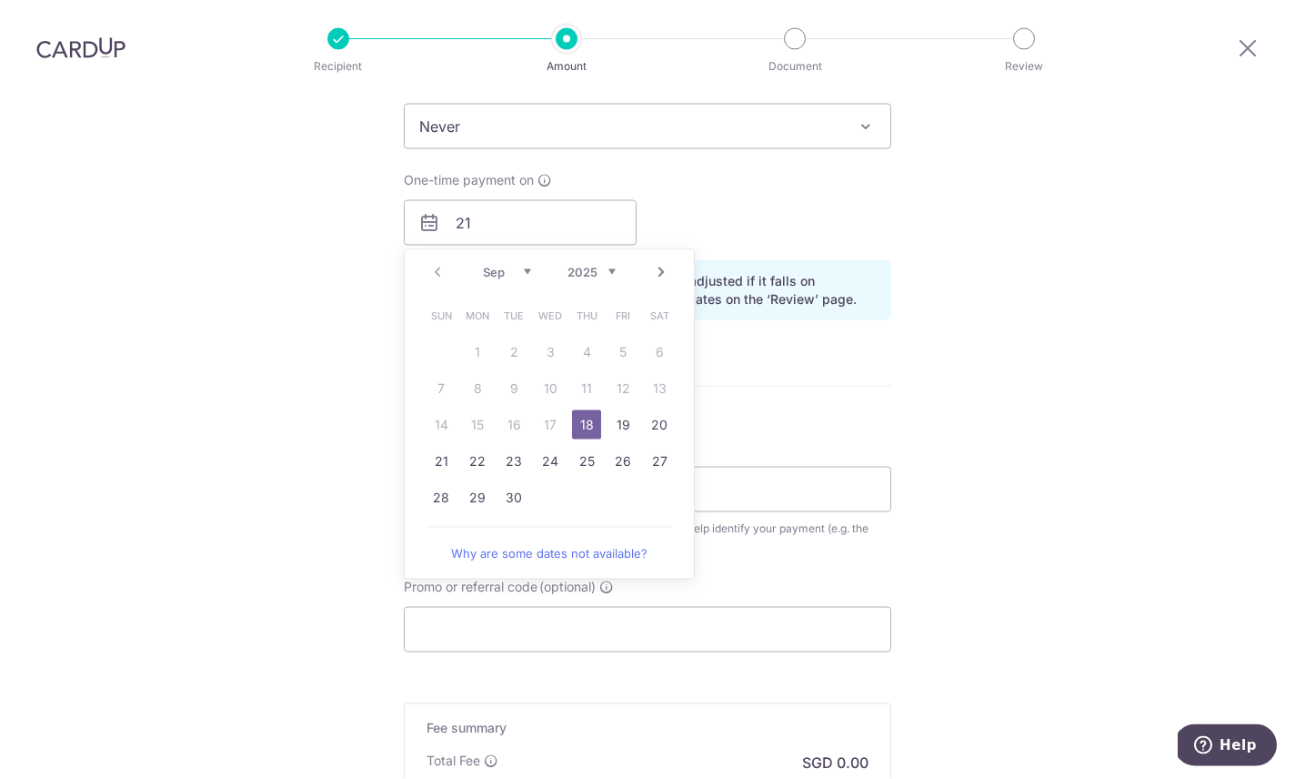
scroll to position [1277, 0]
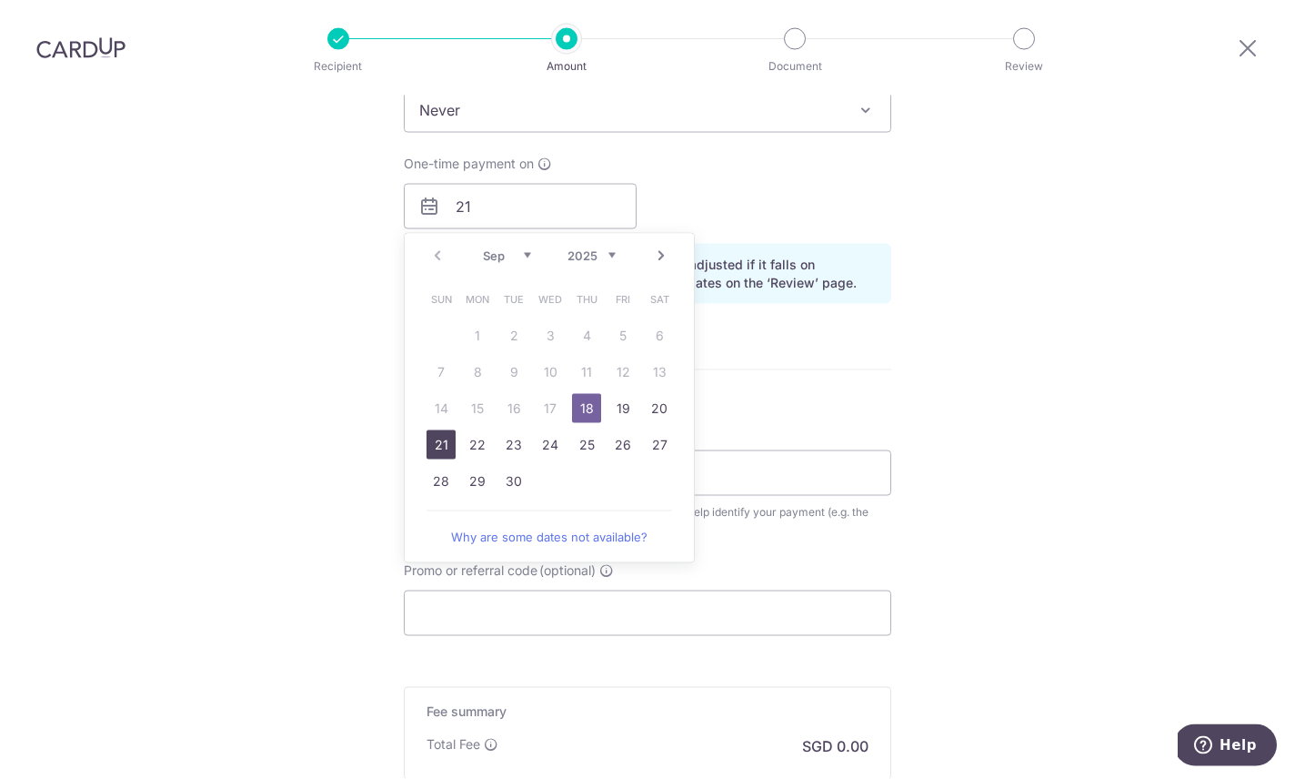
click at [437, 430] on link "21" at bounding box center [441, 444] width 29 height 29
type input "21/09/2025"
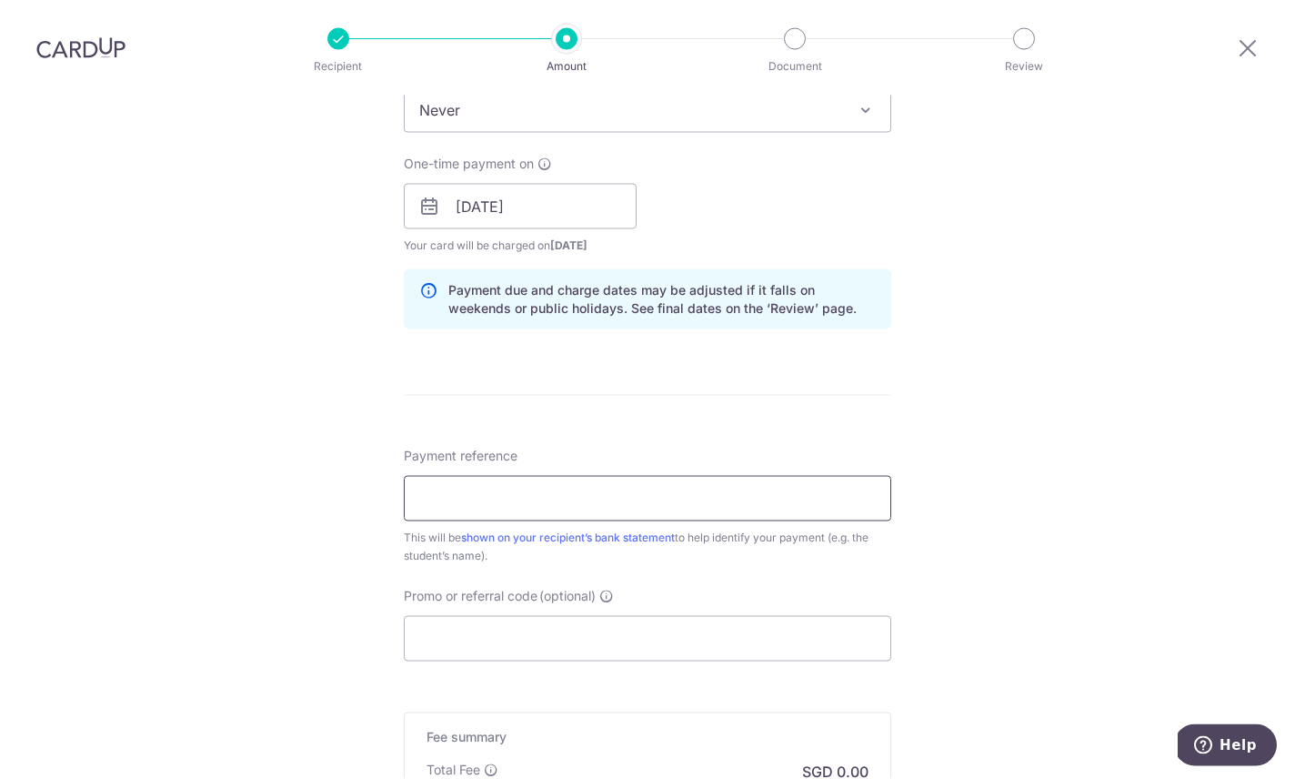
click at [658, 476] on input "Payment reference" at bounding box center [647, 498] width 487 height 45
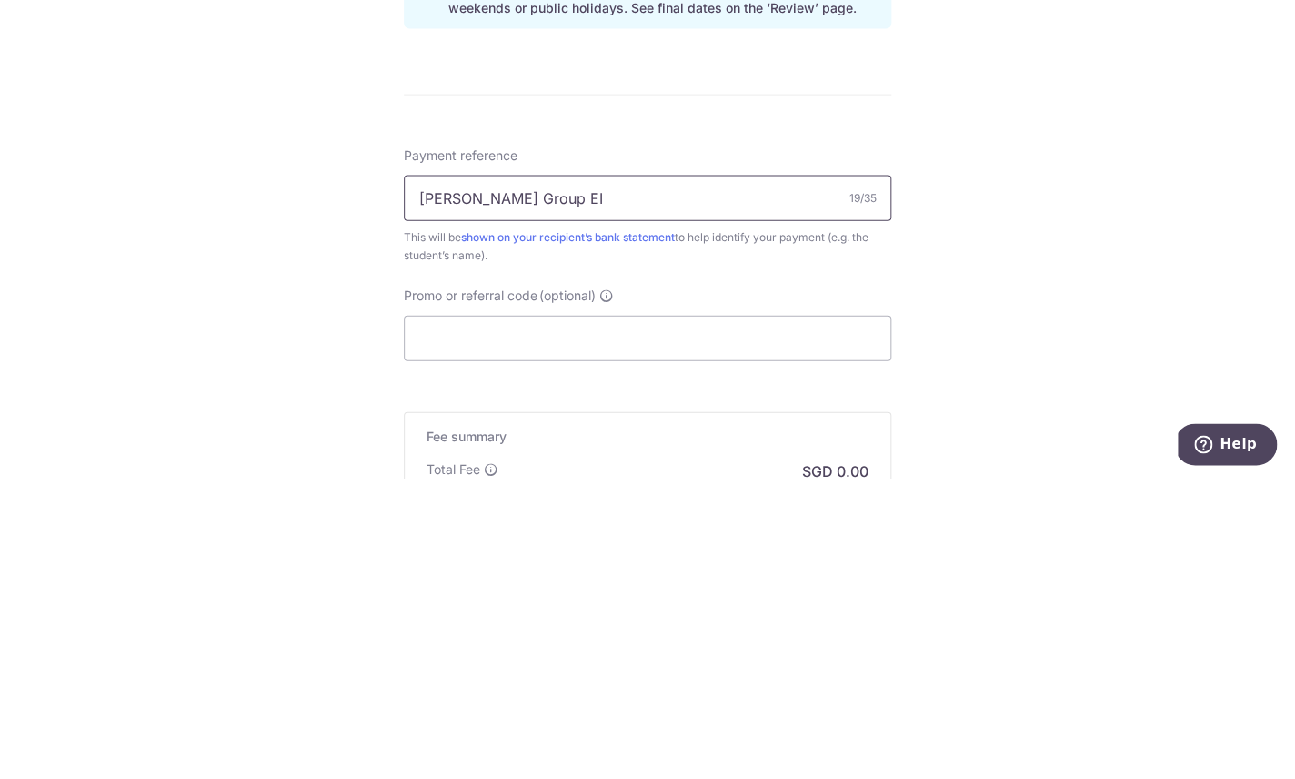
type input "Lysa Amyra Group EI"
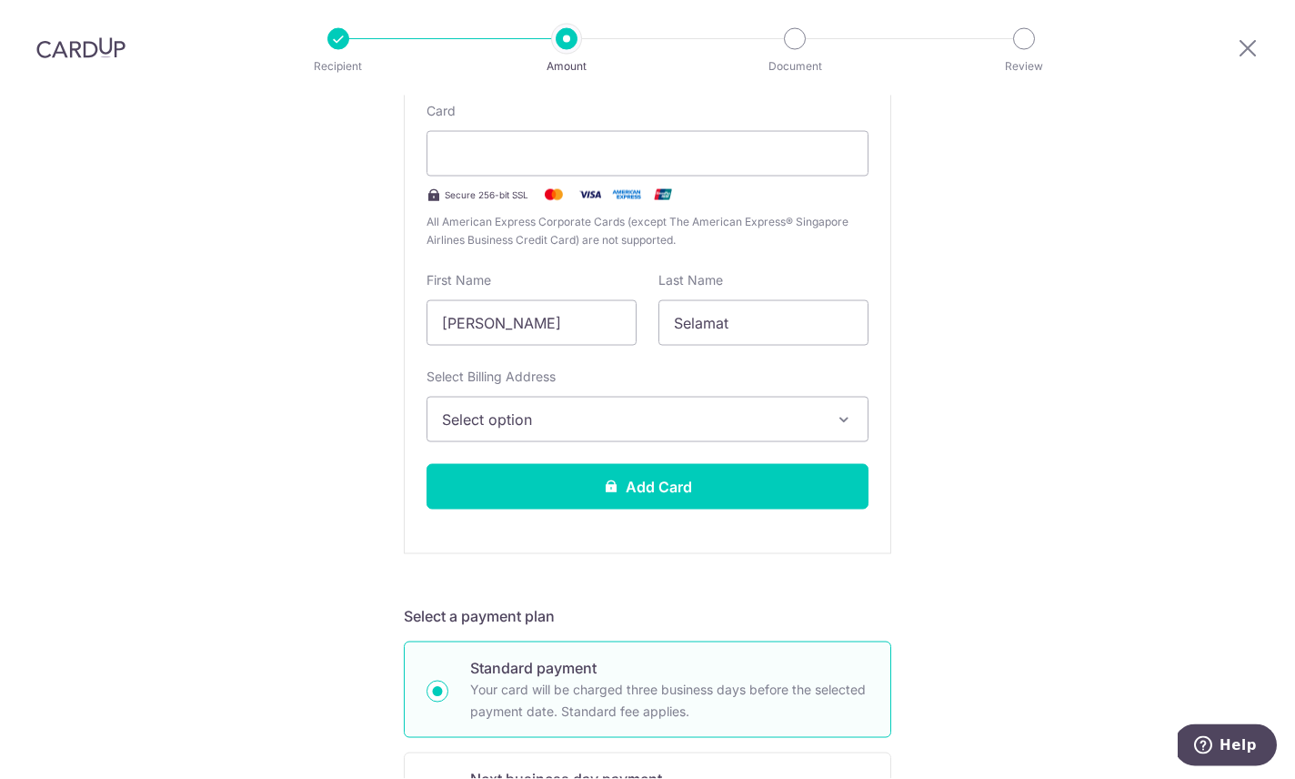
scroll to position [395, 0]
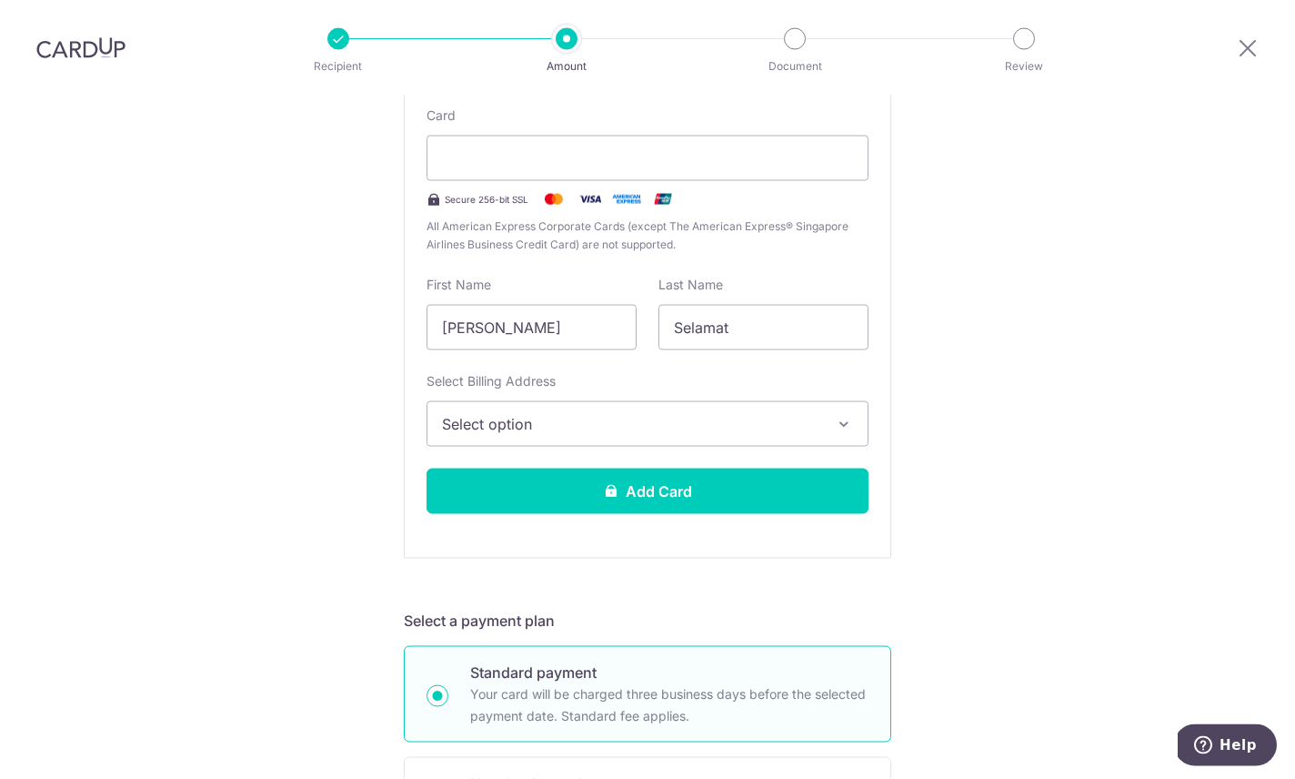
click at [831, 401] on button "Select option" at bounding box center [648, 423] width 442 height 45
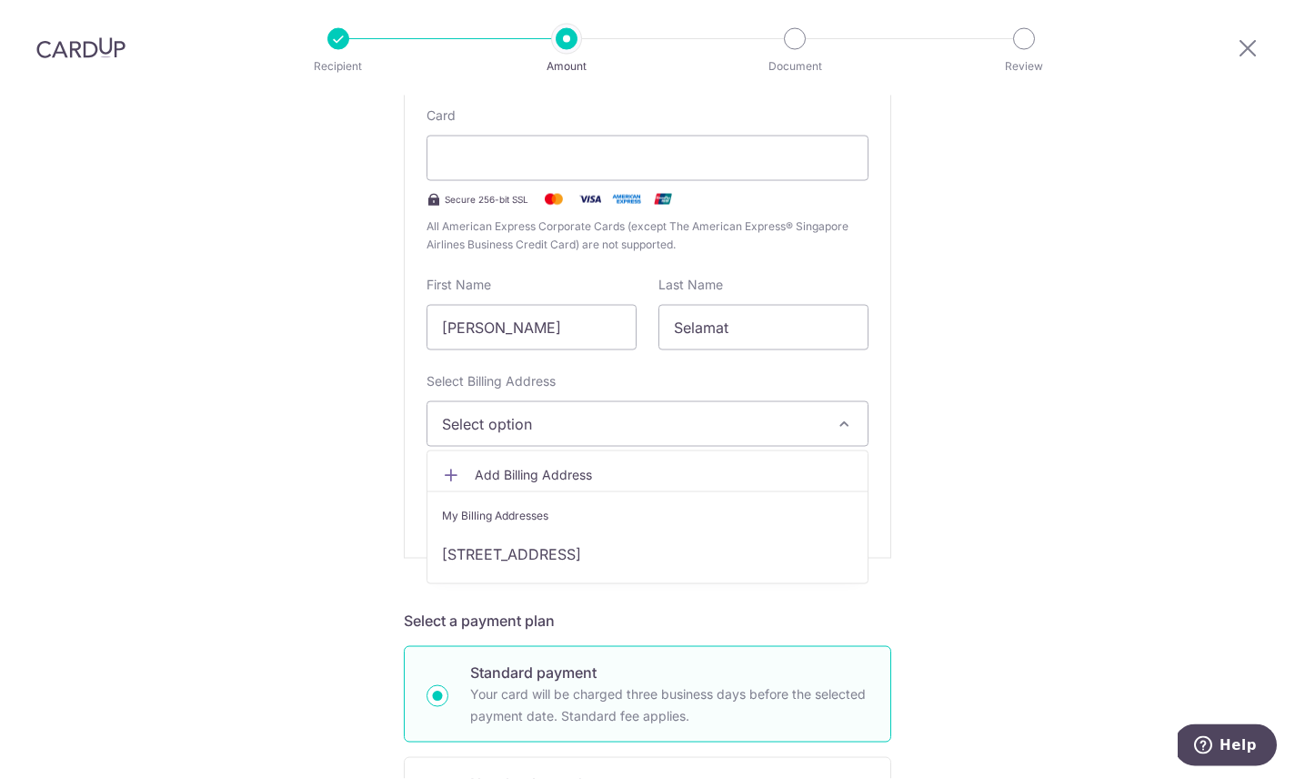
click at [717, 532] on link "[STREET_ADDRESS]" at bounding box center [647, 554] width 440 height 44
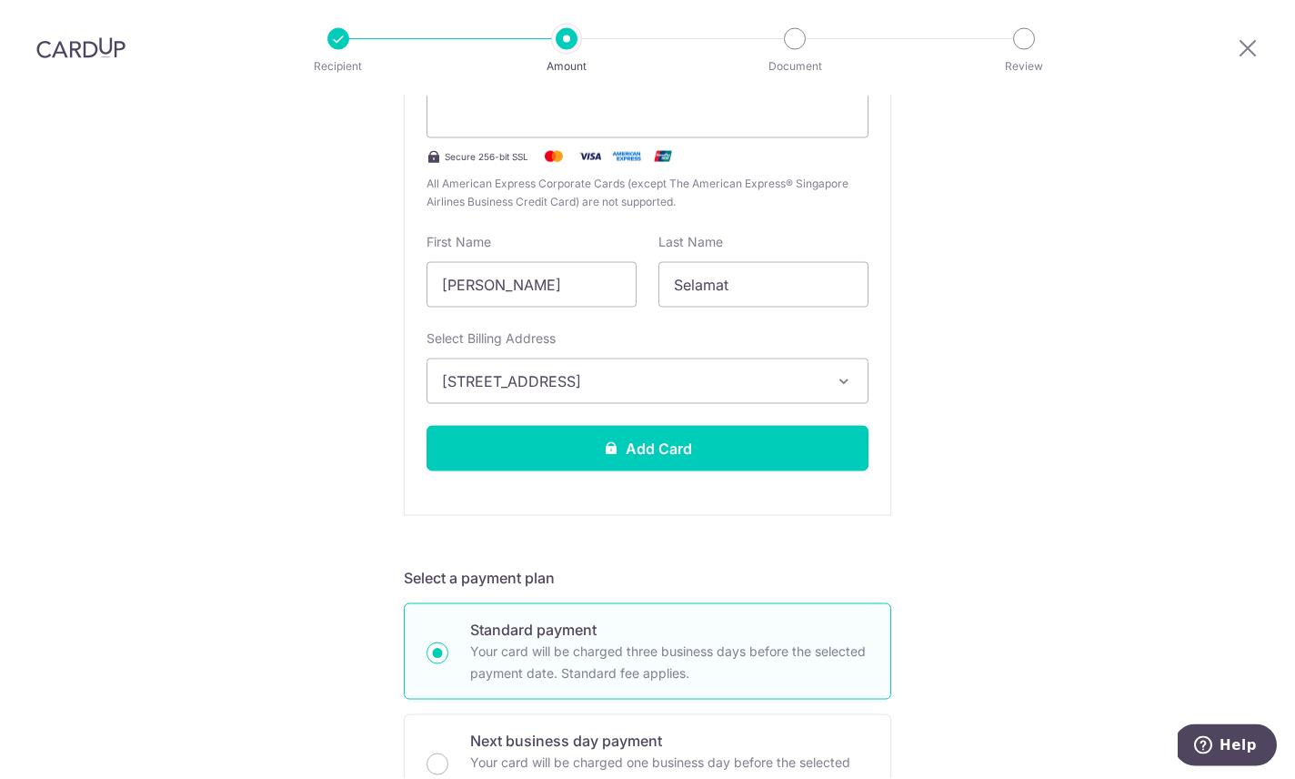
scroll to position [433, 0]
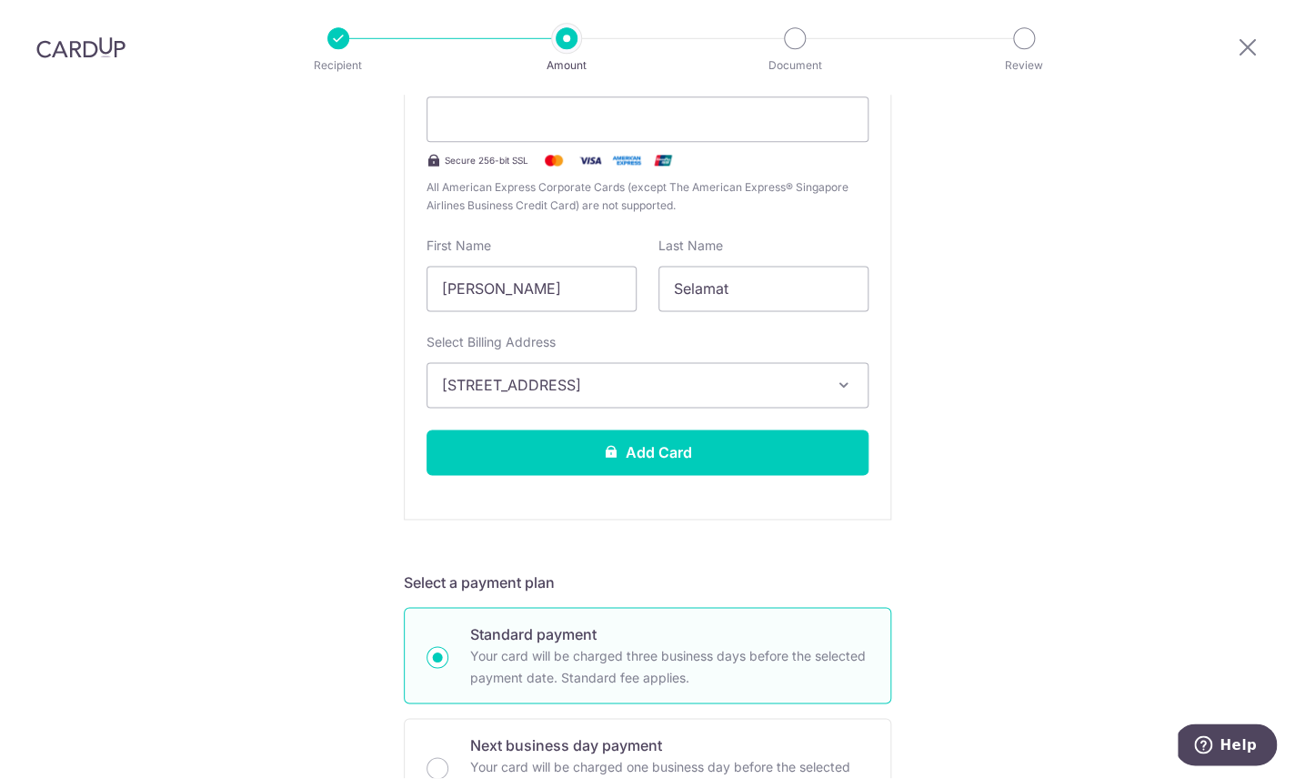
click at [1027, 181] on div "Tell us more about your payment Enter payment amount SGD Recipient added succes…" at bounding box center [647, 772] width 1295 height 2219
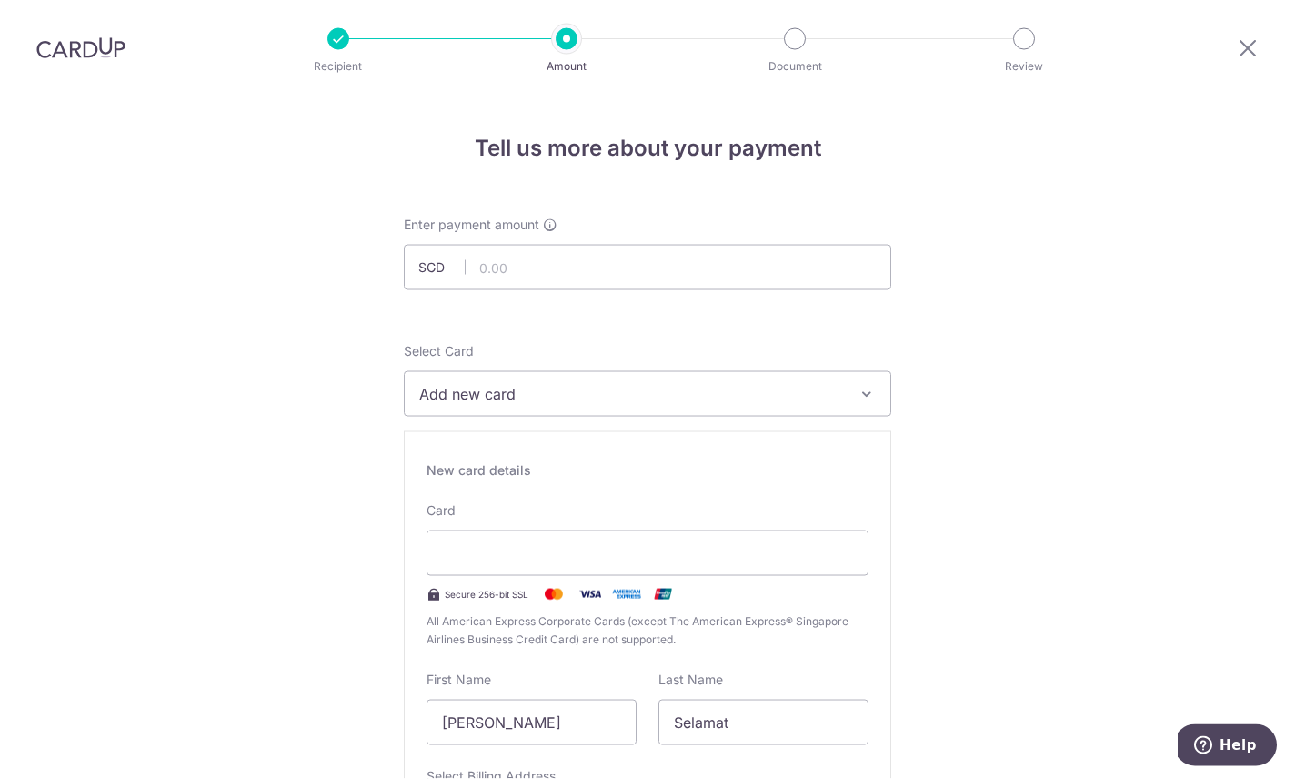
scroll to position [0, 0]
click at [796, 245] on input "text" at bounding box center [647, 267] width 487 height 45
type input "518.40"
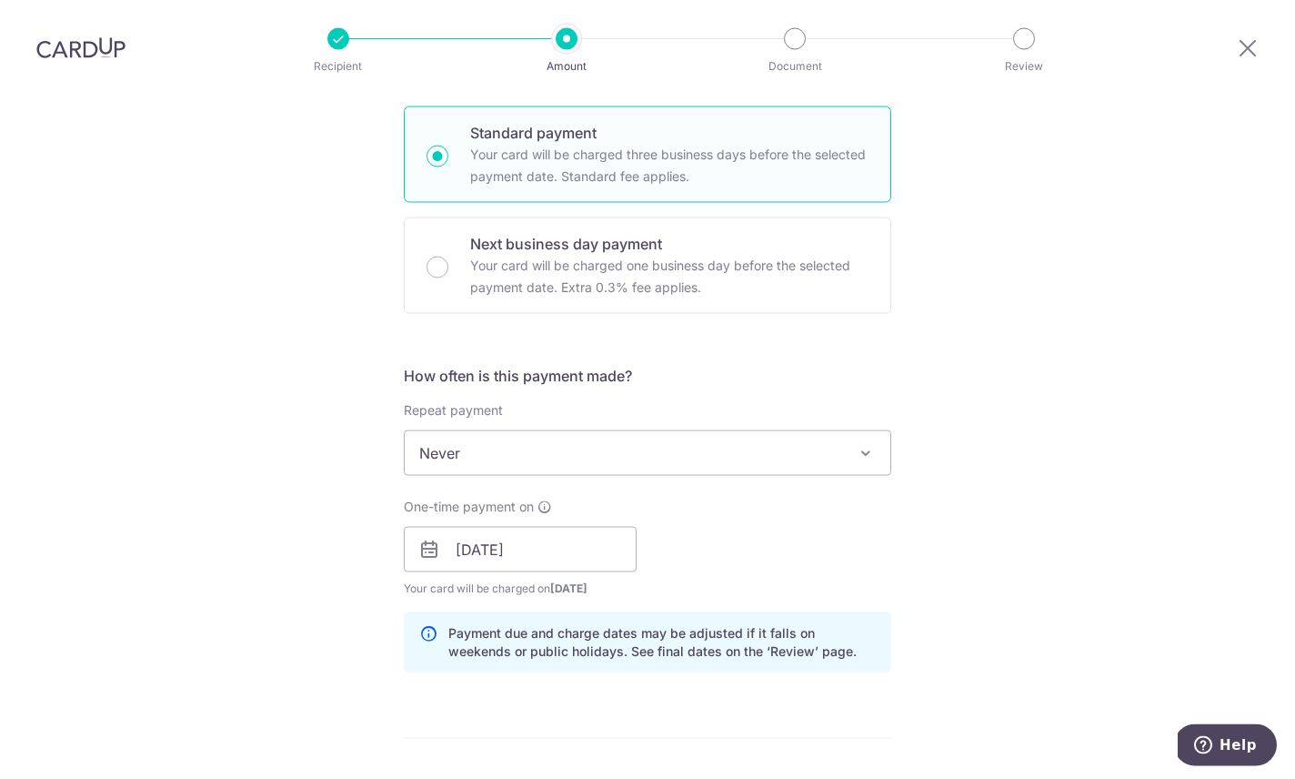
scroll to position [933, 0]
click at [877, 432] on span "Never" at bounding box center [648, 454] width 486 height 44
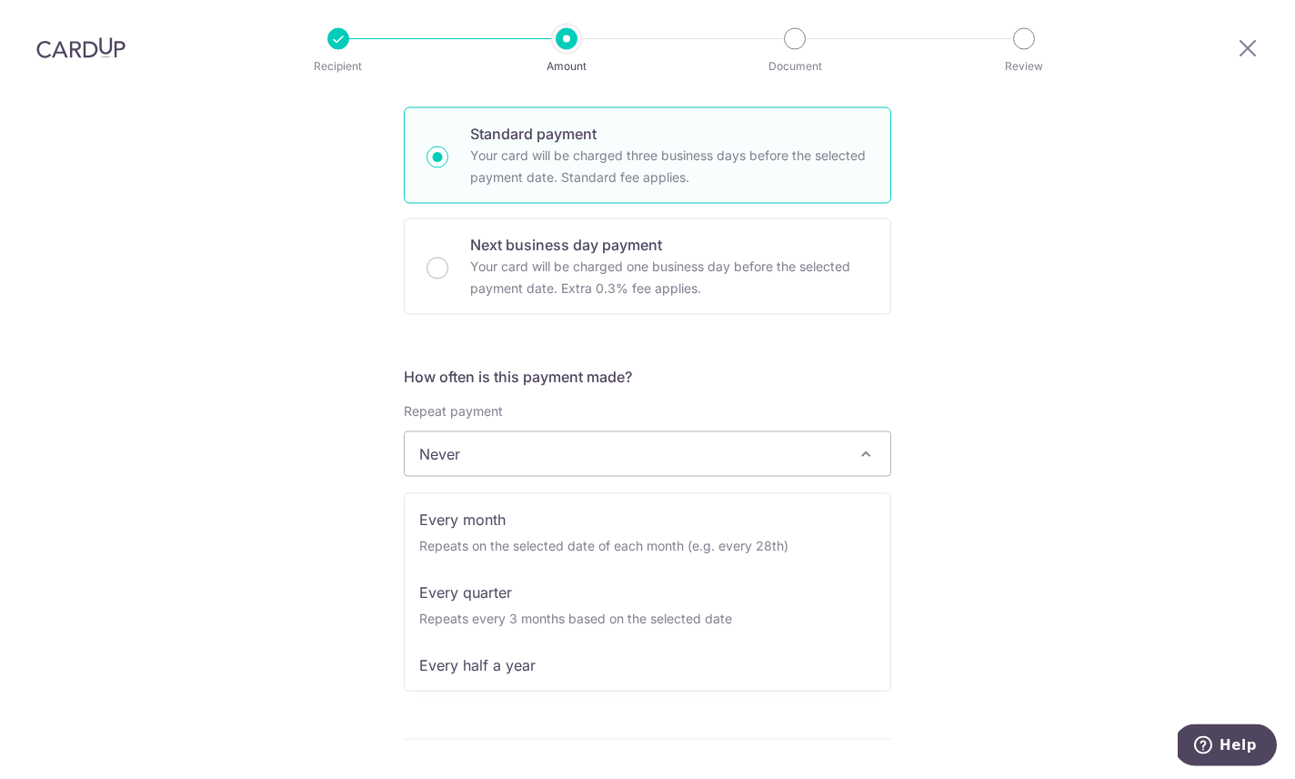
scroll to position [149, 0]
select select "3"
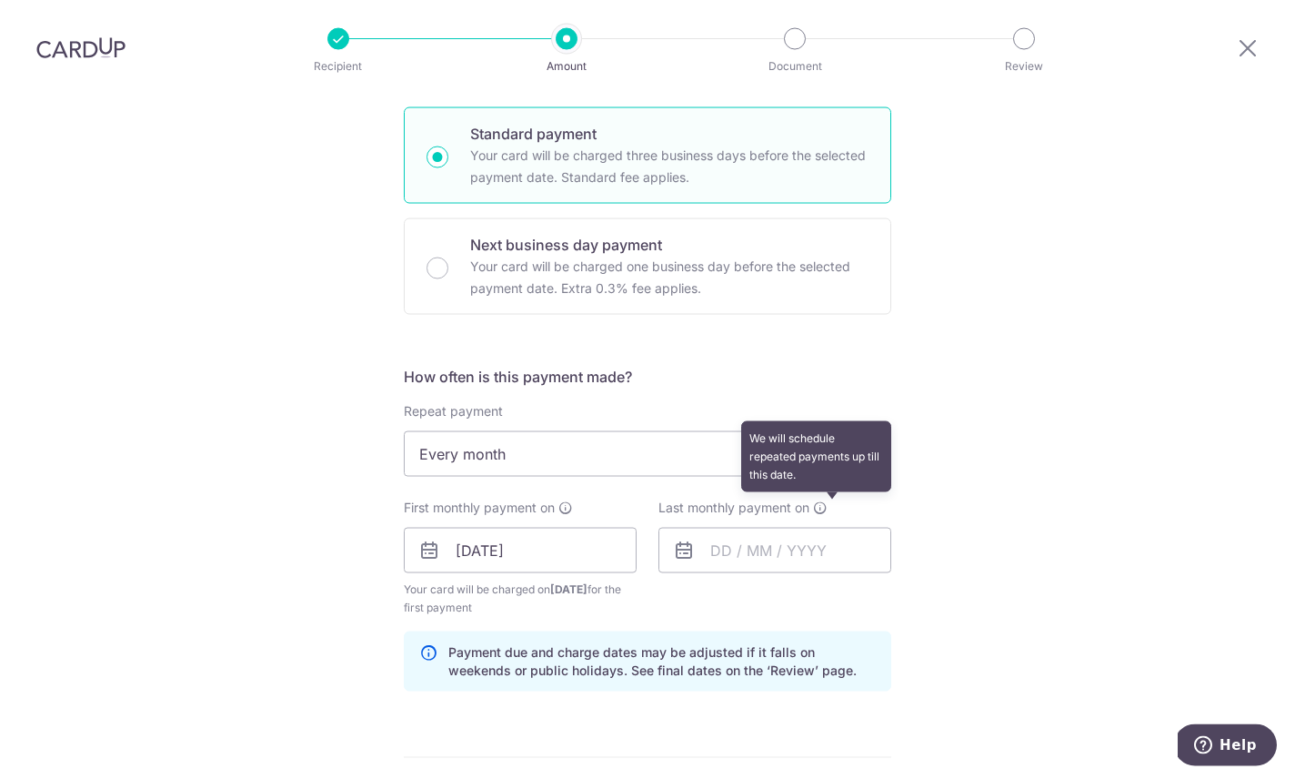
click at [828, 500] on icon at bounding box center [820, 507] width 15 height 15
click at [729, 528] on input "text" at bounding box center [774, 550] width 233 height 45
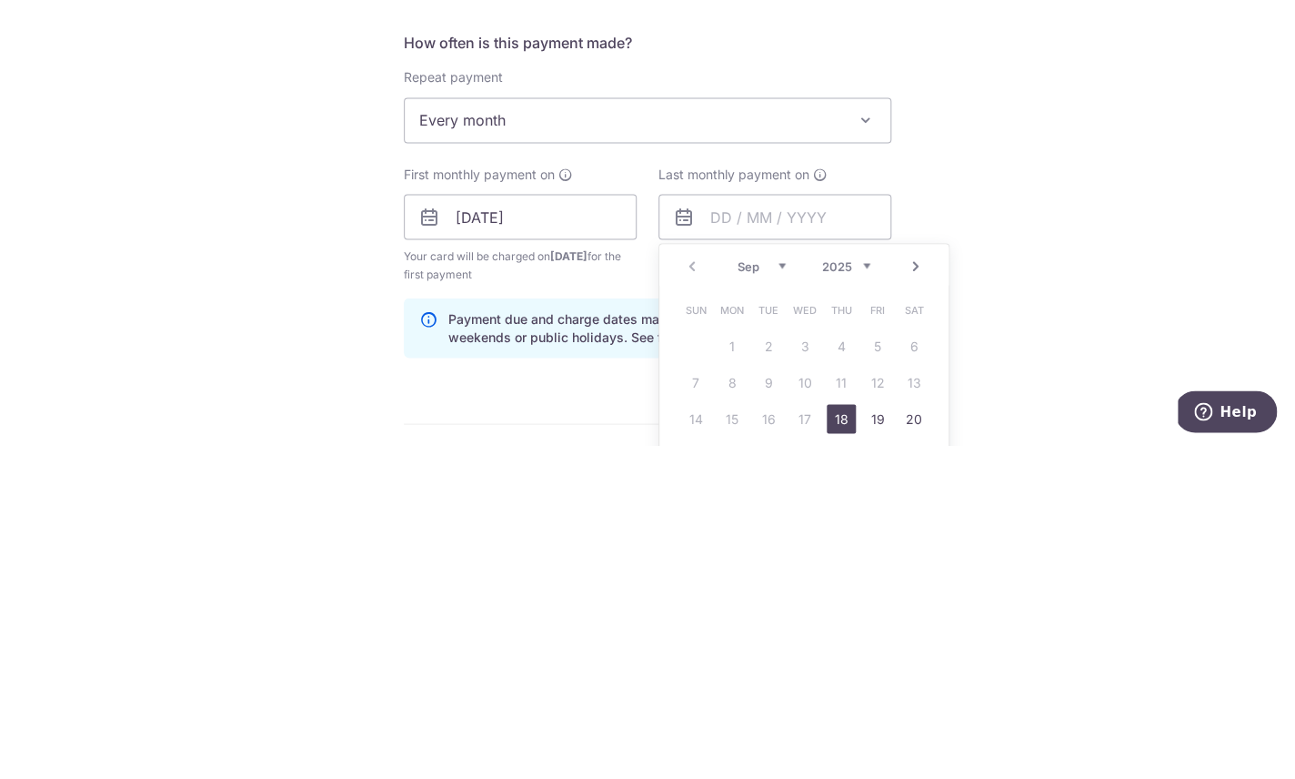
click at [772, 592] on select "Sep Oct Nov Dec" at bounding box center [762, 599] width 48 height 15
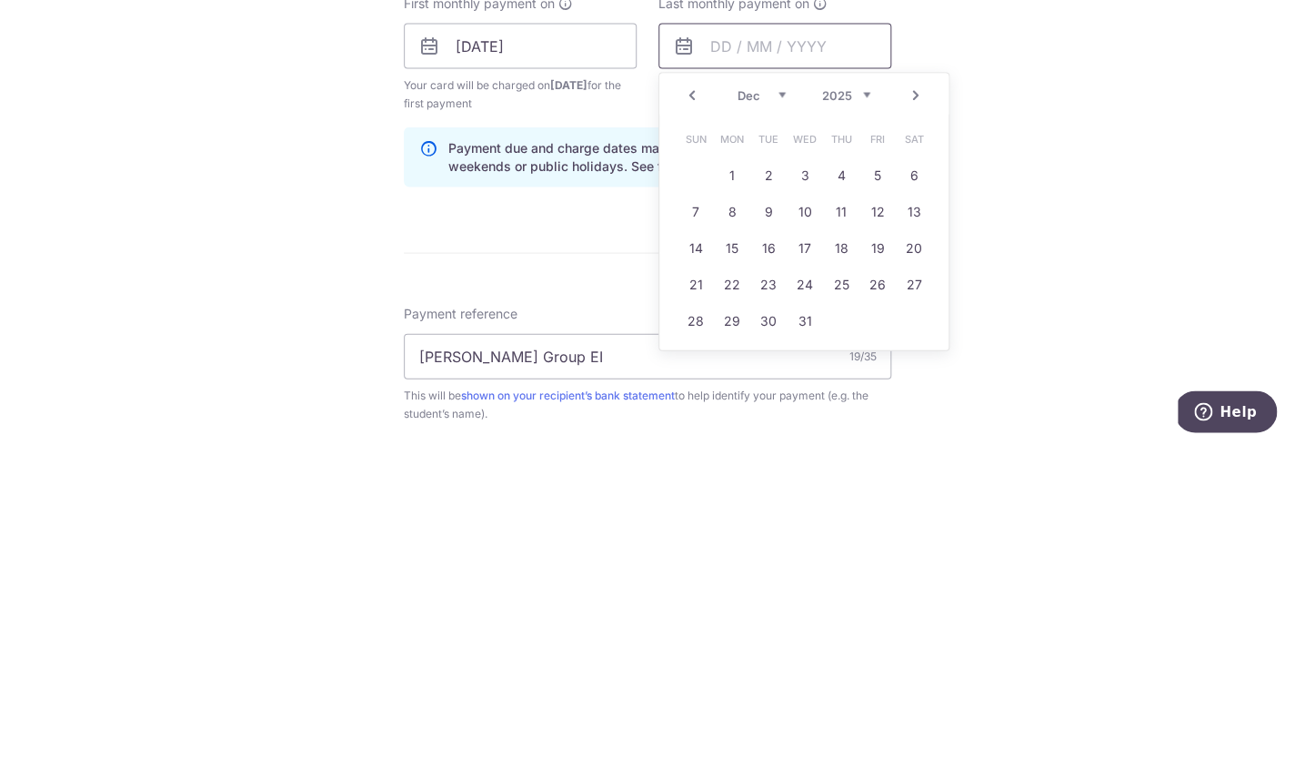
scroll to position [1108, 0]
click at [698, 599] on link "21" at bounding box center [695, 613] width 29 height 29
type input "21/12/2025"
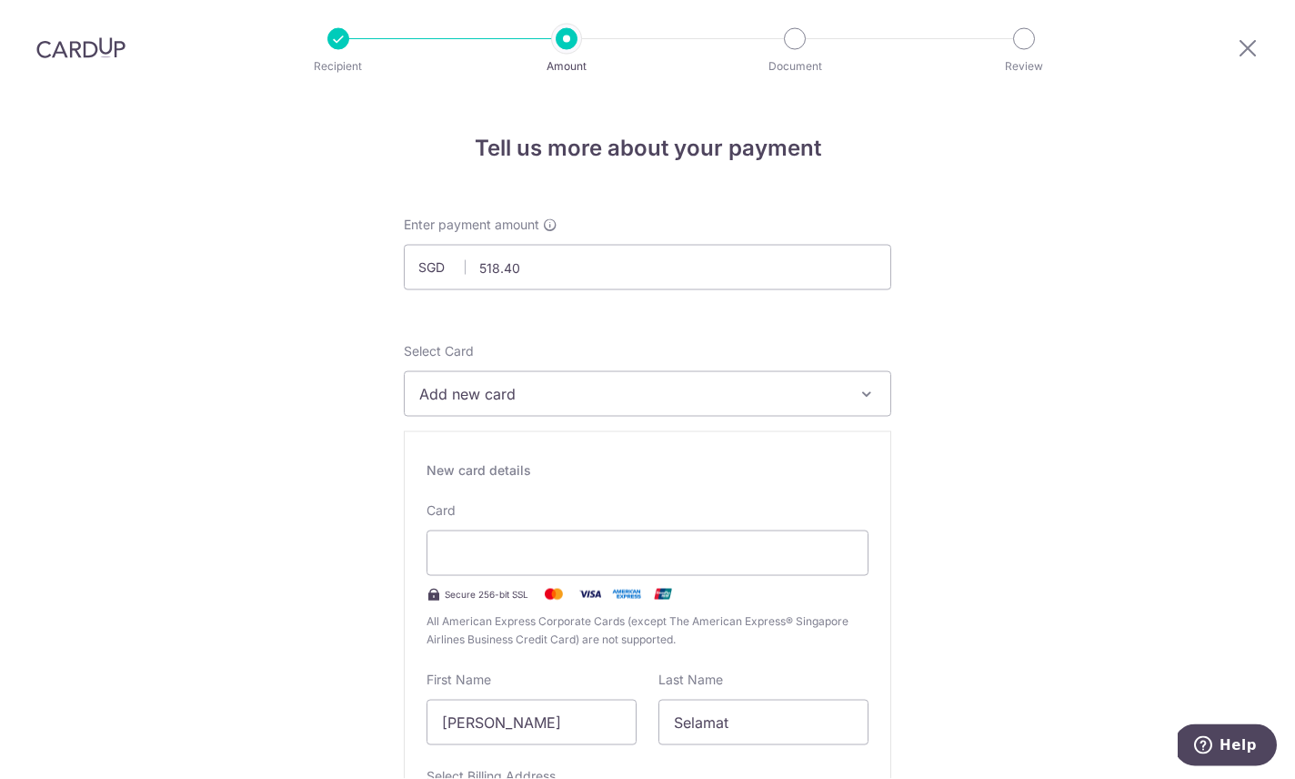
scroll to position [0, 0]
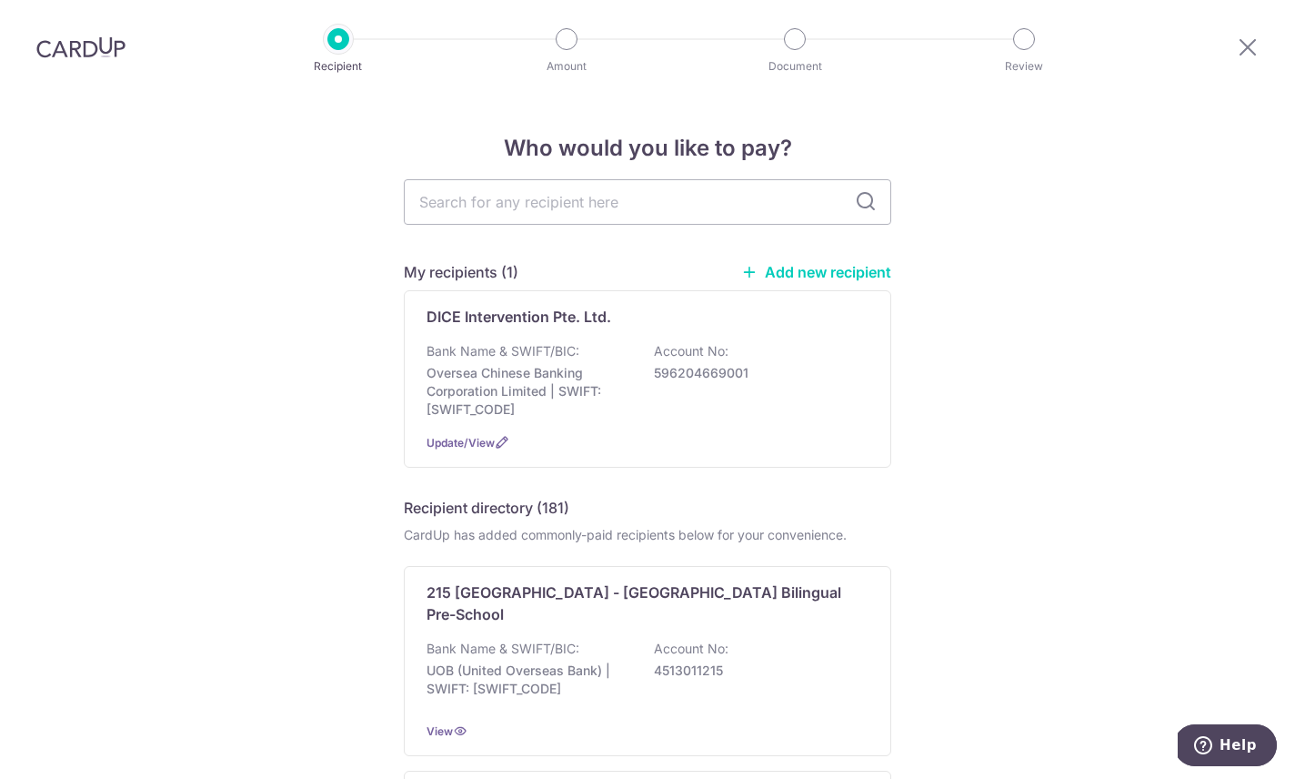
click at [774, 382] on p "596204669001" at bounding box center [756, 373] width 204 height 18
click at [828, 379] on div "Bank Name & SWIFT/BIC: Oversea Chinese Banking Corporation Limited | SWIFT: [SW…" at bounding box center [648, 380] width 442 height 76
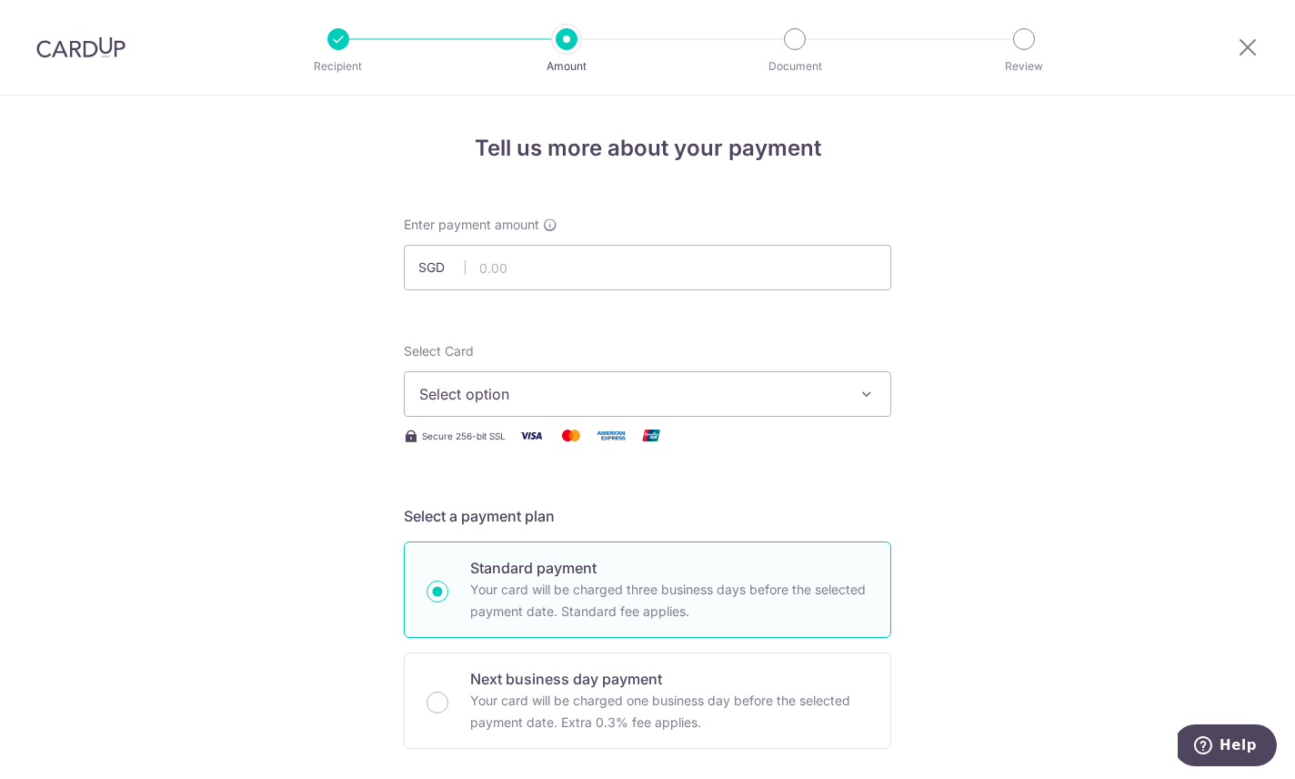
scroll to position [-2, 0]
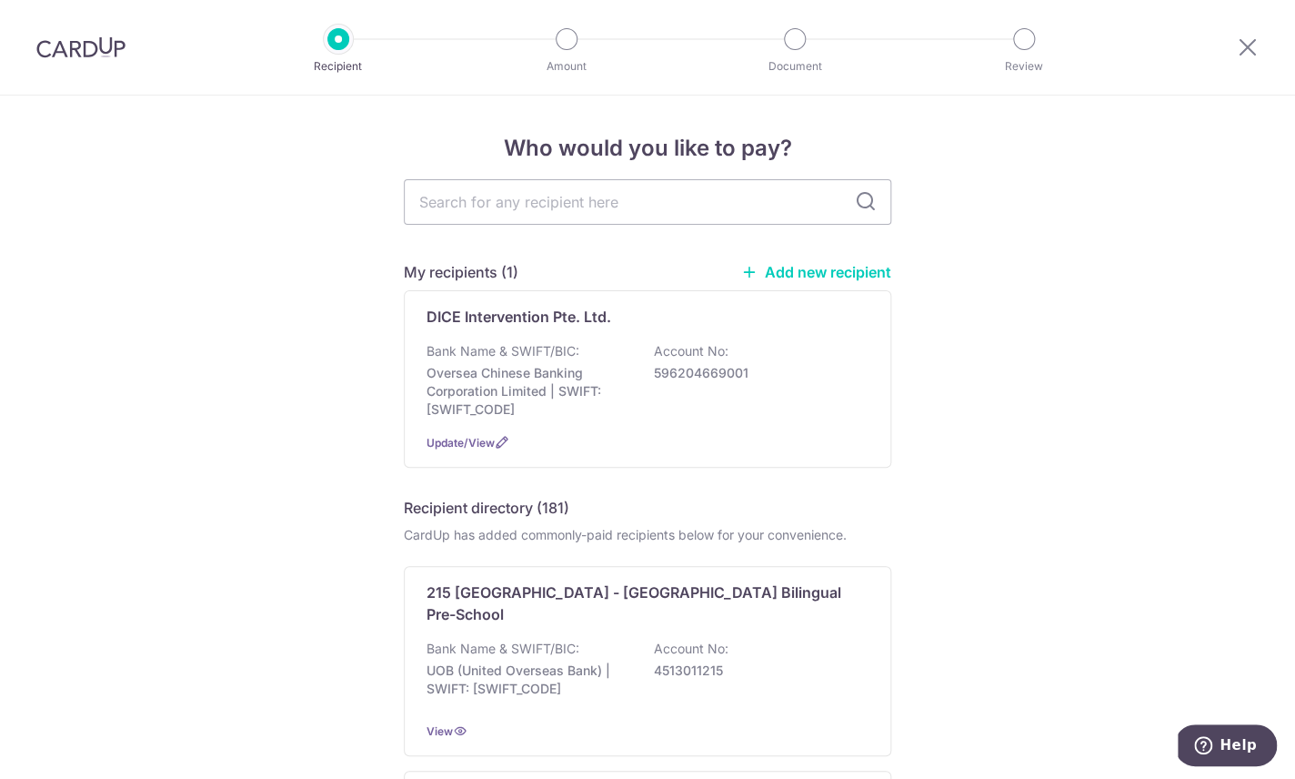
click at [472, 449] on span "Update/View" at bounding box center [461, 443] width 68 height 14
